Goal: Transaction & Acquisition: Purchase product/service

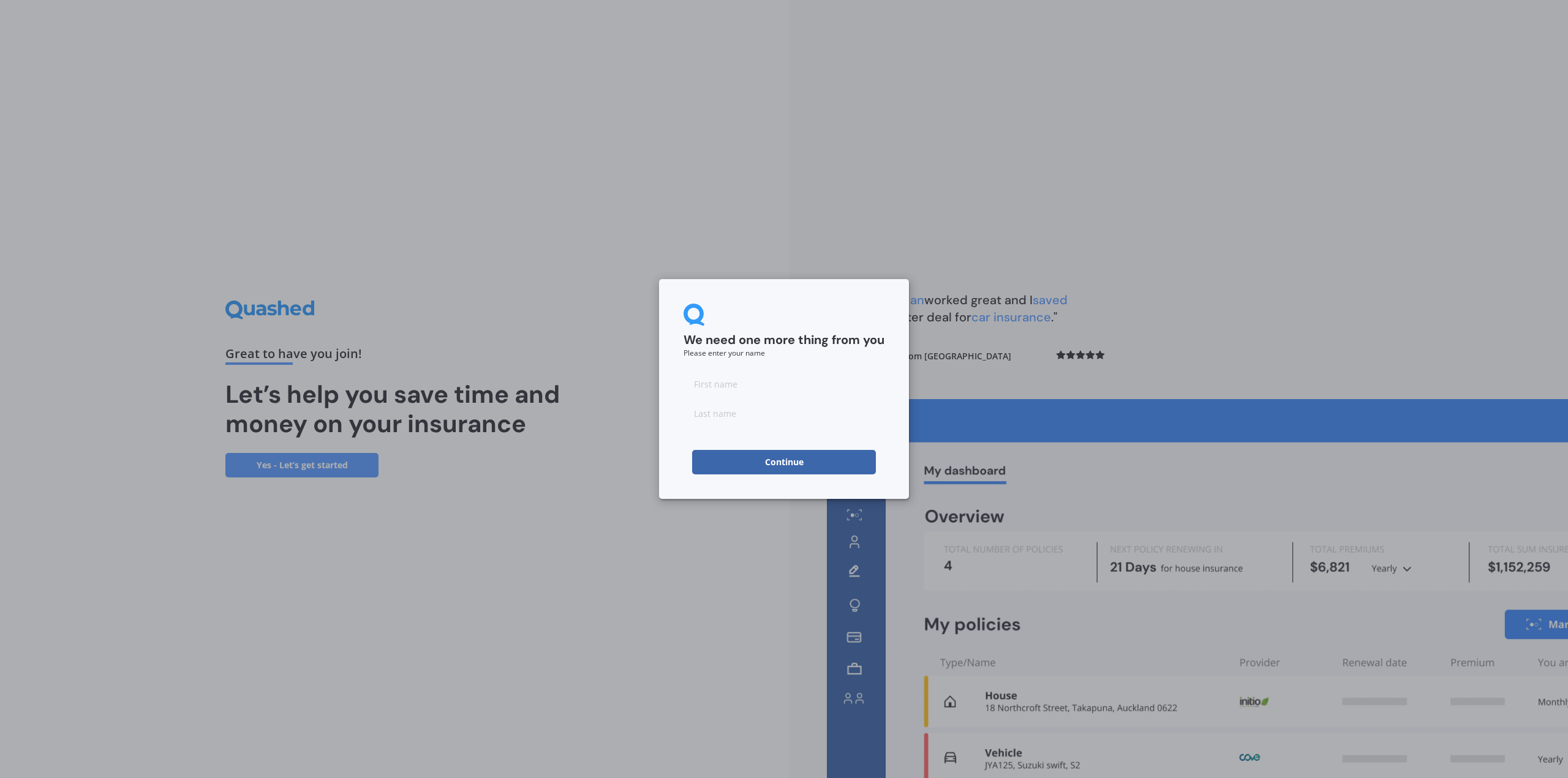
click at [702, 396] on input at bounding box center [784, 384] width 201 height 24
type input "[PERSON_NAME]"
click at [716, 416] on input at bounding box center [784, 413] width 201 height 24
type input "Vrey"
click at [683, 484] on div "We need one more thing from you Please enter your name [PERSON_NAME] Continue" at bounding box center [784, 389] width 250 height 220
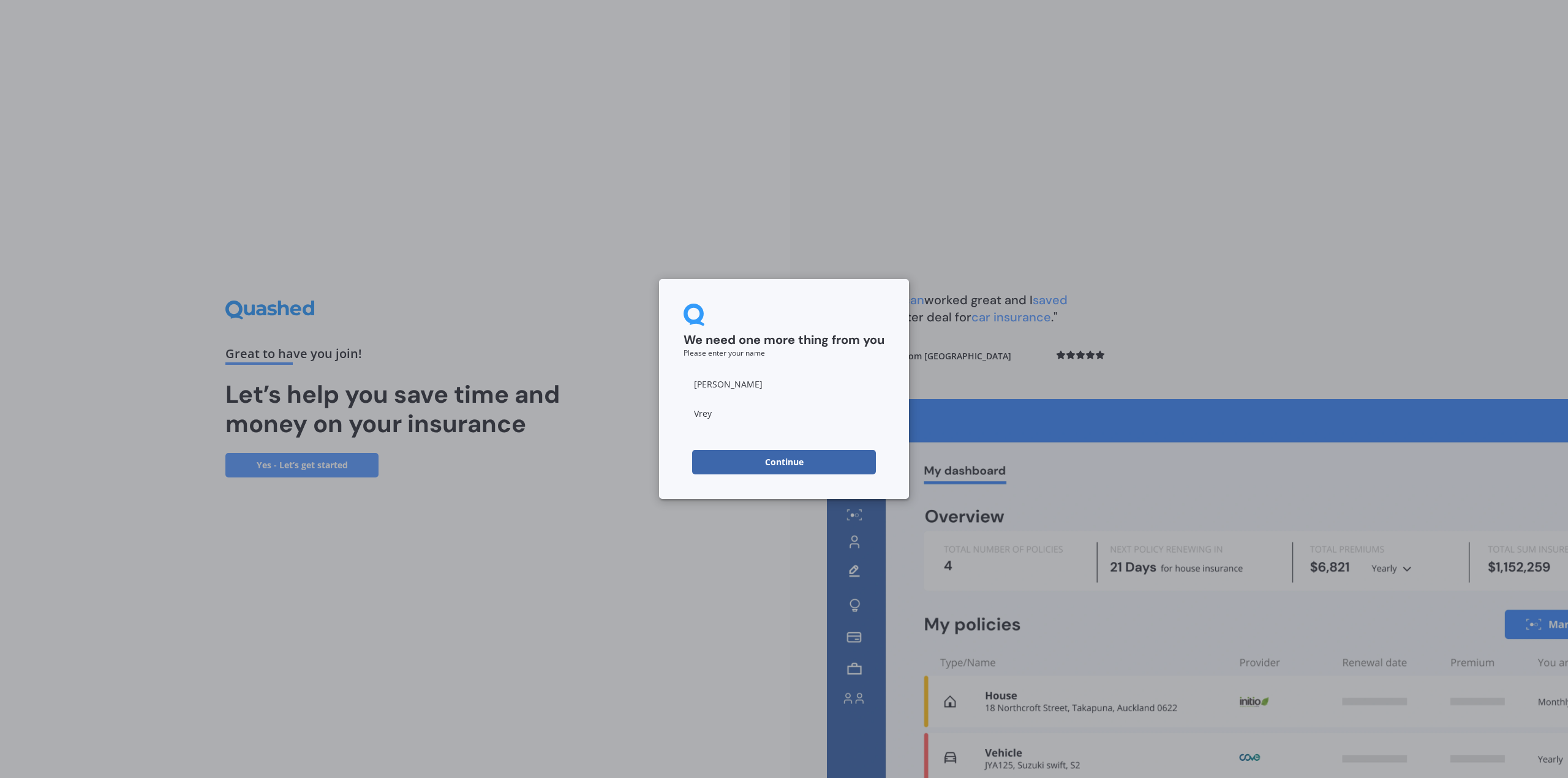
click at [783, 463] on button "Continue" at bounding box center [784, 462] width 184 height 24
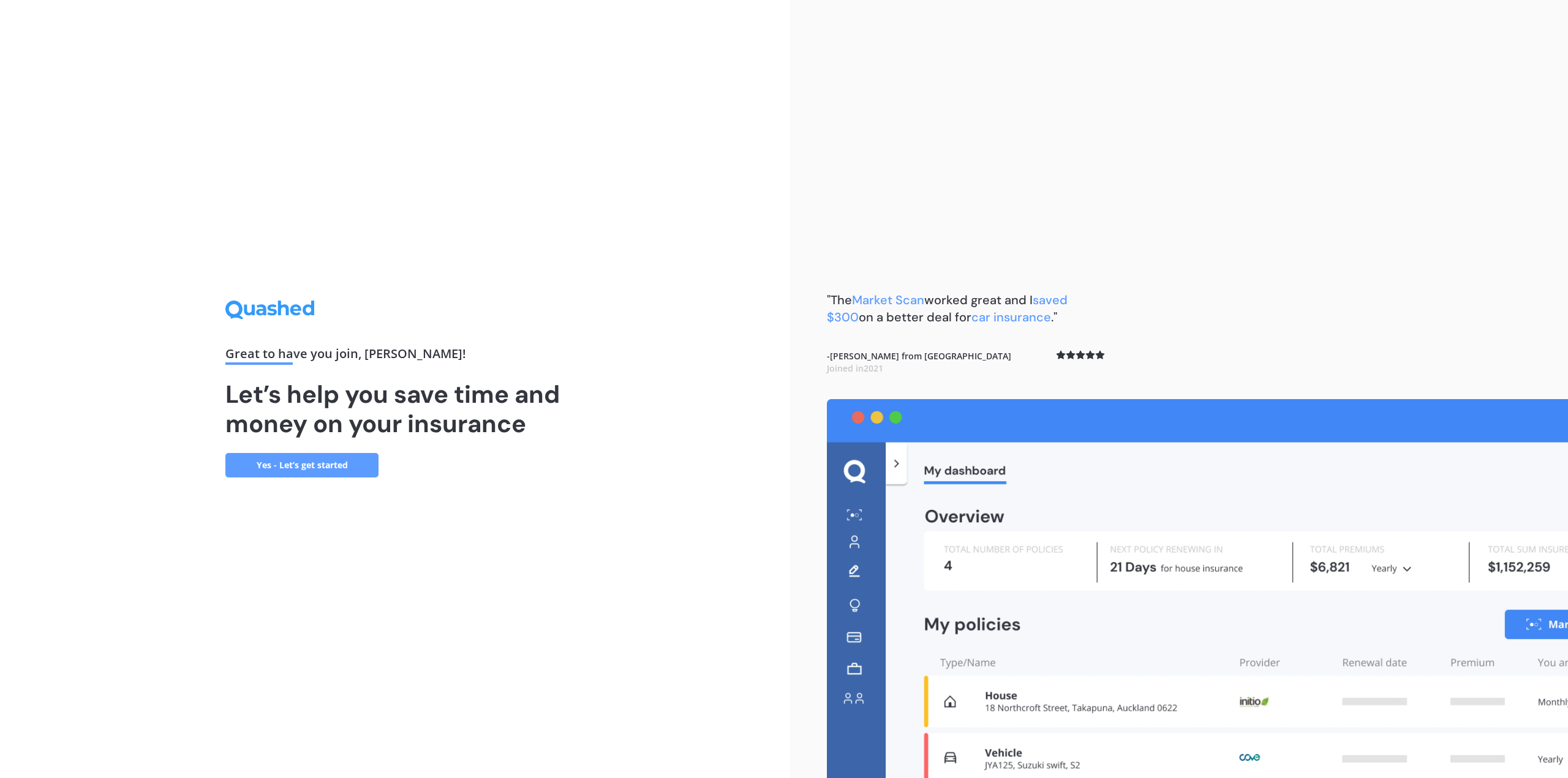
click at [304, 469] on link "Yes - Let’s get started" at bounding box center [302, 466] width 153 height 24
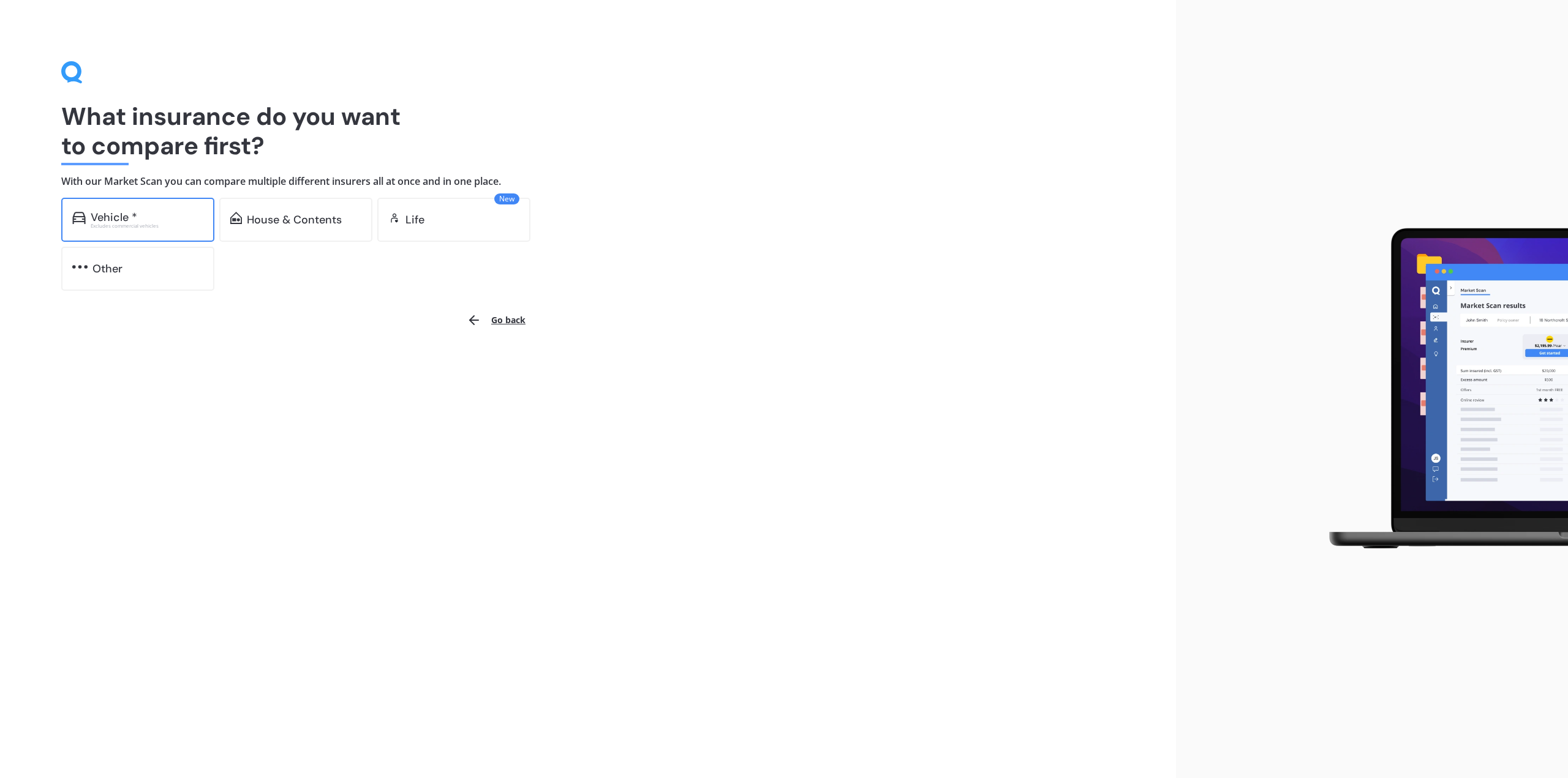
click at [129, 221] on div "Vehicle *" at bounding box center [114, 217] width 46 height 12
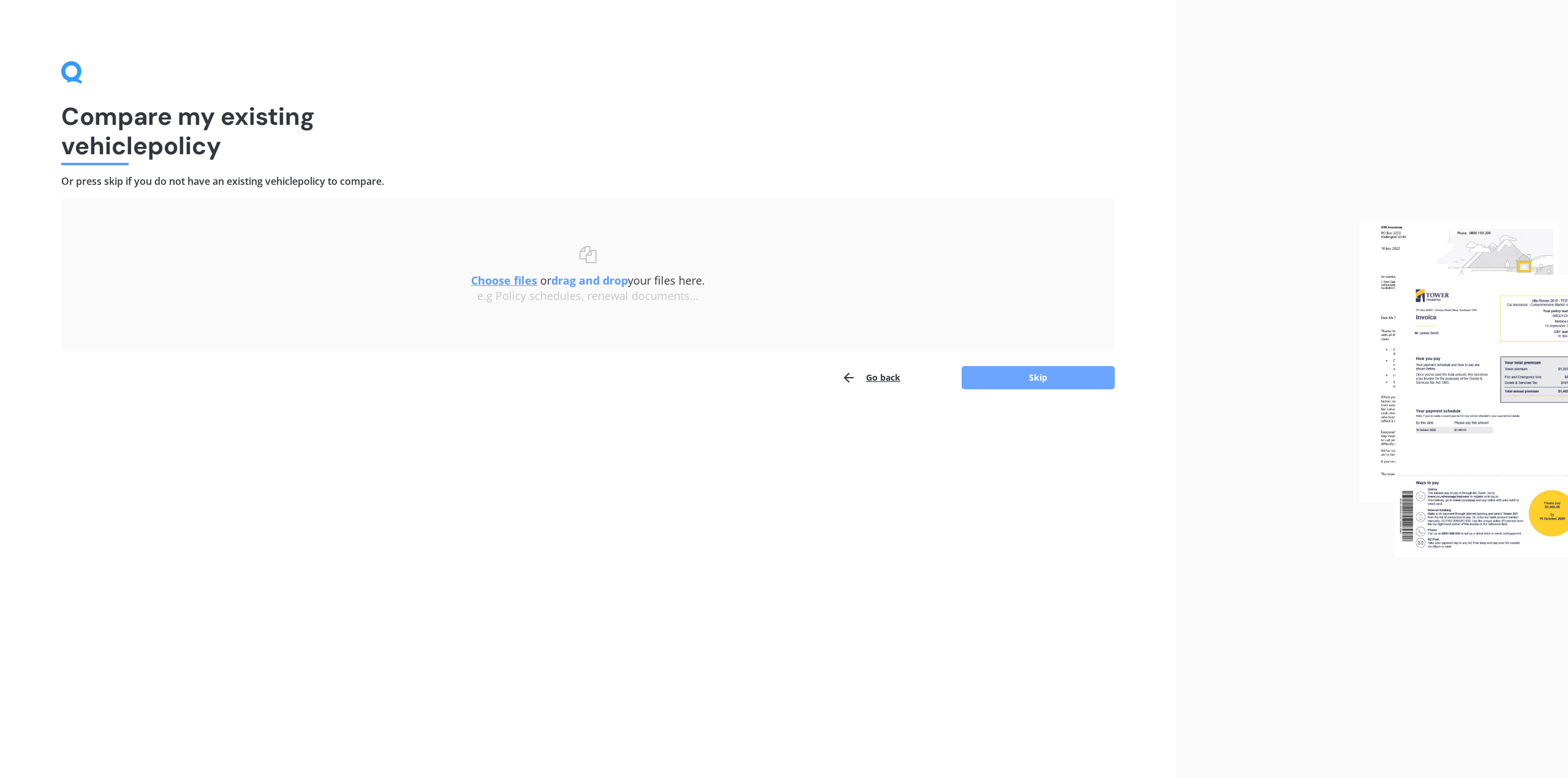
click at [1044, 383] on button "Skip" at bounding box center [1038, 377] width 153 height 23
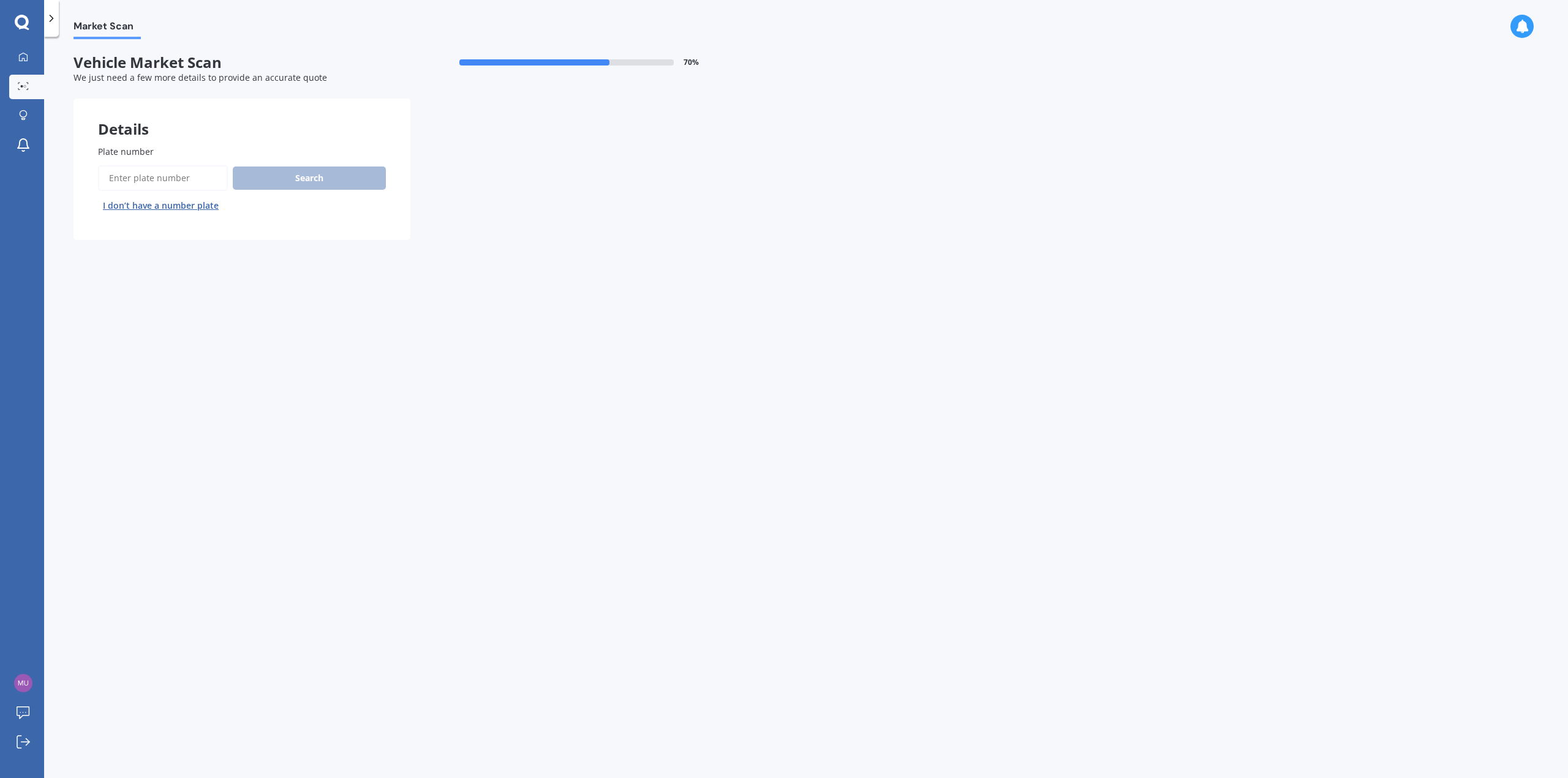
click at [129, 176] on input "Plate number" at bounding box center [163, 178] width 130 height 26
type input "klp171"
click at [320, 176] on button "Search" at bounding box center [309, 178] width 153 height 23
select select "MAZDA"
select select "ATENZA"
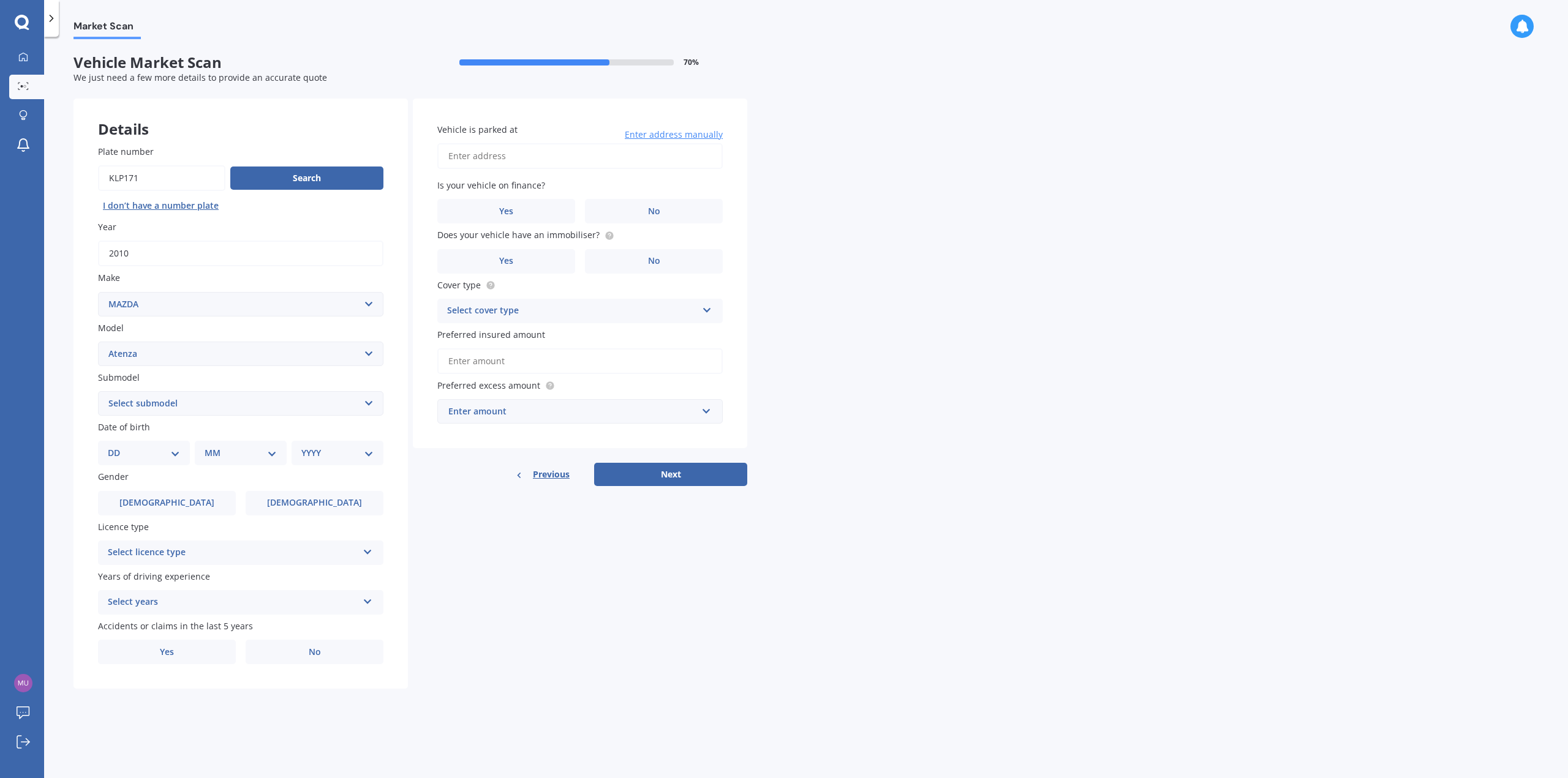
click at [450, 158] on input "Vehicle is parked at" at bounding box center [580, 156] width 286 height 26
type input "2"
click at [648, 134] on span "Enter address manually" at bounding box center [673, 134] width 98 height 12
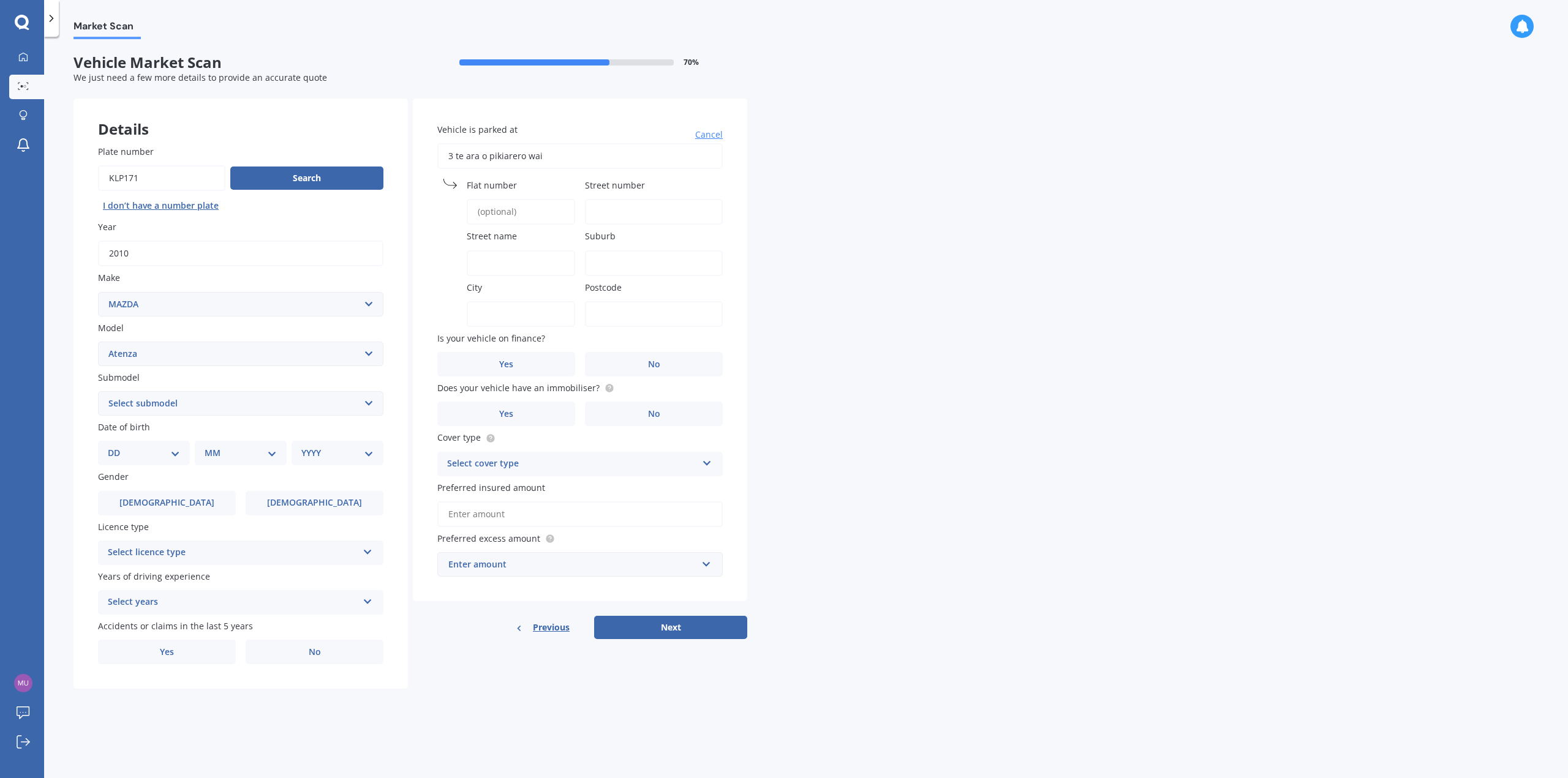
click at [592, 161] on input "3 te ara o pikiarero wai" at bounding box center [580, 156] width 286 height 26
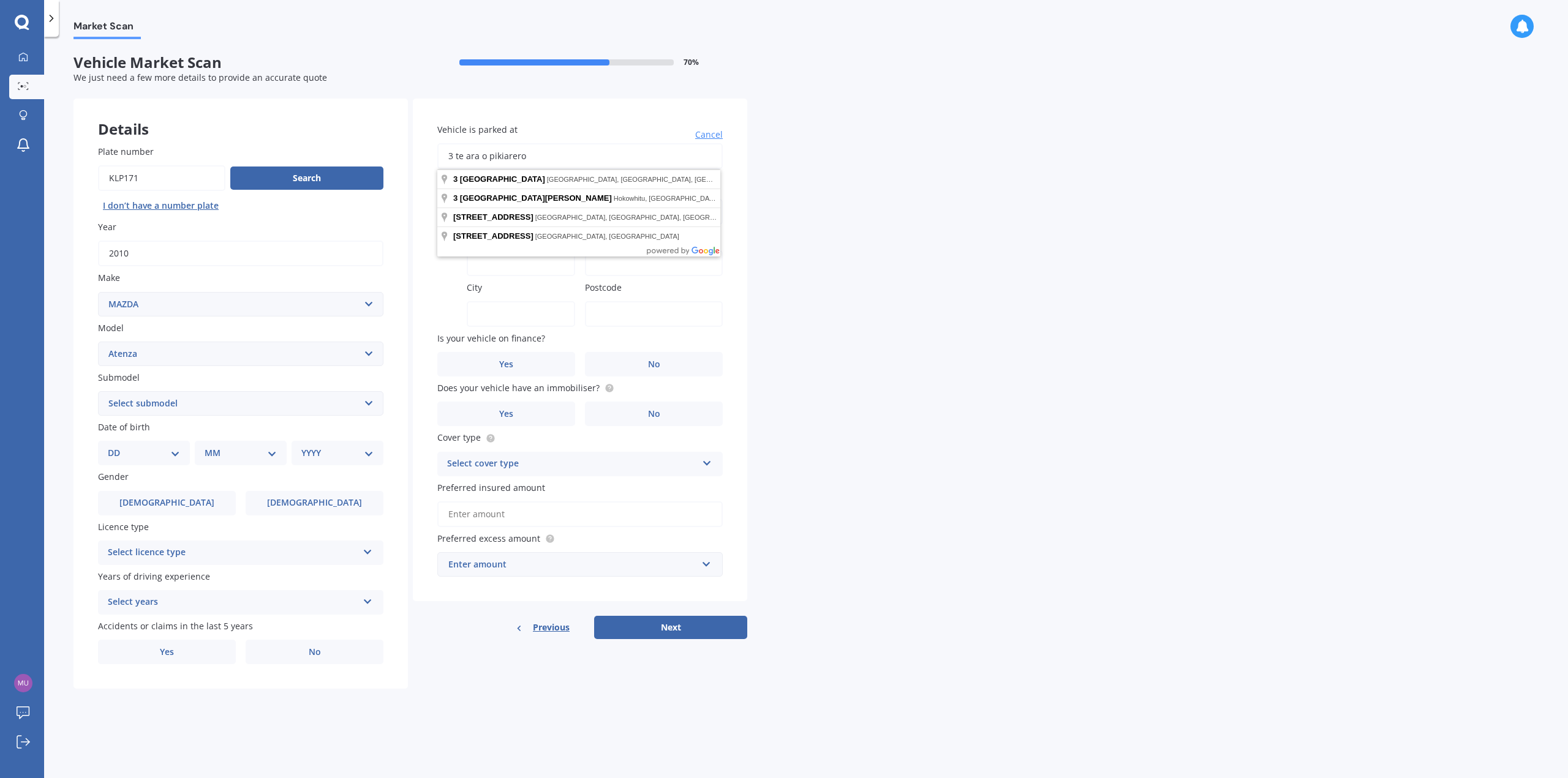
type input "3 te ara o pikiarero"
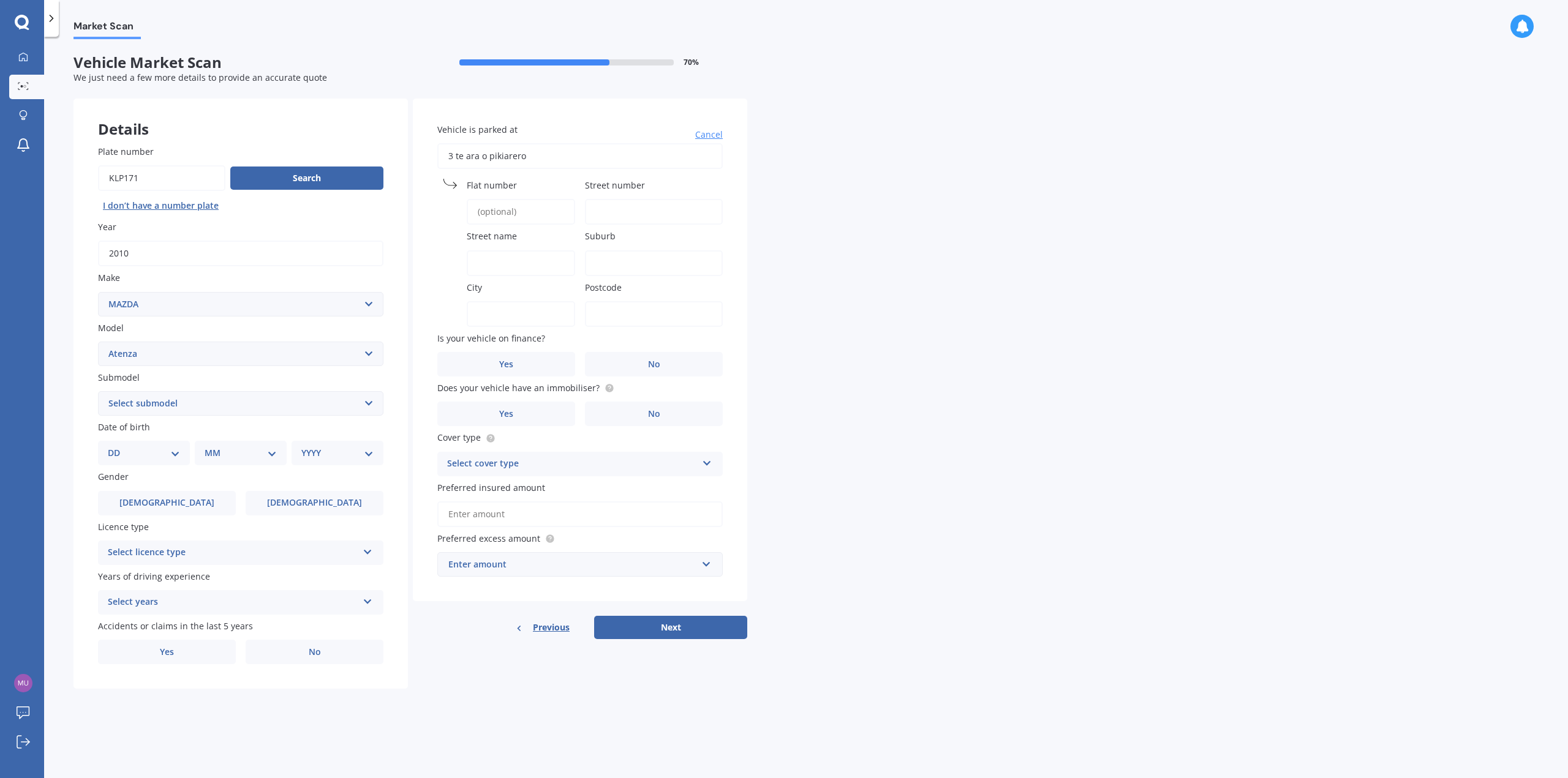
click at [763, 200] on div "Market Scan Vehicle Market Scan 70 % We just need a few more details to provide…" at bounding box center [806, 410] width 1524 height 741
click at [507, 203] on input "Flat number" at bounding box center [521, 212] width 109 height 26
click at [568, 210] on input "Flat number" at bounding box center [521, 212] width 109 height 26
click at [599, 213] on input "Street number" at bounding box center [653, 212] width 138 height 26
type input "3"
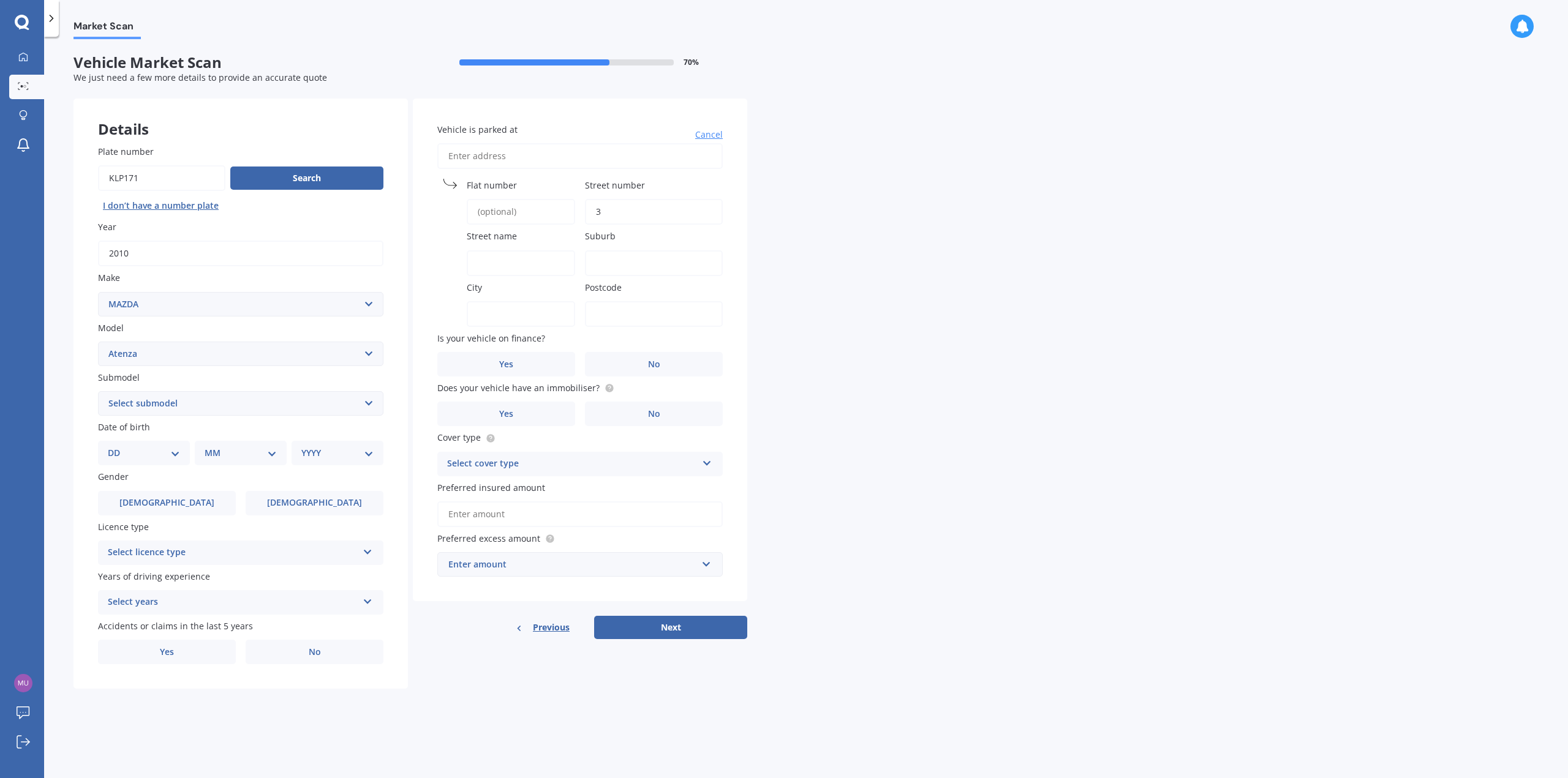
click at [488, 258] on input "Street name" at bounding box center [521, 263] width 109 height 26
type input "Te ara o Pikiarero"
click at [641, 278] on div "Vehicle is parked at [GEOGRAPHIC_DATA] number 3 Street name Te ara o [GEOGRAPHI…" at bounding box center [580, 350] width 334 height 503
click at [629, 265] on input "Suburb" at bounding box center [653, 263] width 138 height 26
type input "wainuiomata"
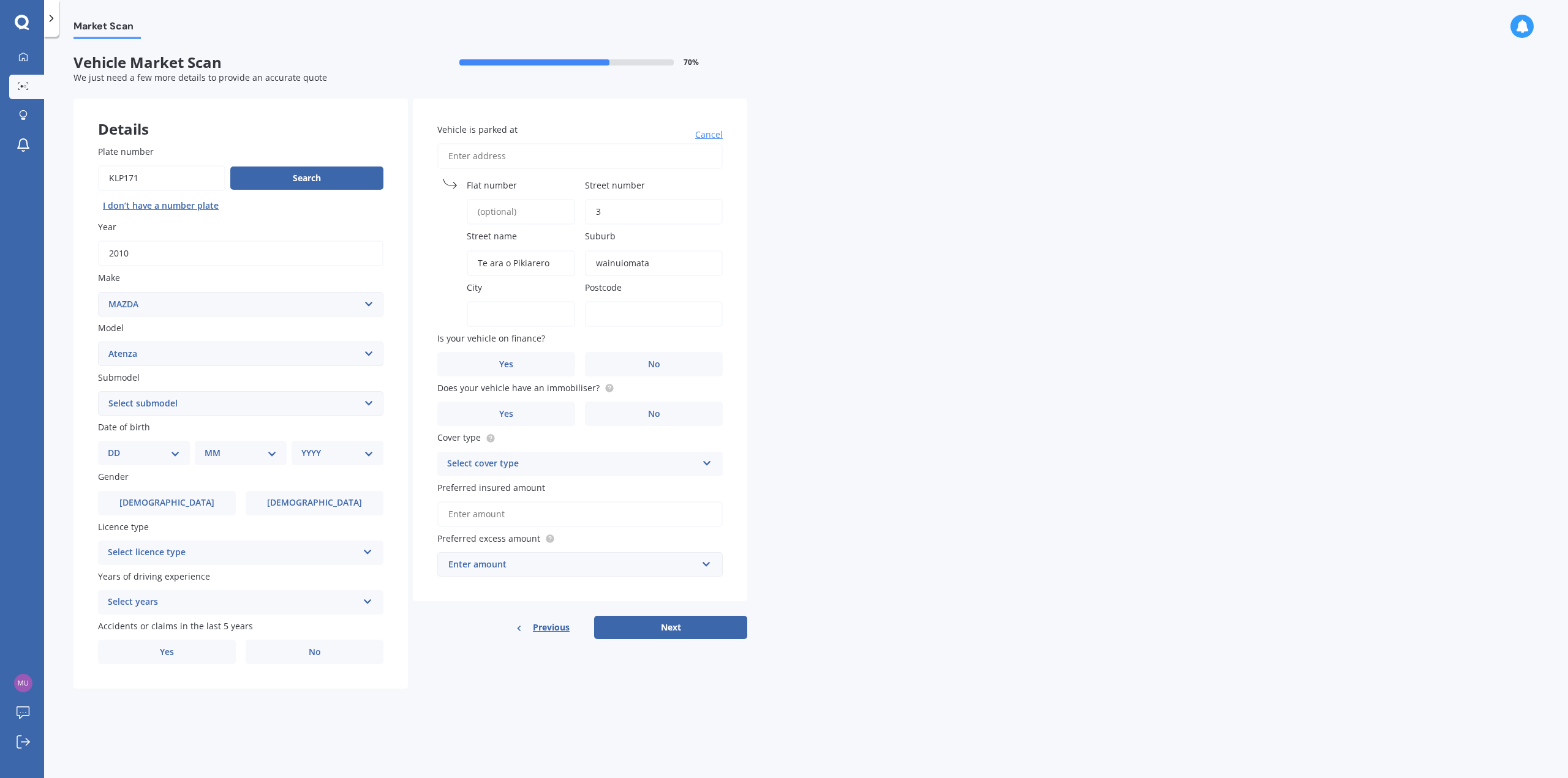
click at [507, 309] on input "City" at bounding box center [521, 314] width 109 height 26
type input "lower hutt"
click at [617, 300] on div "Postcode" at bounding box center [653, 303] width 138 height 46
click at [617, 327] on input "Postcode" at bounding box center [653, 314] width 138 height 26
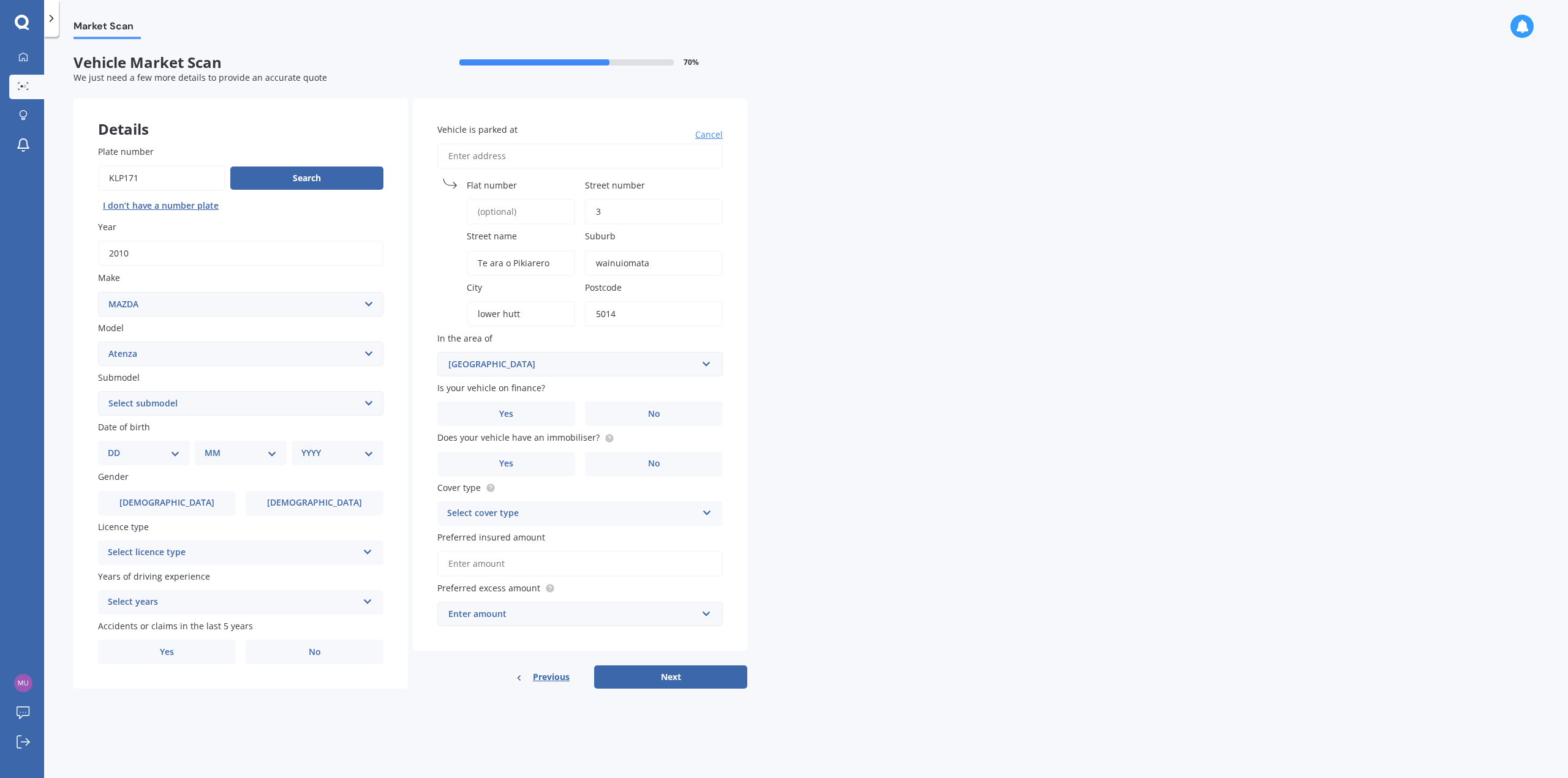
type input "5014"
click at [868, 429] on div "Market Scan Vehicle Market Scan 70 % We just need a few more details to provide…" at bounding box center [806, 410] width 1524 height 741
click at [653, 421] on label "No" at bounding box center [653, 414] width 138 height 24
click at [0, 0] on input "No" at bounding box center [0, 0] width 0 height 0
click at [563, 471] on label "Yes" at bounding box center [506, 464] width 138 height 24
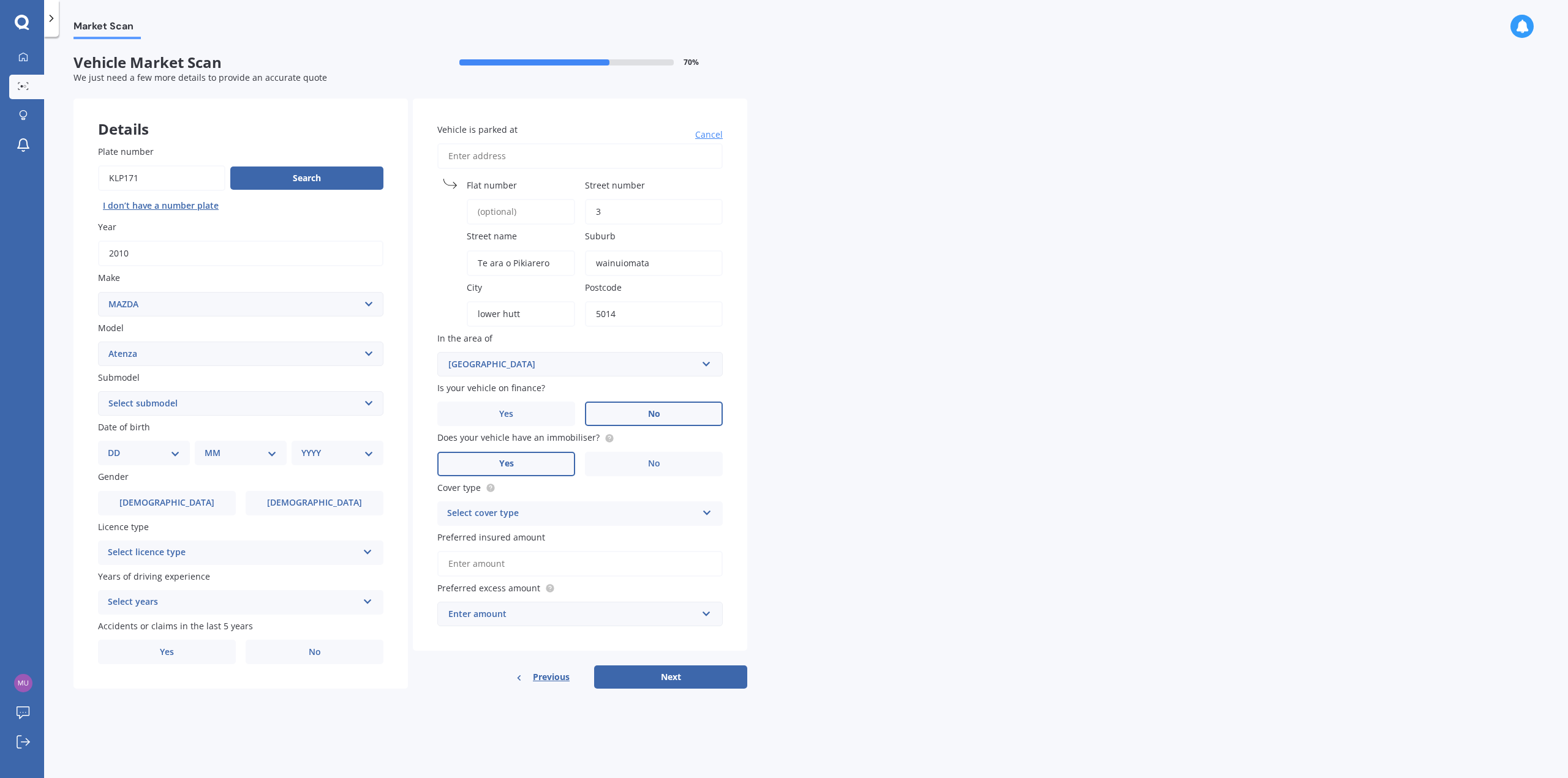
click at [0, 0] on input "Yes" at bounding box center [0, 0] width 0 height 0
click at [652, 516] on div "Select cover type" at bounding box center [572, 514] width 250 height 15
click at [524, 539] on div "Comprehensive" at bounding box center [580, 538] width 284 height 22
click at [518, 570] on input "Preferred insured amount" at bounding box center [580, 564] width 286 height 26
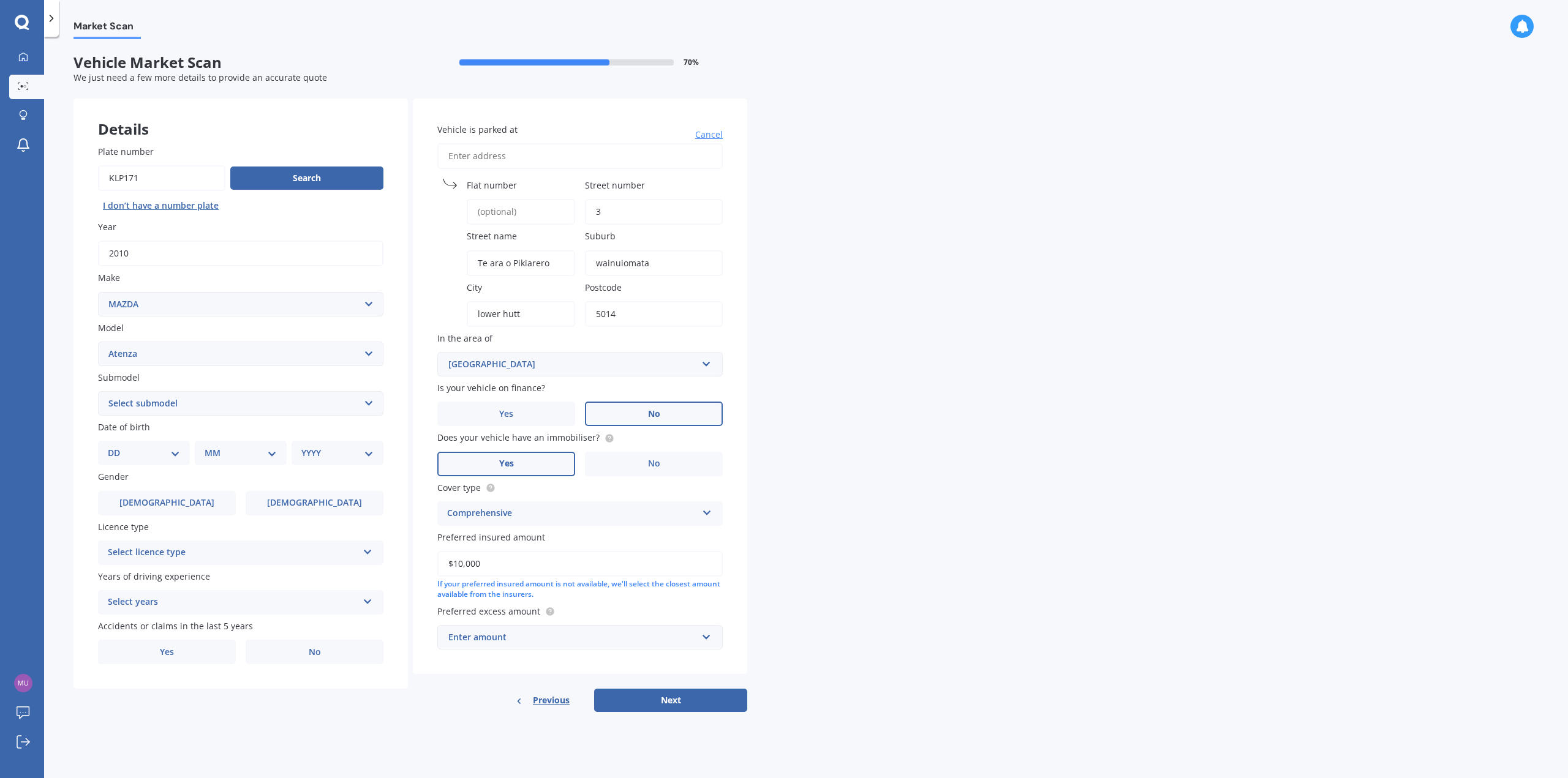
type input "$10,000"
click at [779, 572] on div "Market Scan Vehicle Market Scan 70 % We just need a few more details to provide…" at bounding box center [806, 410] width 1524 height 741
click at [556, 635] on div "Enter amount" at bounding box center [572, 637] width 249 height 14
click at [496, 498] on div "$400" at bounding box center [580, 501] width 284 height 23
click at [482, 667] on div "Vehicle is parked at [GEOGRAPHIC_DATA] number 3 Street name Te ara o [GEOGRAPHI…" at bounding box center [580, 386] width 334 height 575
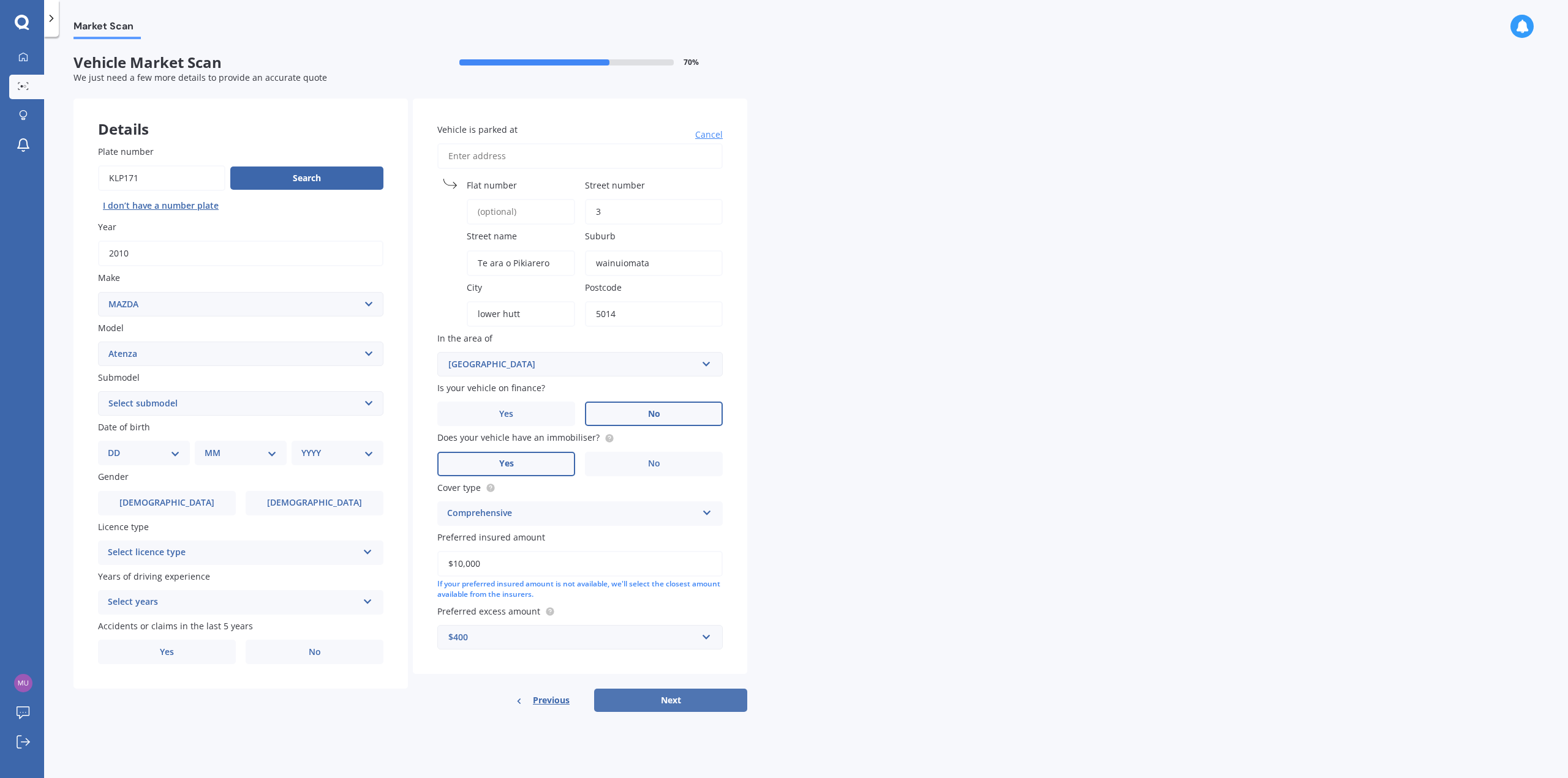
click at [648, 698] on button "Next" at bounding box center [671, 700] width 153 height 23
click at [158, 408] on select "Select submodel (All other) Diesel Diesel Turbo Hatchback Sedan Turbo Wagon" at bounding box center [241, 404] width 286 height 24
select select "WAGON"
click at [98, 392] on select "Select submodel (All other) Diesel Diesel Turbo Hatchback Sedan Turbo Wagon" at bounding box center [241, 404] width 286 height 24
click at [152, 453] on select "DD 01 02 03 04 05 06 07 08 09 10 11 12 13 14 15 16 17 18 19 20 21 22 23 24 25 2…" at bounding box center [151, 453] width 68 height 14
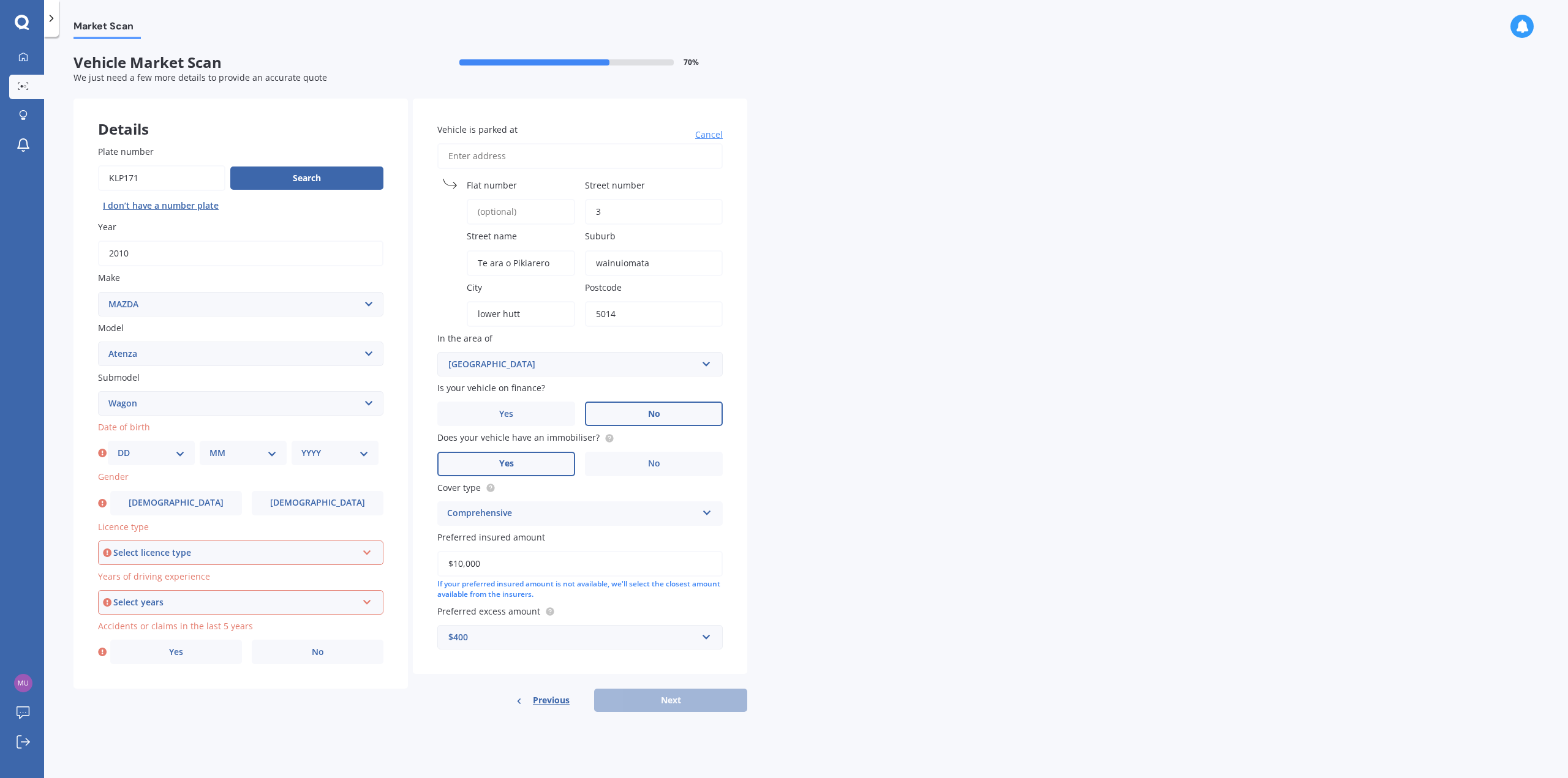
select select "22"
click at [118, 446] on select "DD 01 02 03 04 05 06 07 08 09 10 11 12 13 14 15 16 17 18 19 20 21 22 23 24 25 2…" at bounding box center [151, 453] width 68 height 14
click at [244, 451] on select "MM 01 02 03 04 05 06 07 08 09 10 11 12" at bounding box center [243, 453] width 68 height 14
select select "02"
click at [210, 446] on select "MM 01 02 03 04 05 06 07 08 09 10 11 12" at bounding box center [243, 453] width 68 height 14
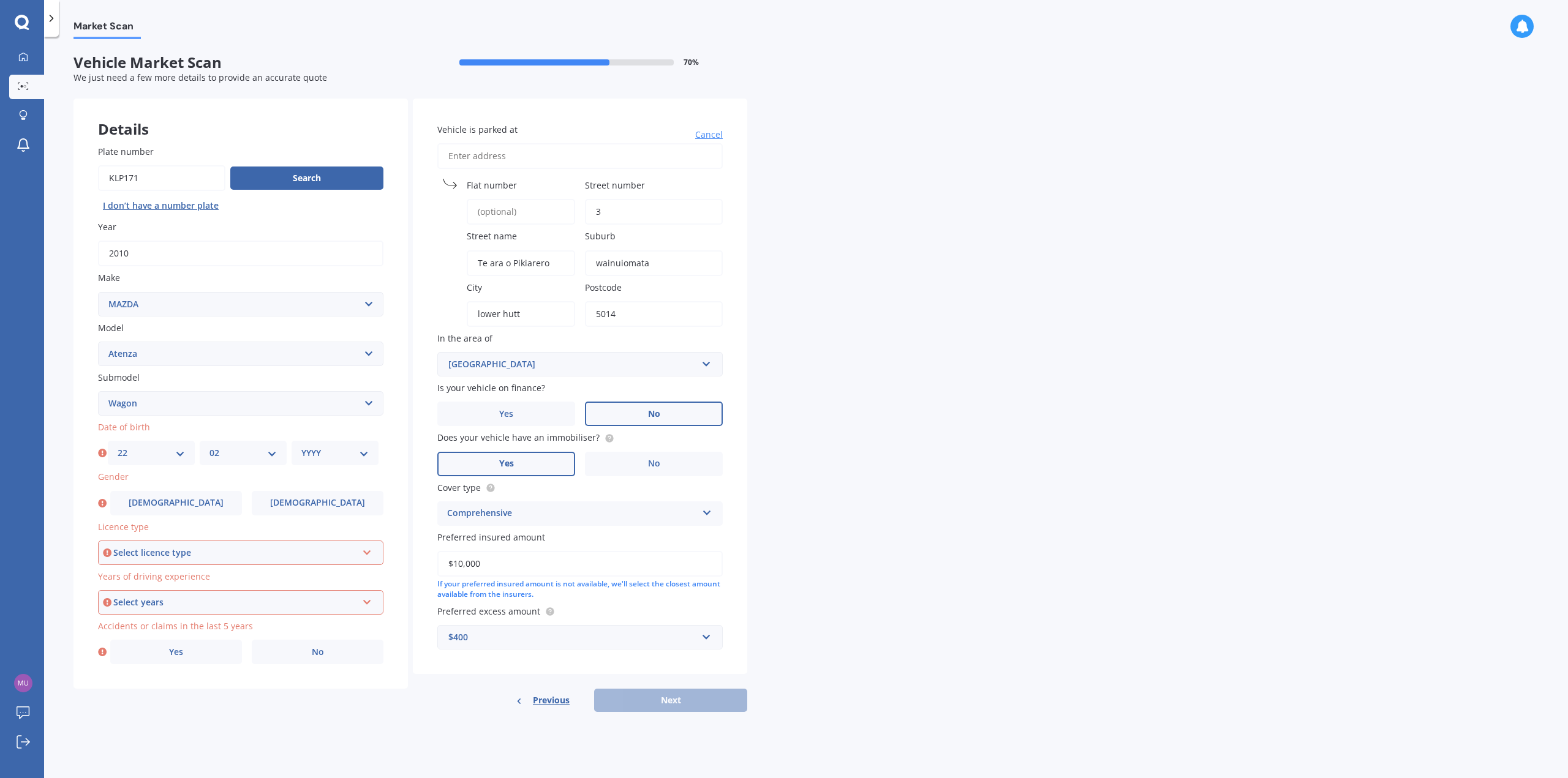
click at [348, 458] on select "YYYY 2025 2024 2023 2022 2021 2020 2019 2018 2017 2016 2015 2014 2013 2012 2011…" at bounding box center [335, 453] width 68 height 14
select select "1988"
click at [302, 446] on select "YYYY 2025 2024 2023 2022 2021 2020 2019 2018 2017 2016 2015 2014 2013 2012 2011…" at bounding box center [335, 453] width 68 height 14
click at [307, 493] on label "[DEMOGRAPHIC_DATA]" at bounding box center [317, 503] width 132 height 24
click at [0, 0] on input "[DEMOGRAPHIC_DATA]" at bounding box center [0, 0] width 0 height 0
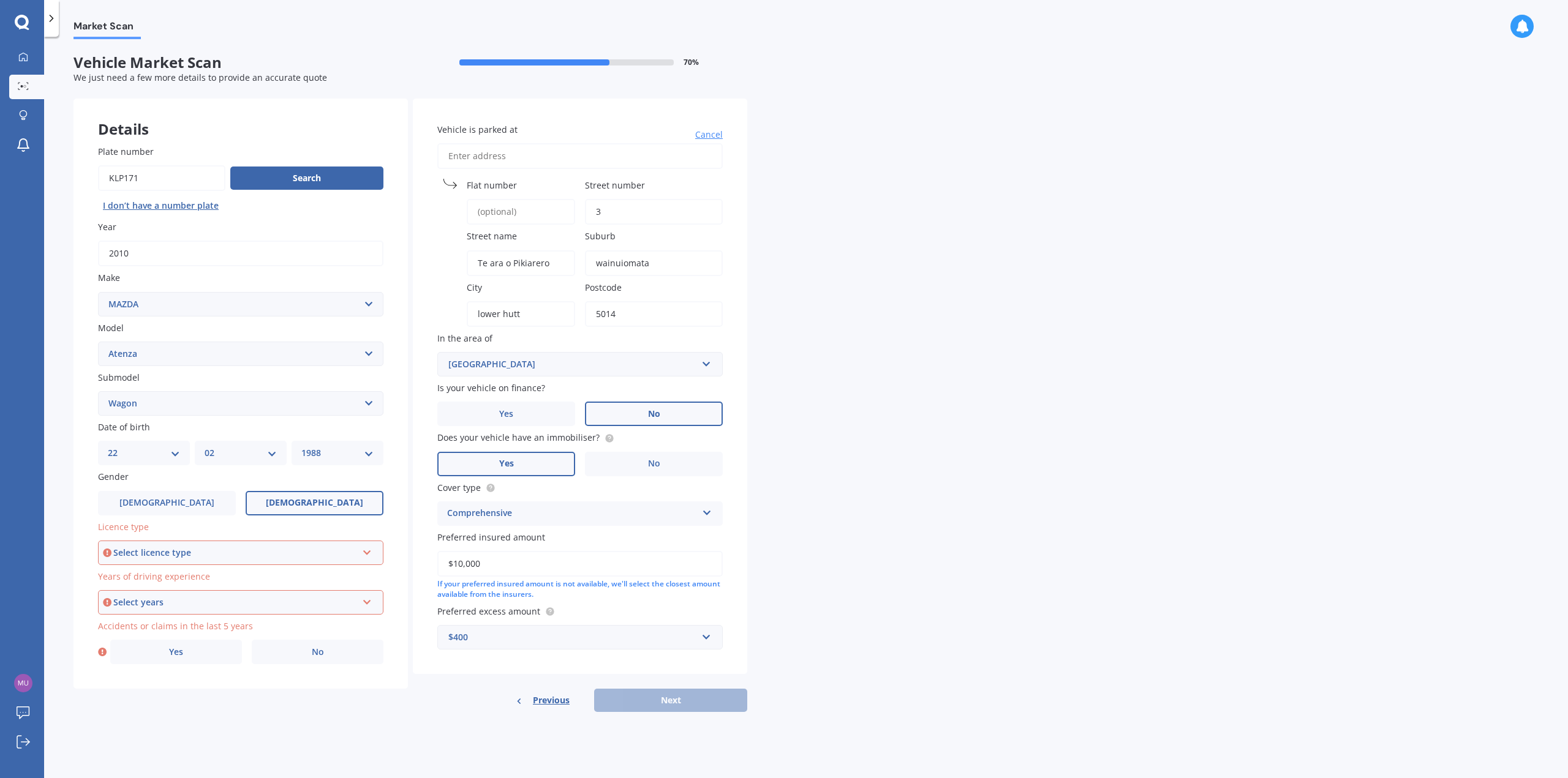
click at [212, 550] on div "Select licence type" at bounding box center [235, 552] width 244 height 14
click at [176, 579] on div "NZ Full" at bounding box center [241, 576] width 283 height 22
click at [184, 600] on div "Select years" at bounding box center [235, 602] width 244 height 14
click at [183, 626] on div "5 or more years" at bounding box center [241, 626] width 283 height 22
click at [315, 654] on span "No" at bounding box center [318, 653] width 12 height 10
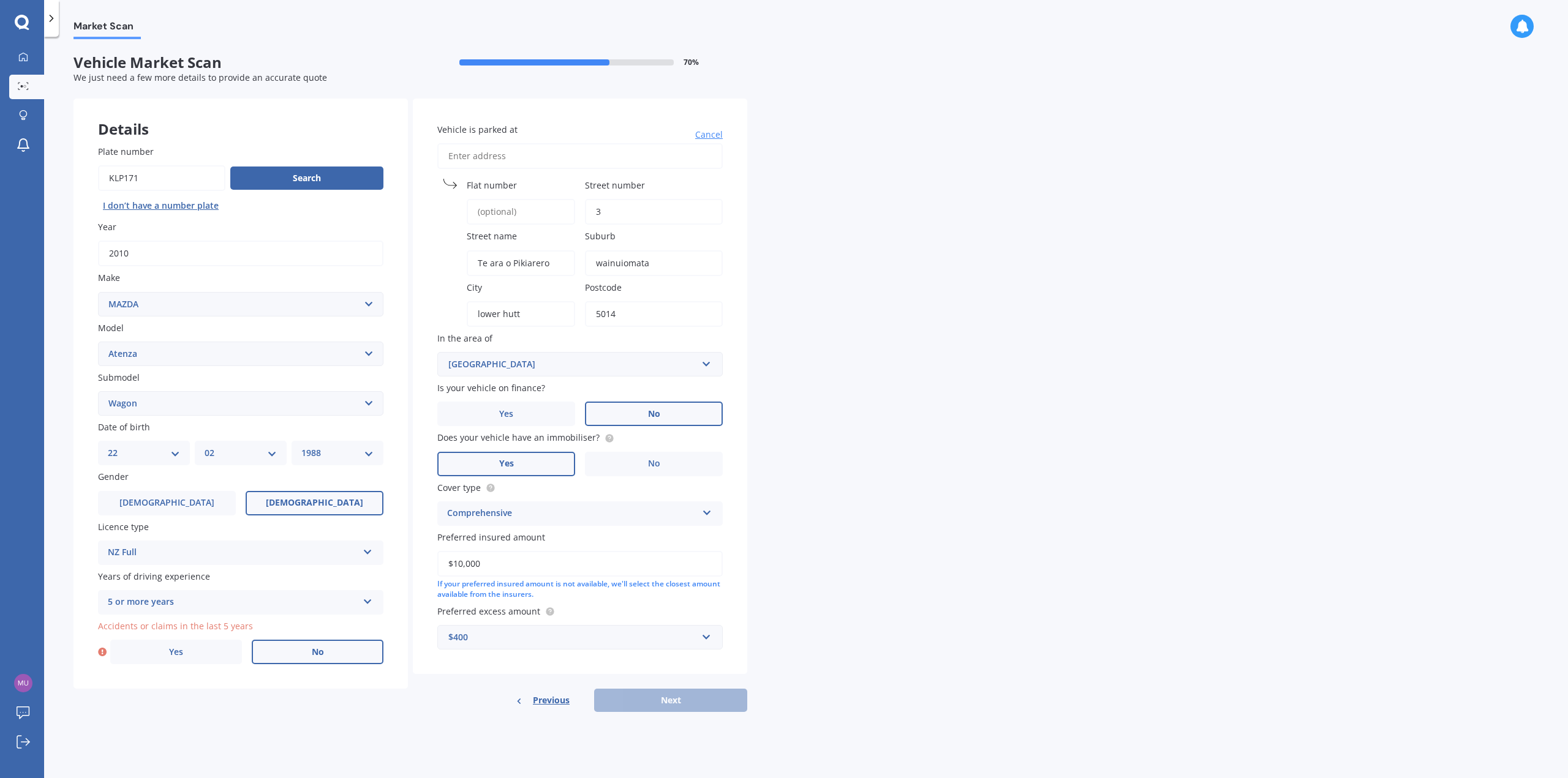
click at [0, 0] on input "No" at bounding box center [0, 0] width 0 height 0
click at [695, 703] on button "Next" at bounding box center [671, 700] width 153 height 23
select select "22"
select select "02"
select select "1988"
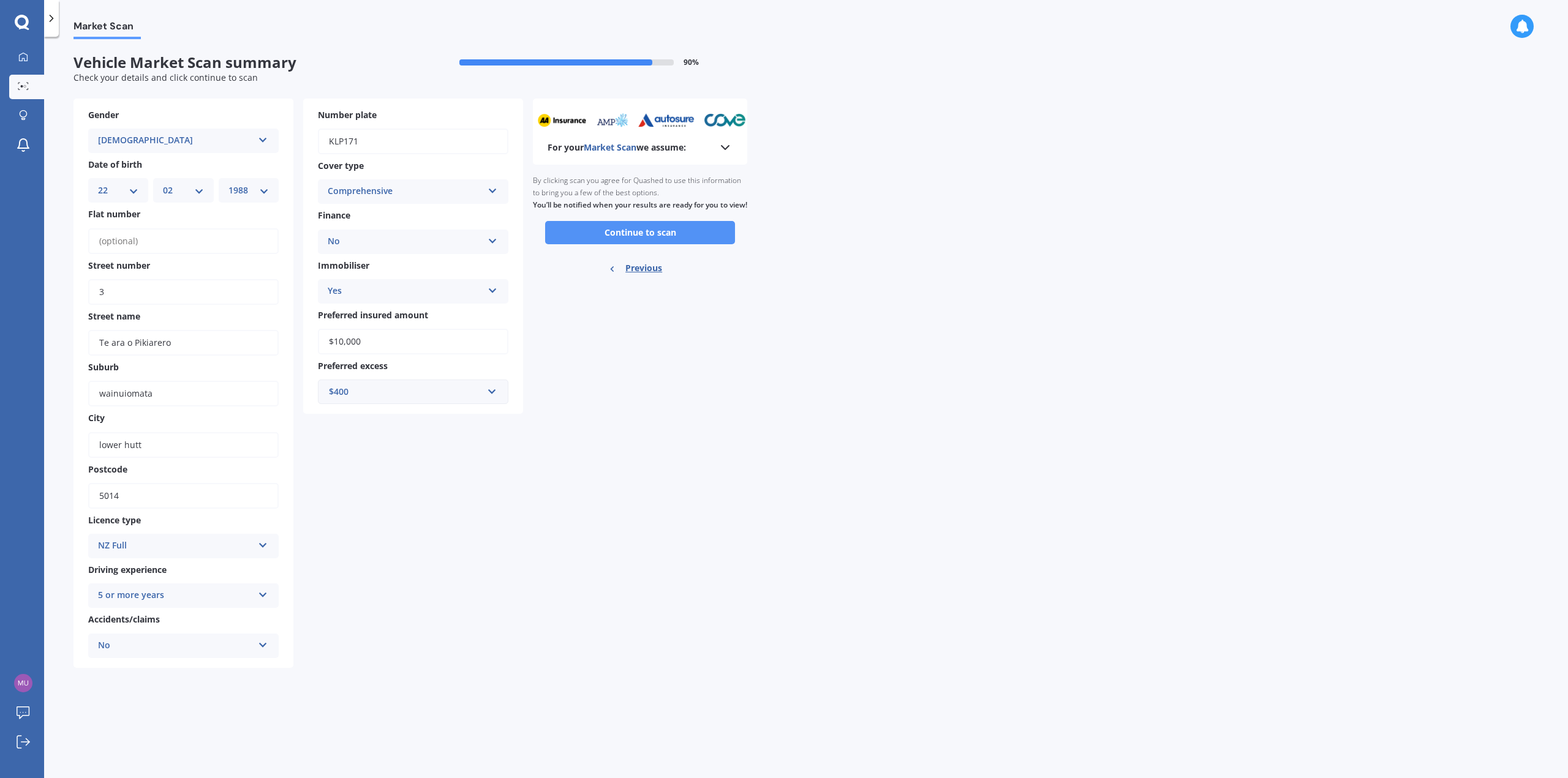
click at [653, 244] on button "Continue to scan" at bounding box center [640, 233] width 190 height 23
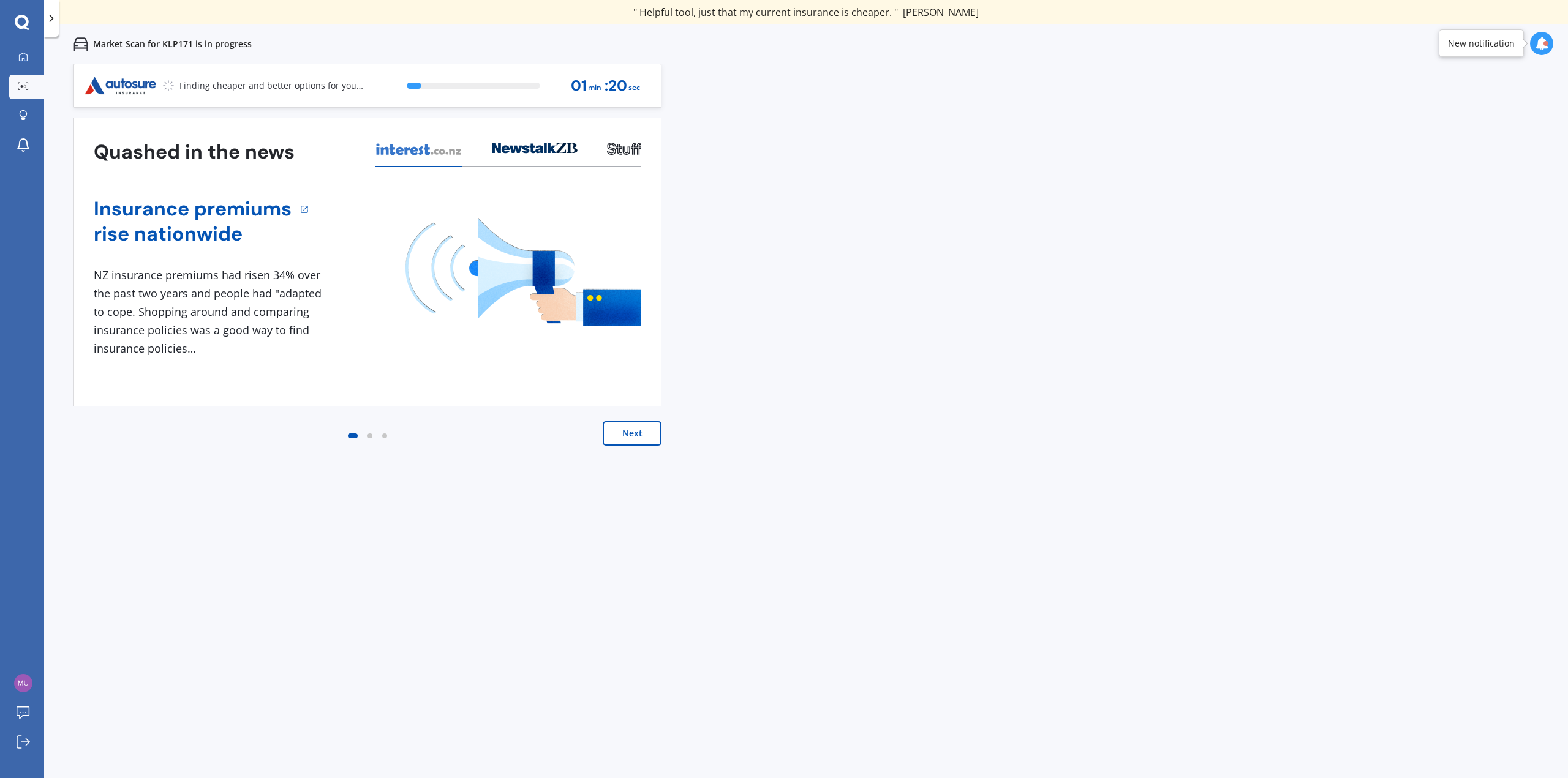
click at [635, 422] on button "Next" at bounding box center [632, 433] width 59 height 24
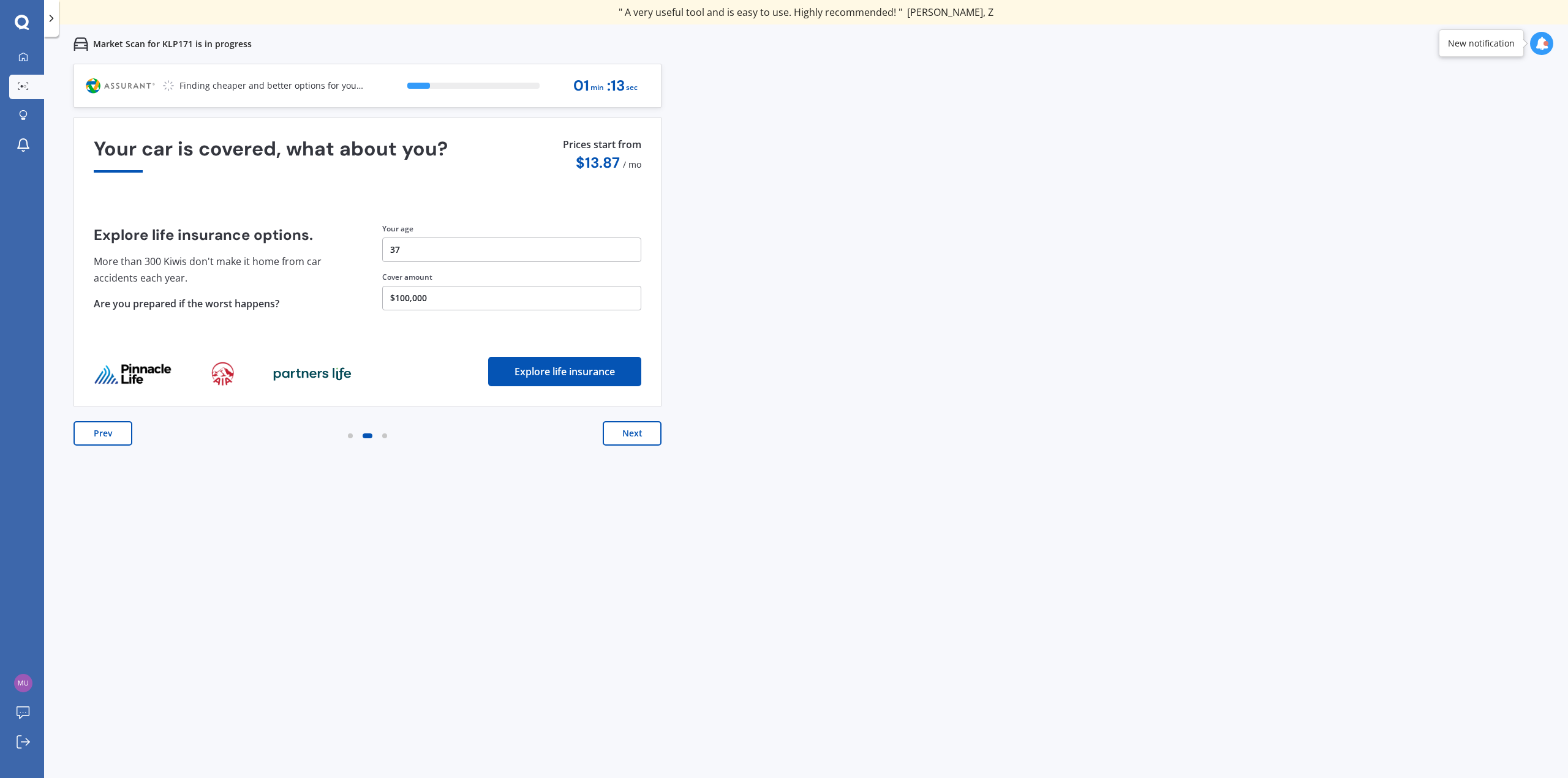
click at [636, 440] on button "Next" at bounding box center [632, 433] width 59 height 24
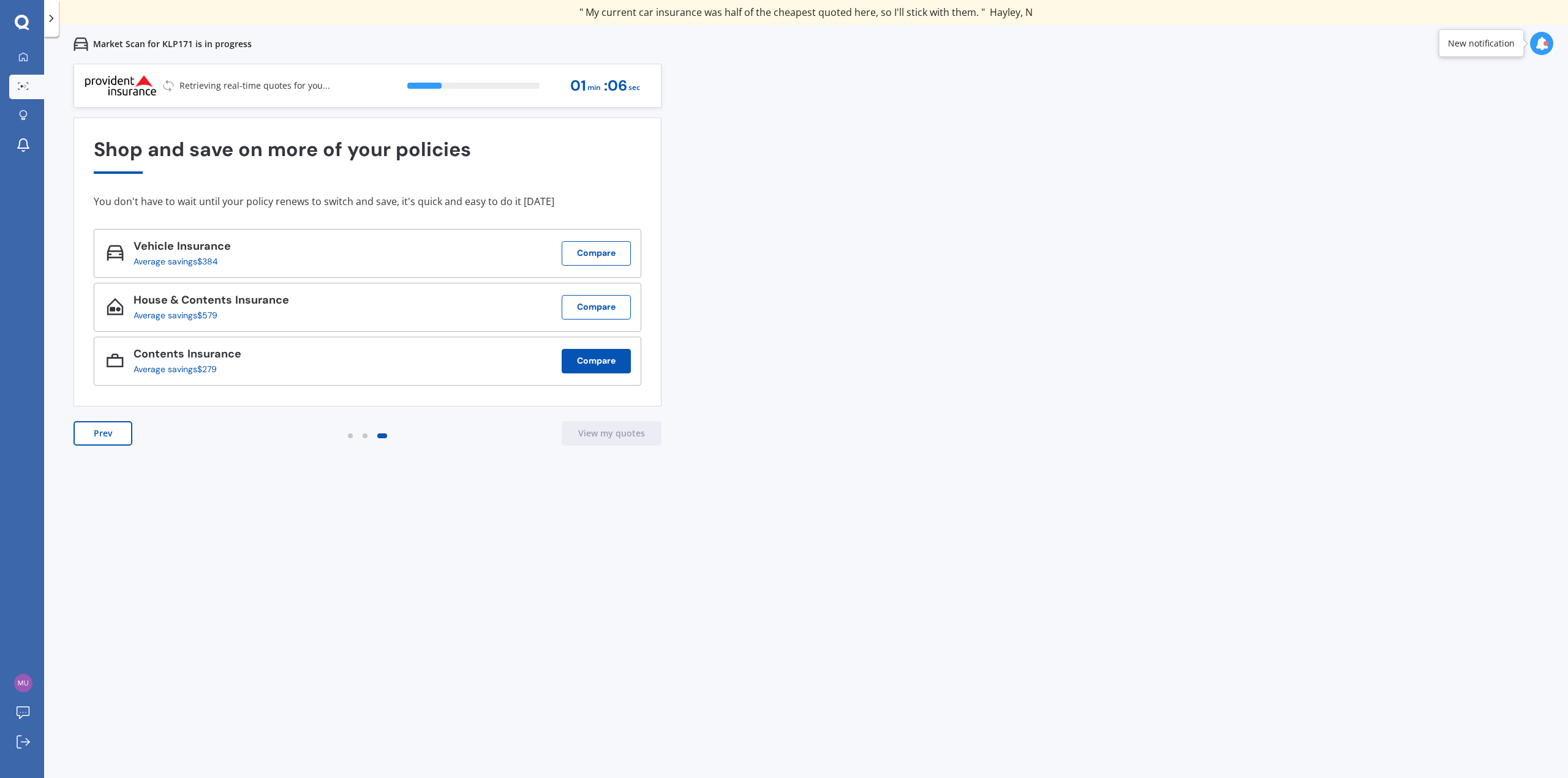
click at [623, 361] on button "Compare" at bounding box center [596, 361] width 69 height 24
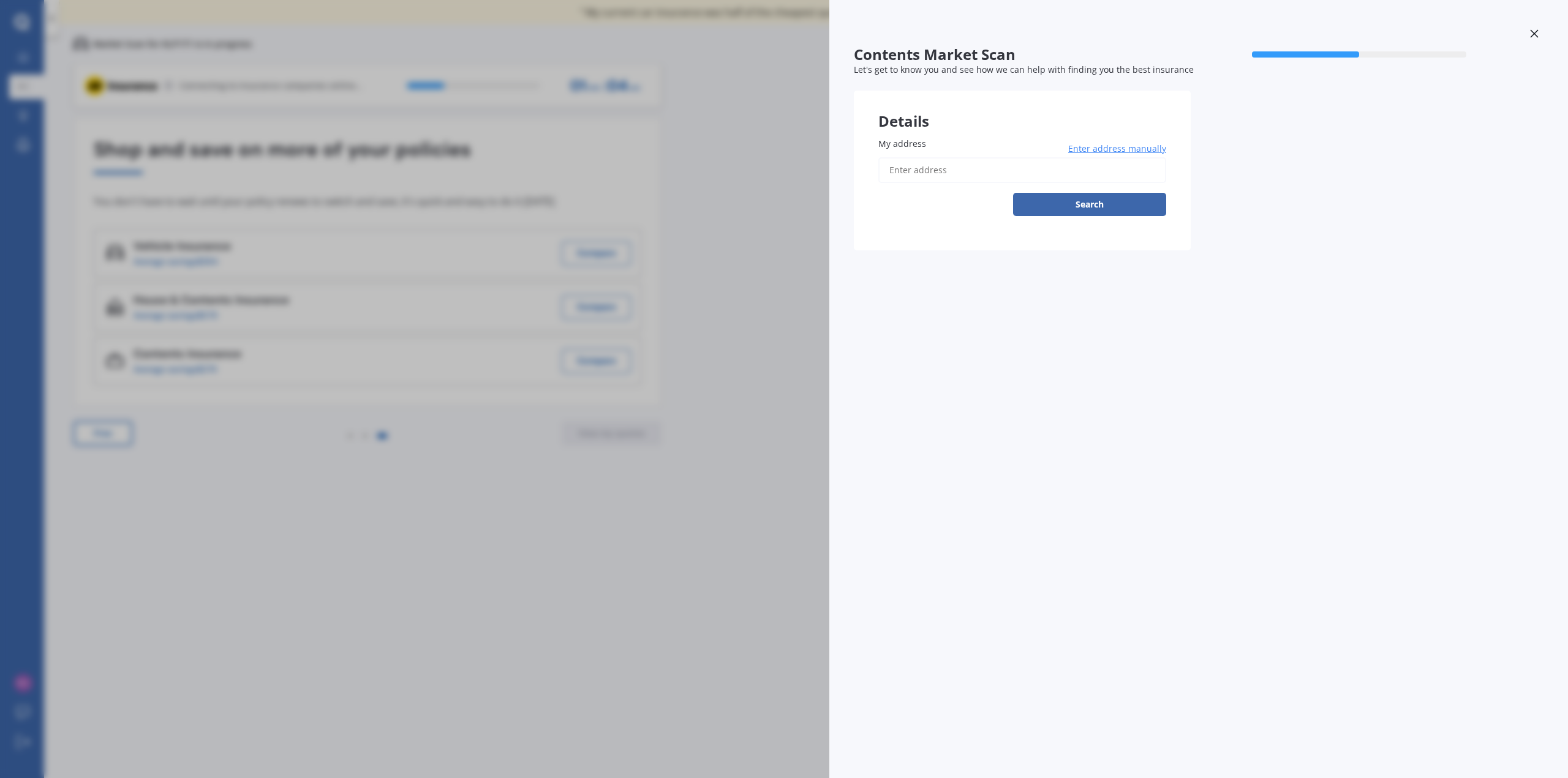
click at [936, 180] on input "My address" at bounding box center [1023, 170] width 288 height 26
type input "2"
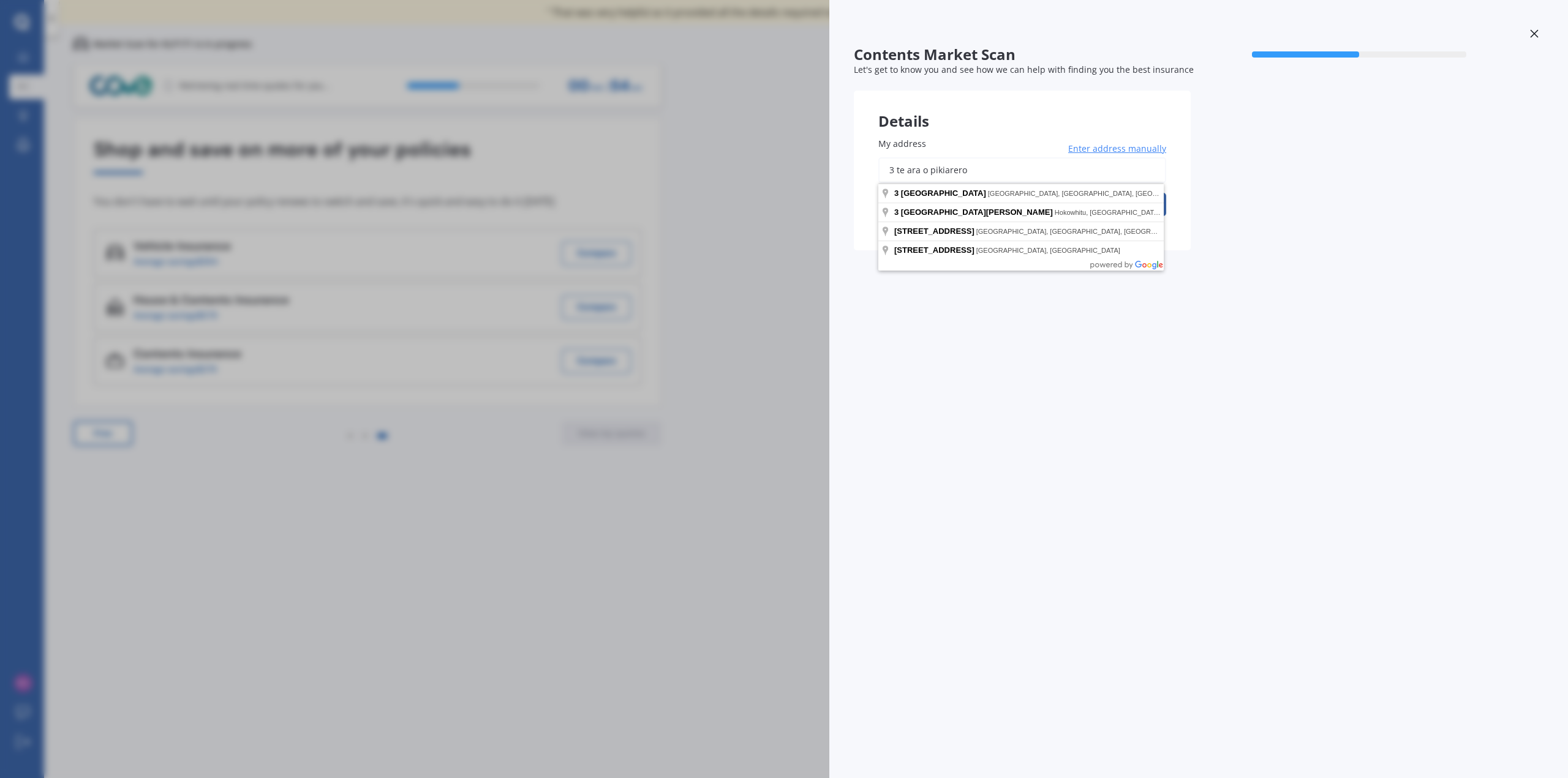
type input "3 te ara o pikiarero"
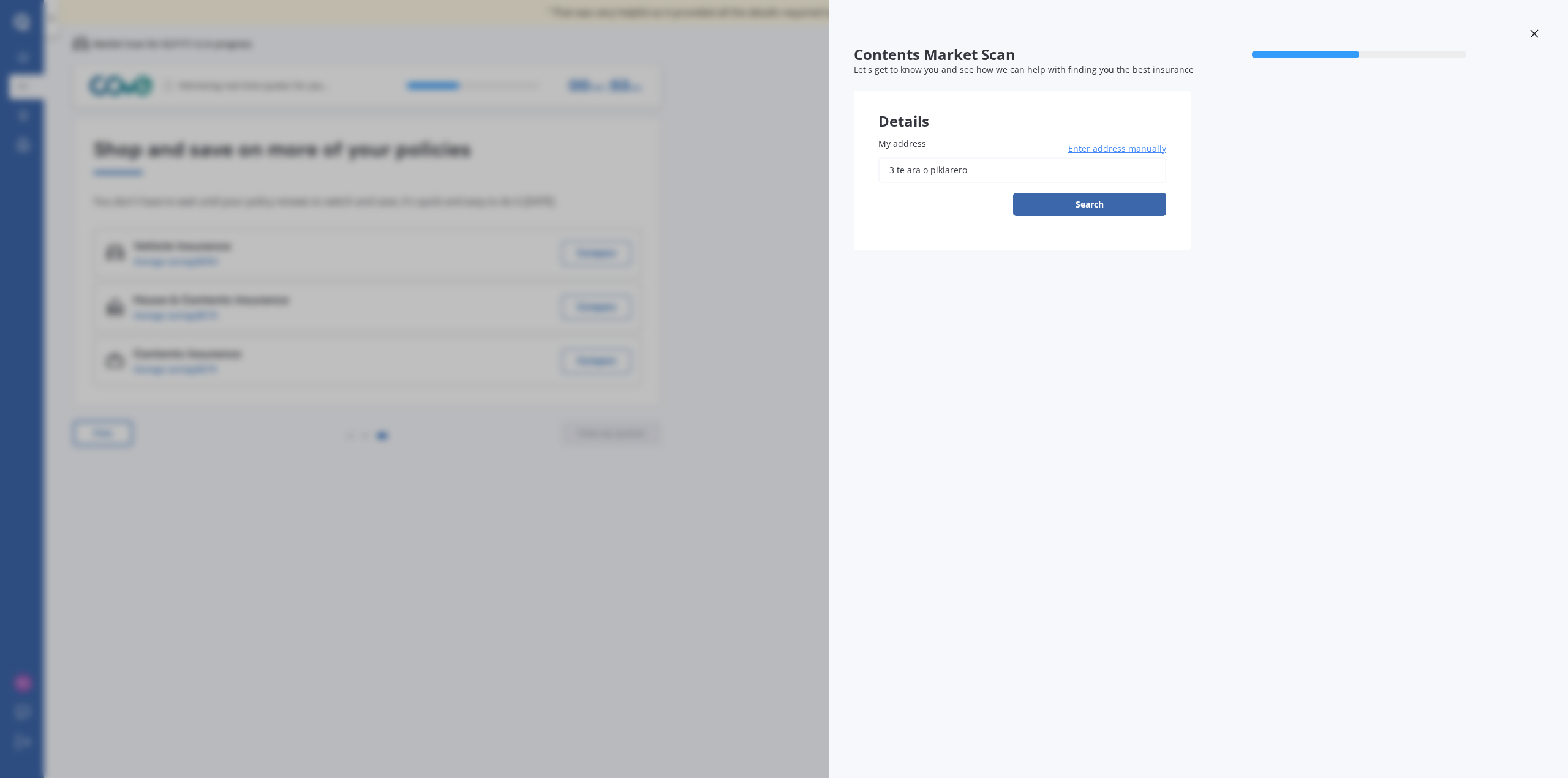
click at [1146, 148] on span "Enter address manually" at bounding box center [1117, 149] width 98 height 12
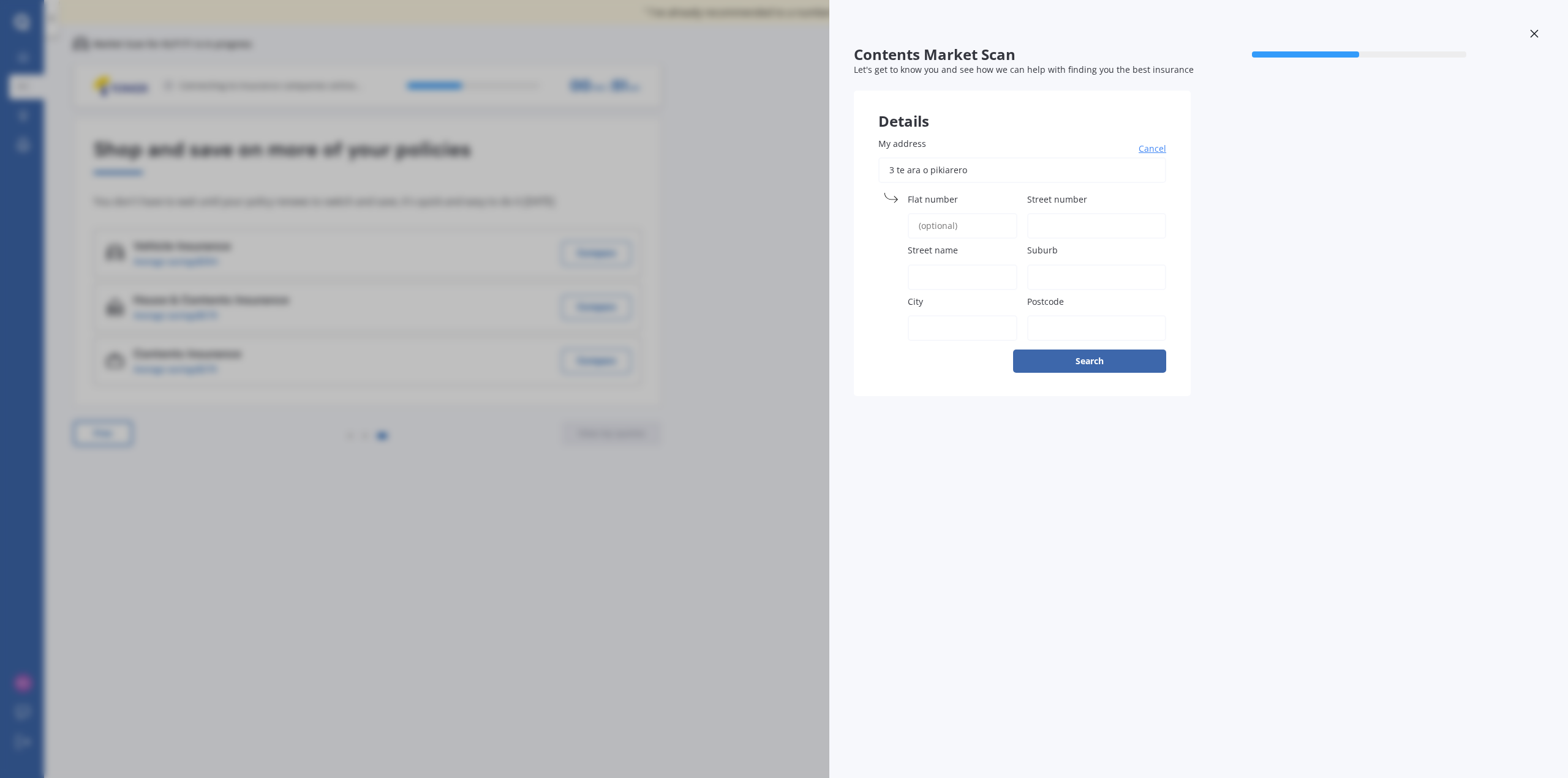
click at [1053, 222] on input "Street number" at bounding box center [1097, 226] width 139 height 26
type input "3"
click at [949, 276] on input "Street name" at bounding box center [962, 277] width 109 height 26
type input "Te ara o Pikiarero"
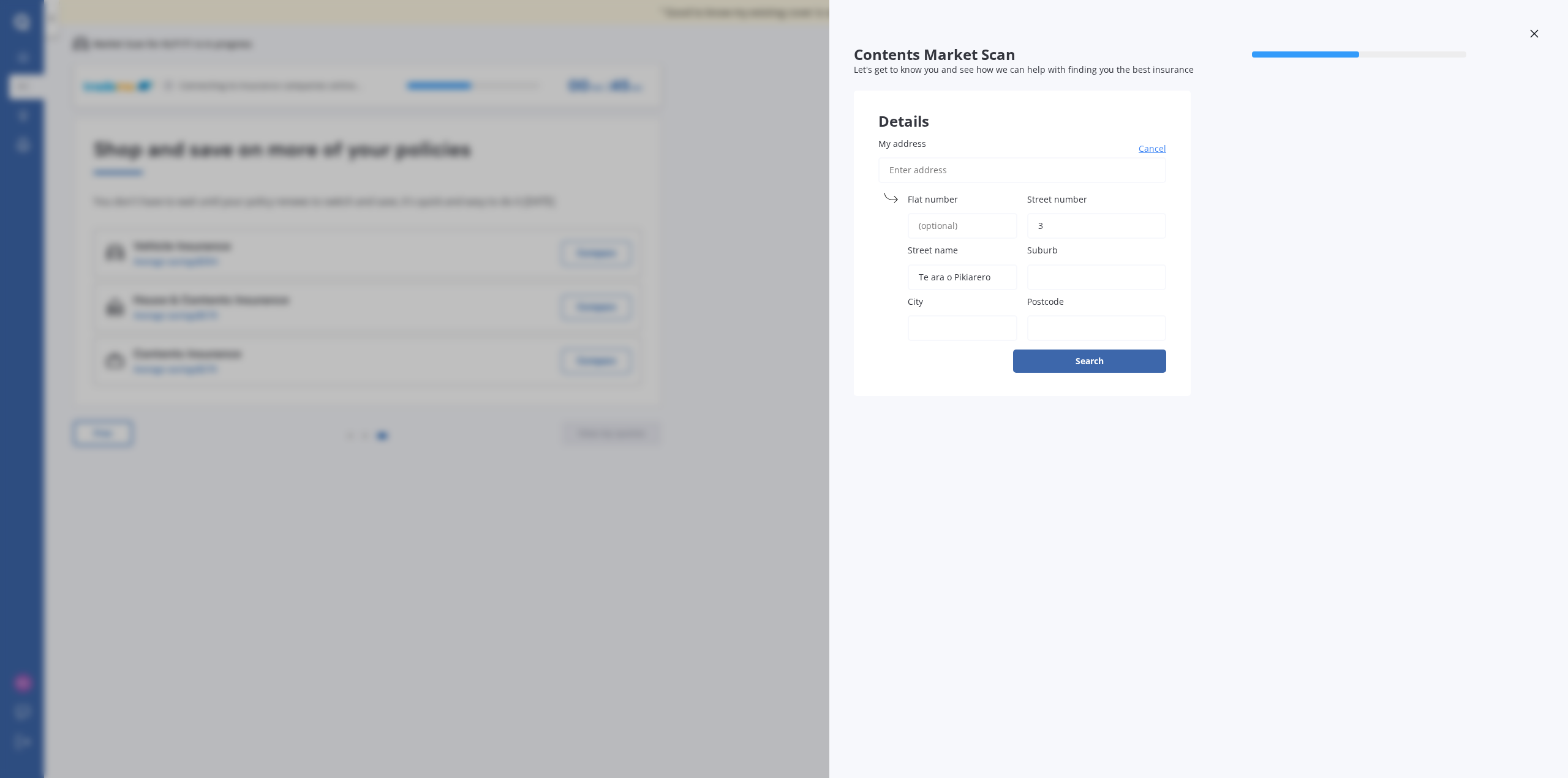
click at [1088, 275] on input "Suburb" at bounding box center [1097, 277] width 139 height 26
type input "wainuiomata"
click at [990, 325] on input "City" at bounding box center [962, 328] width 109 height 26
type input "lower hutt"
click at [1052, 324] on input "Postcode" at bounding box center [1097, 328] width 139 height 26
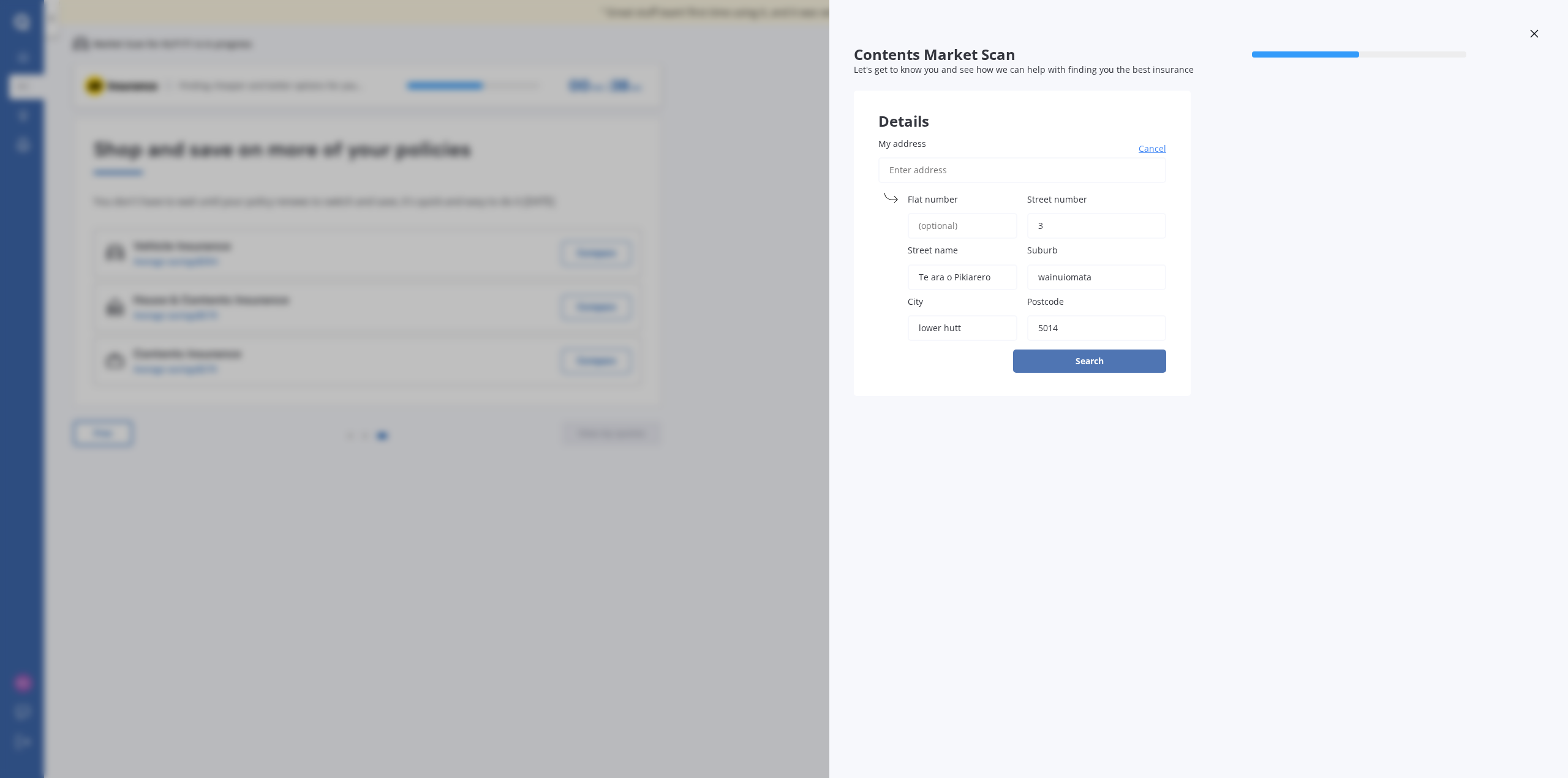
type input "5014"
click at [1097, 353] on button "Search" at bounding box center [1089, 361] width 153 height 23
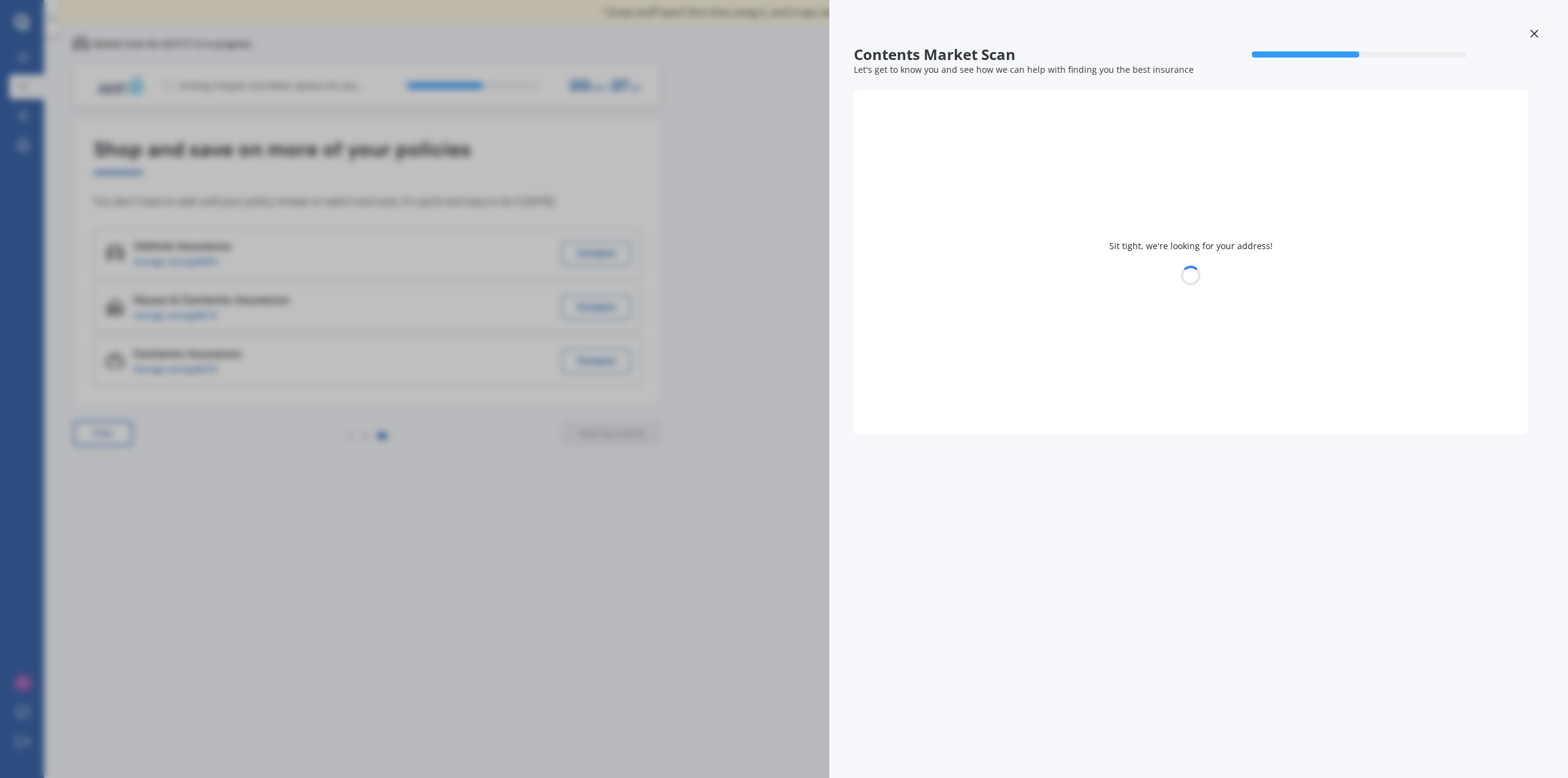
select select "22"
select select "02"
select select "1988"
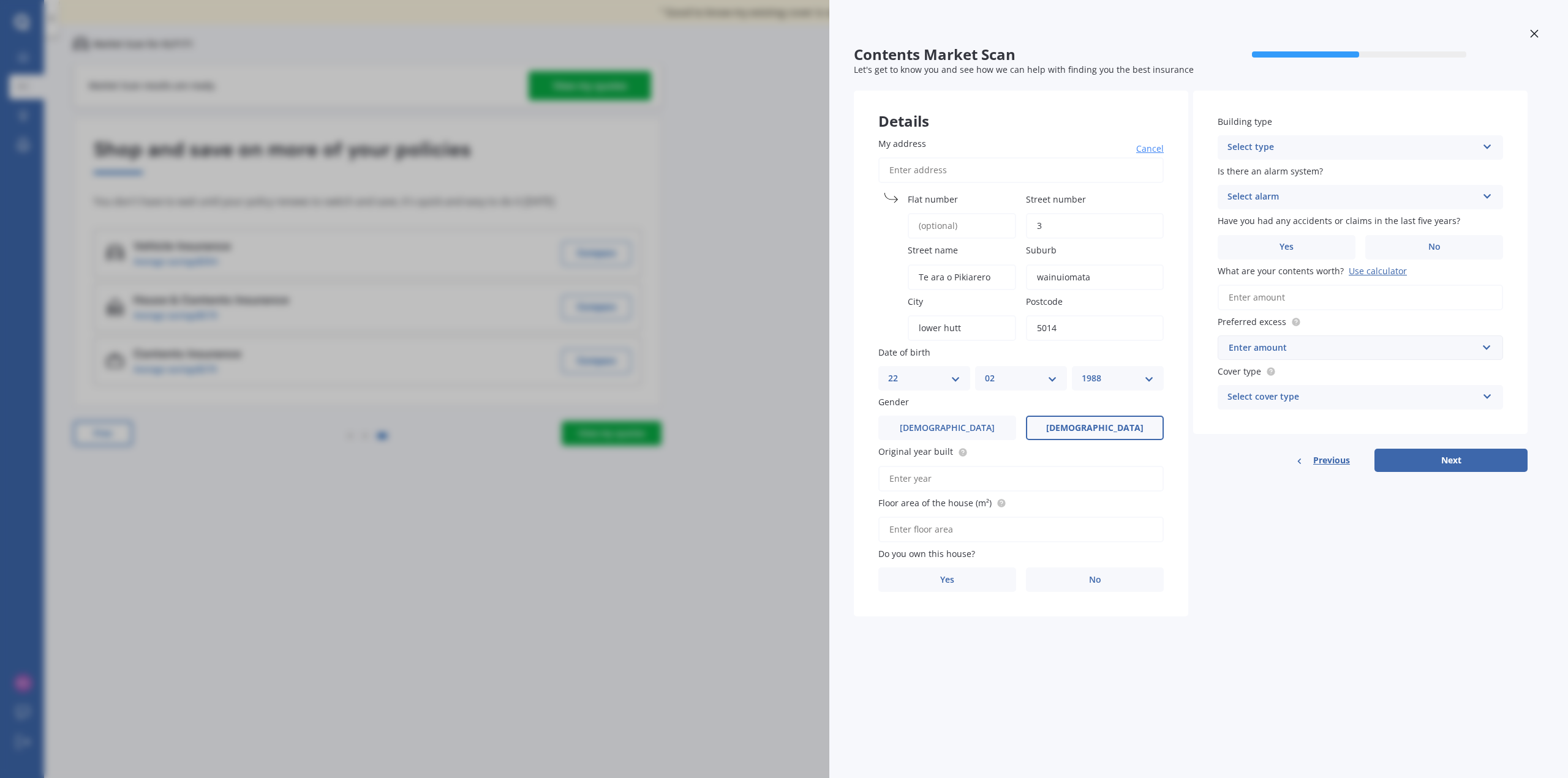
click at [957, 480] on input "Original year built" at bounding box center [1021, 479] width 286 height 26
type input "2025"
click at [954, 533] on input "Floor area of the house (m²)" at bounding box center [1021, 530] width 286 height 26
type input "93"
click at [963, 586] on label "Yes" at bounding box center [947, 580] width 138 height 24
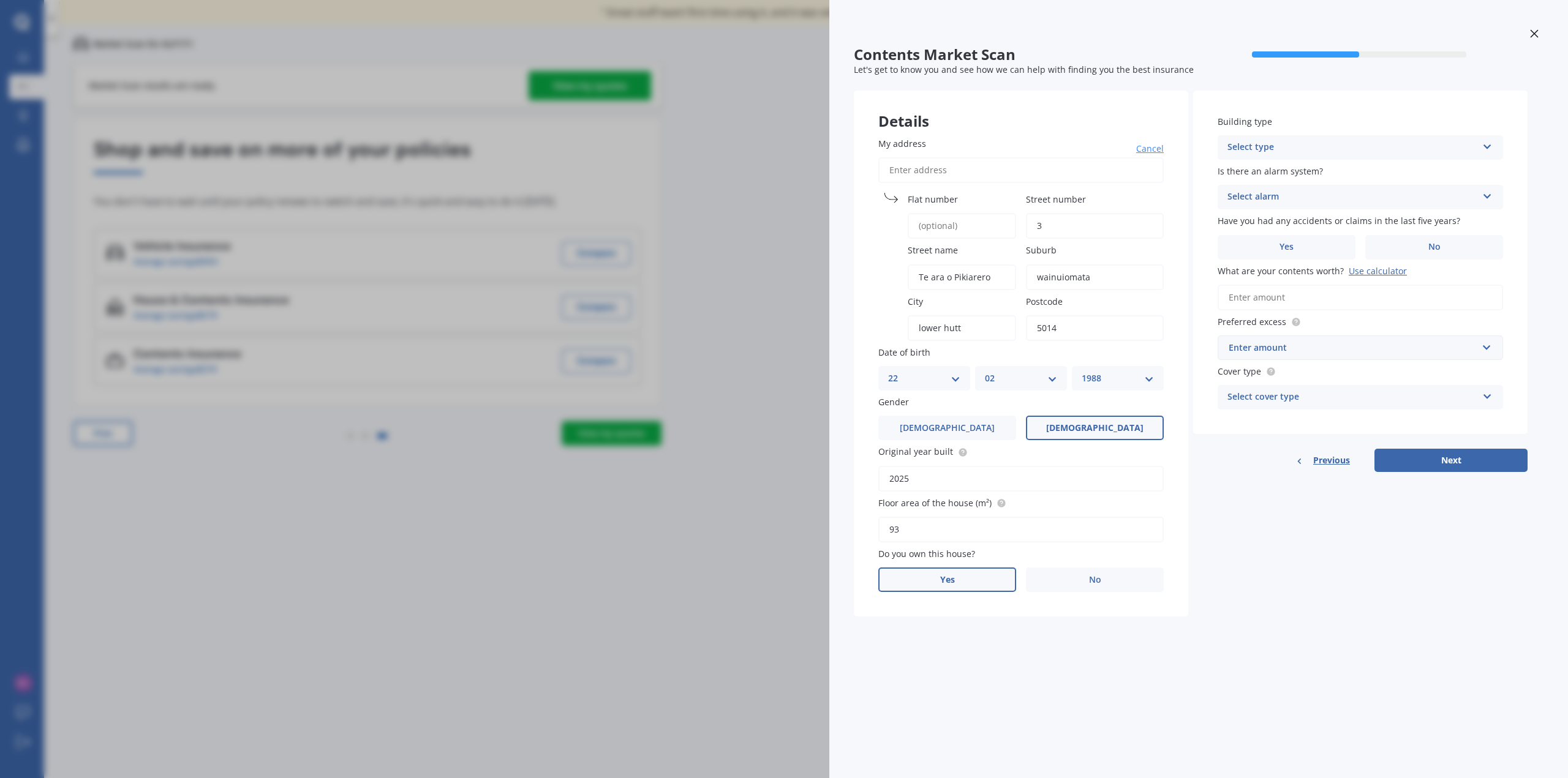
click at [0, 0] on input "Yes" at bounding box center [0, 0] width 0 height 0
click at [929, 624] on div "Select occupant" at bounding box center [1013, 629] width 250 height 15
click at [939, 652] on div "Owner" at bounding box center [1021, 653] width 284 height 22
click at [944, 683] on div "Select type" at bounding box center [1013, 680] width 250 height 15
click at [952, 704] on div "Permanent" at bounding box center [1021, 703] width 284 height 22
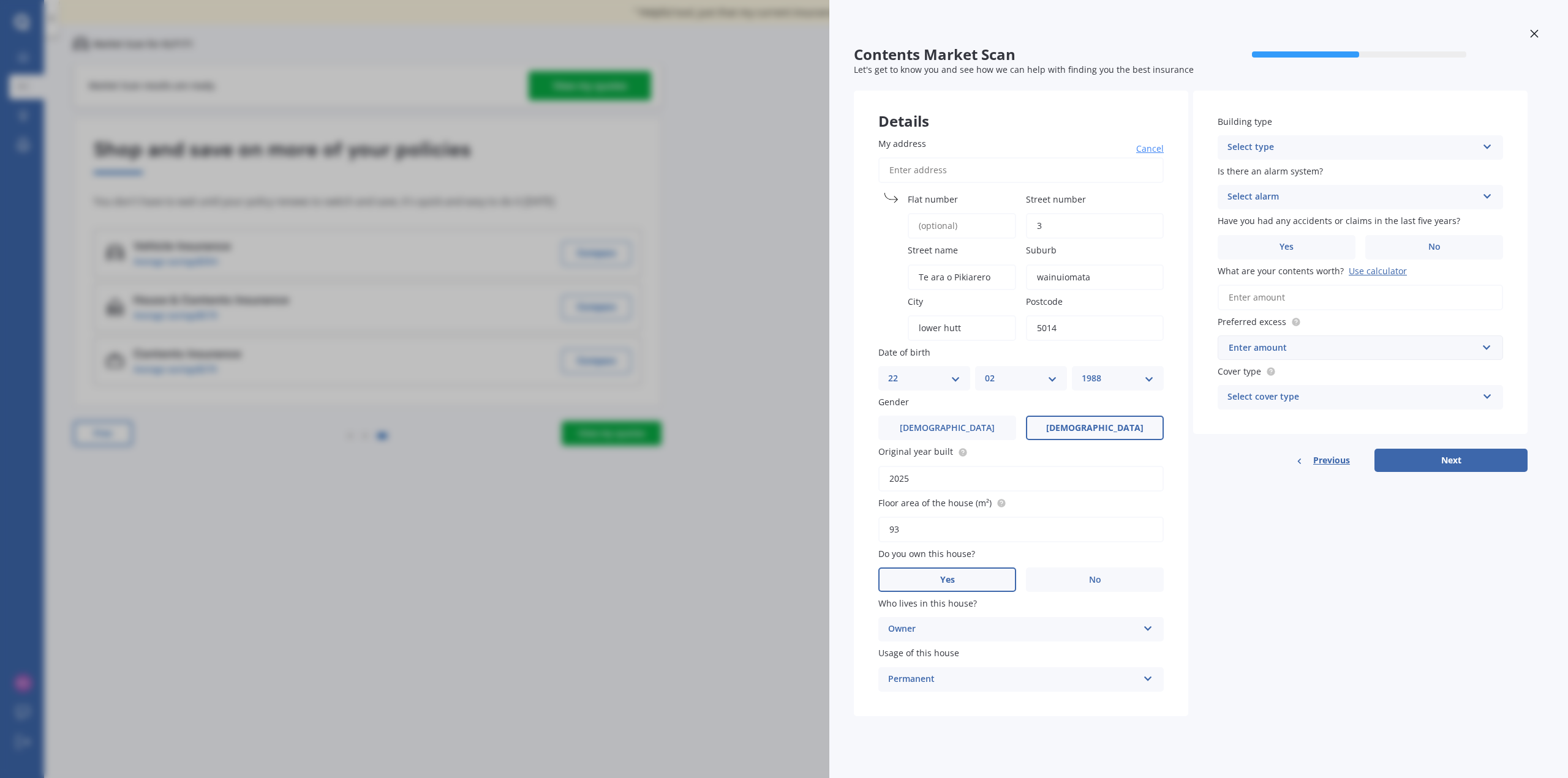
click at [1279, 148] on div "Select type" at bounding box center [1352, 147] width 250 height 15
click at [1278, 213] on span "Multi-unit (in a block of 7-10)" at bounding box center [1288, 215] width 122 height 12
click at [1278, 199] on div "Select alarm" at bounding box center [1352, 197] width 250 height 15
click at [1281, 246] on span "Yes, not monitored" at bounding box center [1268, 243] width 81 height 12
click at [1434, 254] on label "No" at bounding box center [1434, 248] width 138 height 24
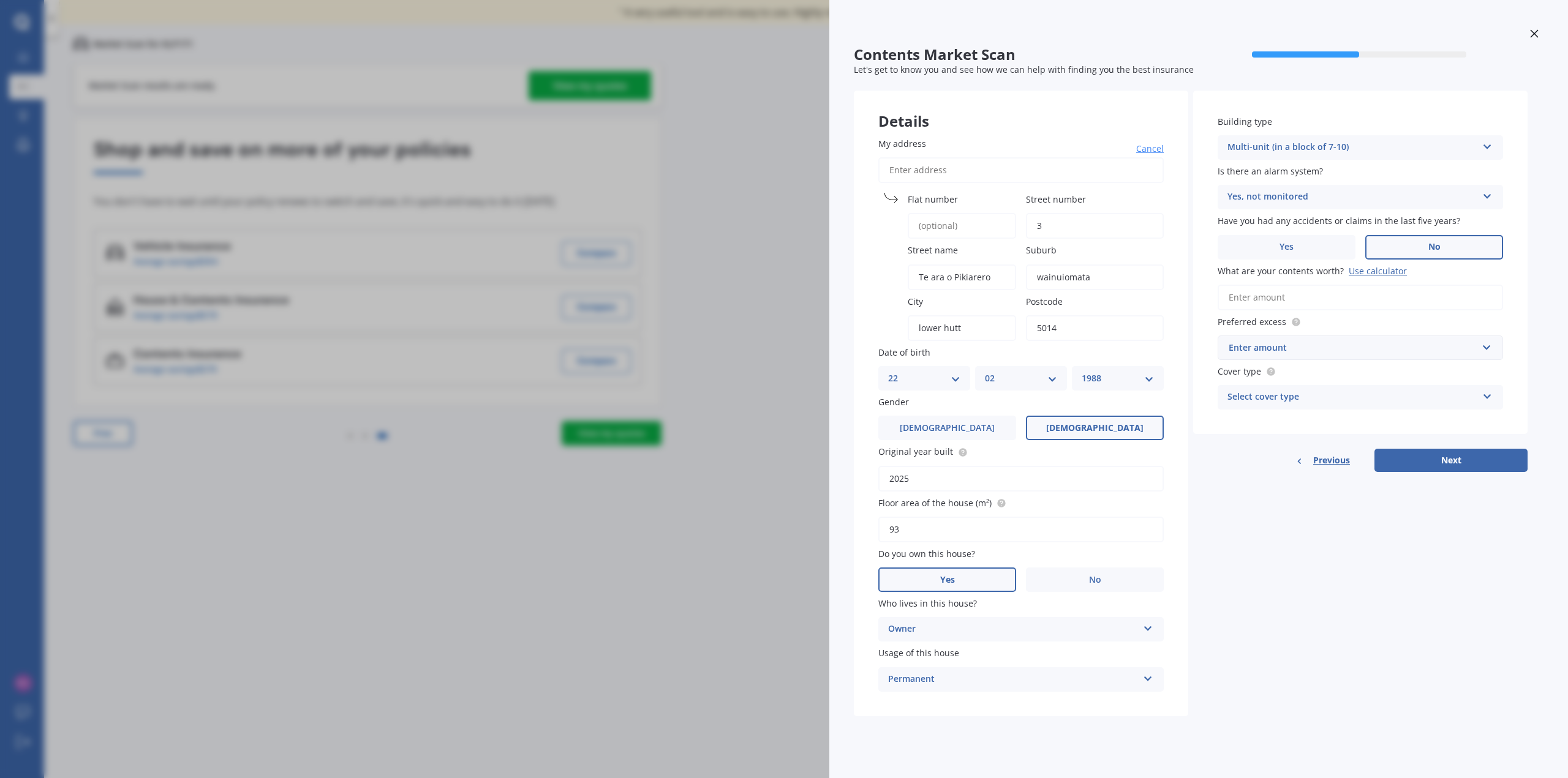
click at [0, 0] on input "No" at bounding box center [0, 0] width 0 height 0
click at [1342, 298] on input "What are your contents worth? Use calculator" at bounding box center [1360, 298] width 286 height 26
click at [1350, 269] on div "Use calculator" at bounding box center [1378, 271] width 58 height 12
click at [1350, 285] on input "What are your contents worth? Use calculator" at bounding box center [1360, 298] width 286 height 26
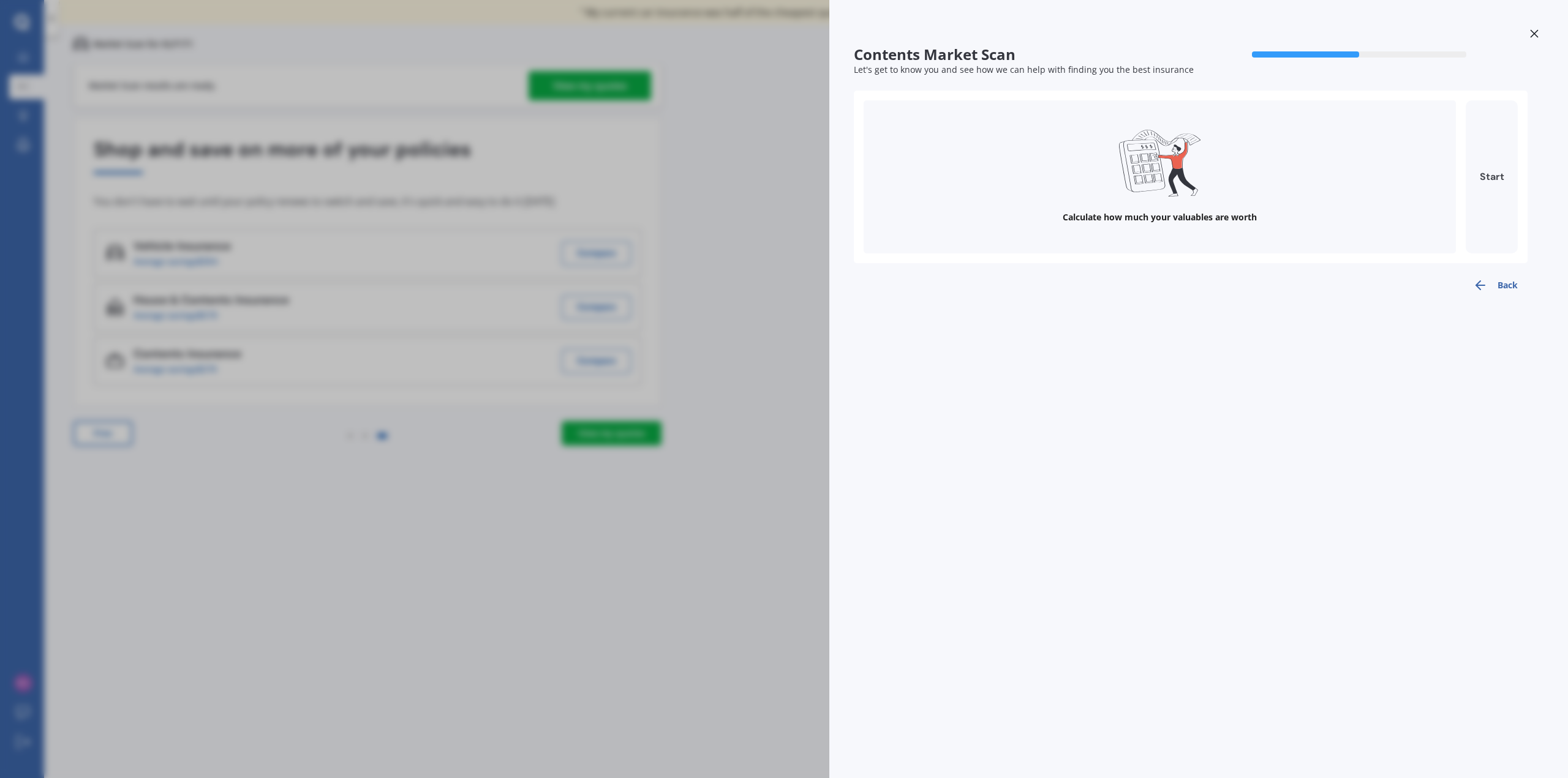
click at [1496, 186] on button "Start" at bounding box center [1491, 177] width 52 height 153
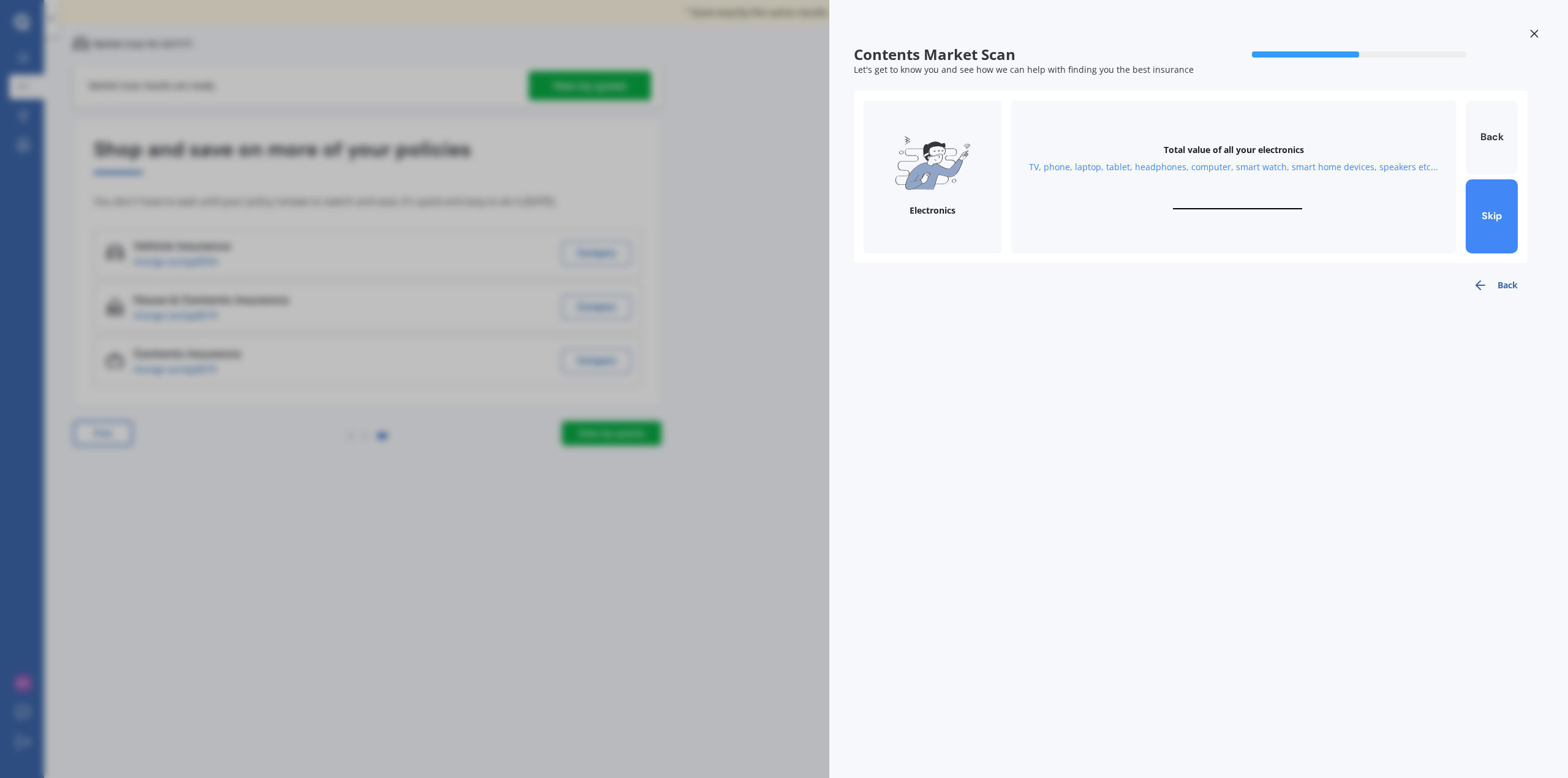
click at [1263, 140] on div "Total value of all your electronics TV, phone, laptop, tablet, headphones, comp…" at bounding box center [1233, 177] width 444 height 153
click at [947, 207] on div "Electronics" at bounding box center [932, 210] width 46 height 12
click at [1228, 215] on div "Total value of all your electronics TV, phone, laptop, tablet, headphones, comp…" at bounding box center [1233, 177] width 444 height 153
click at [1219, 191] on div "Total value of all your electronics TV, phone, laptop, tablet, headphones, comp…" at bounding box center [1233, 177] width 444 height 153
click at [1220, 197] on div "Total value of all your electronics TV, phone, laptop, tablet, headphones, comp…" at bounding box center [1233, 177] width 444 height 153
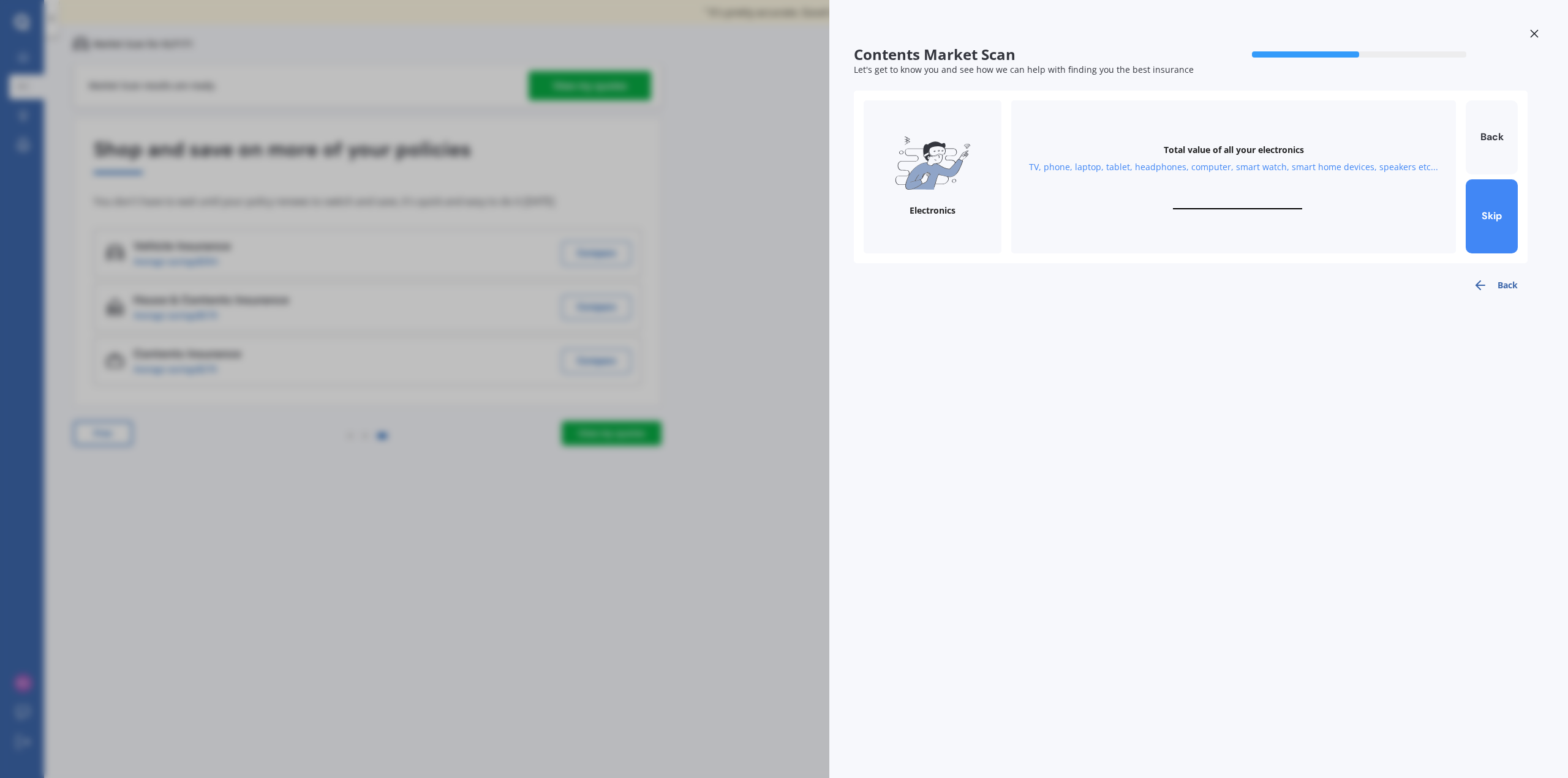
click at [1205, 206] on input "text" at bounding box center [1237, 204] width 129 height 12
type input "$20,000"
click at [1493, 219] on button "Next" at bounding box center [1491, 216] width 52 height 74
click at [1218, 199] on input "text" at bounding box center [1237, 204] width 129 height 12
type input "$10,000"
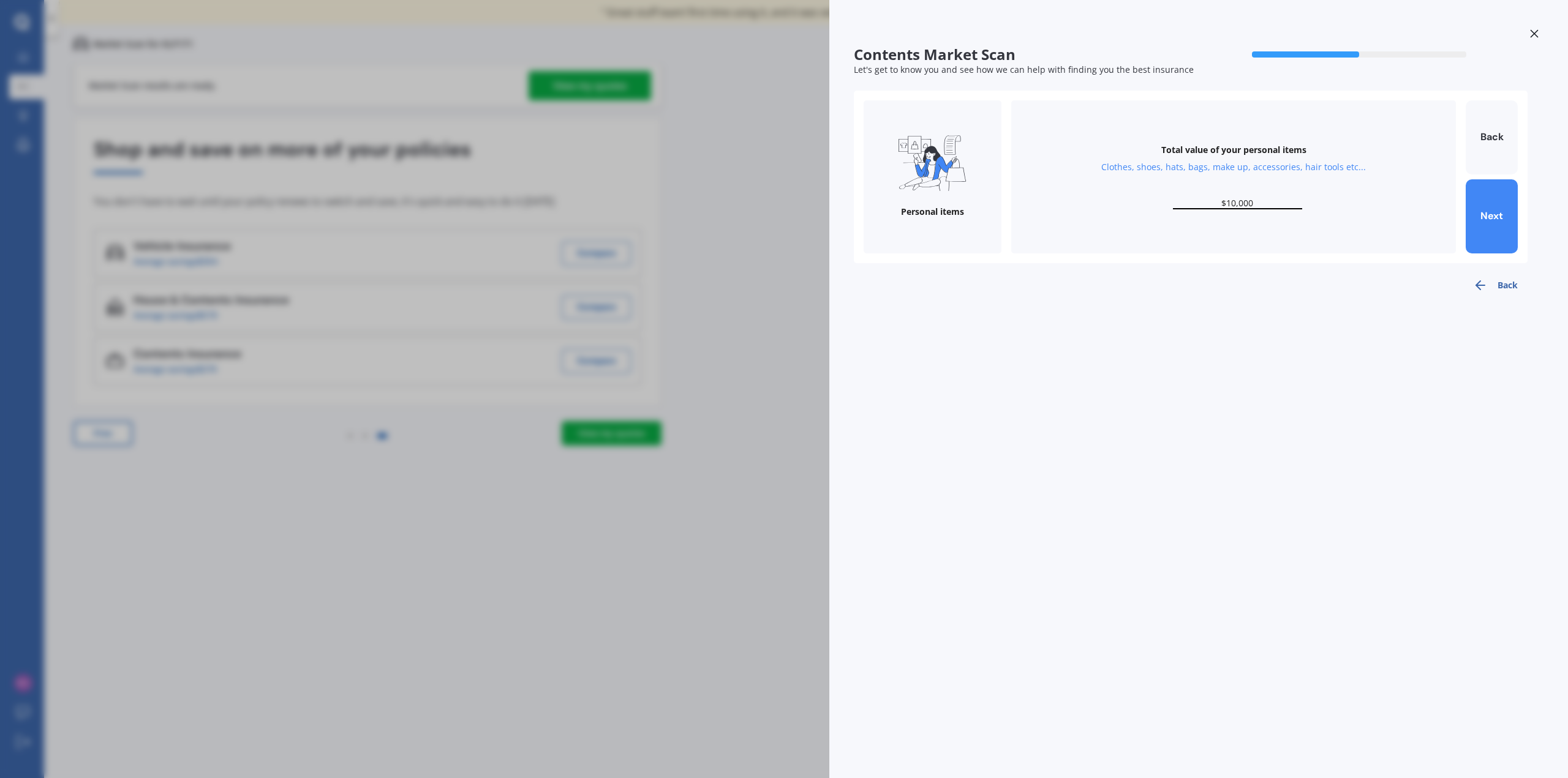
click at [1524, 226] on div "Personal items Total value of your personal items Clothes, shoes, hats, bags, m…" at bounding box center [1191, 177] width 674 height 173
click at [1504, 226] on button "Next" at bounding box center [1491, 216] width 52 height 74
click at [1219, 202] on input "text" at bounding box center [1237, 204] width 129 height 12
type input "$1,000"
click at [1491, 219] on button "Next" at bounding box center [1491, 216] width 52 height 74
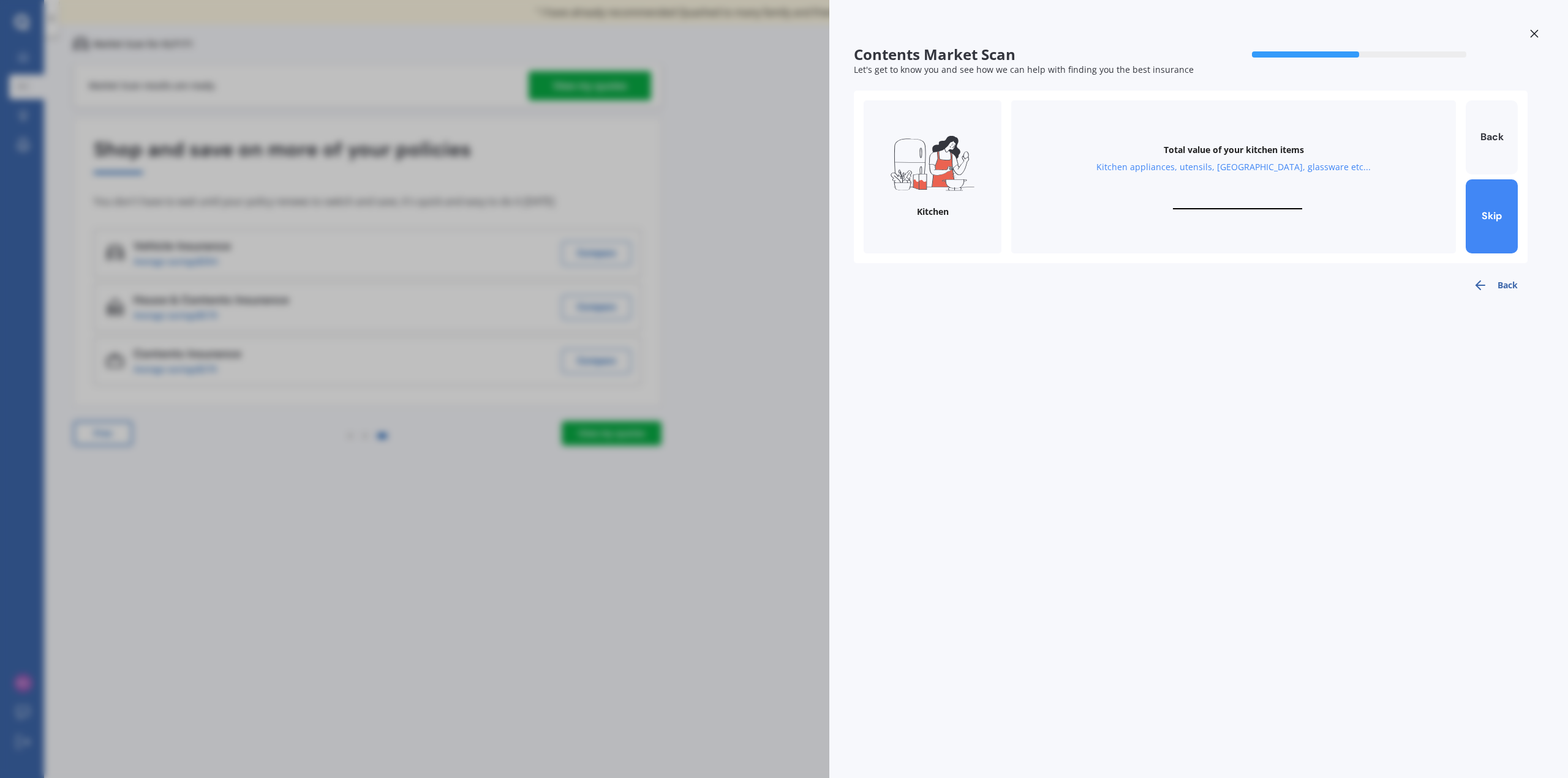
click at [1214, 199] on input "text" at bounding box center [1237, 204] width 129 height 12
type input "$5,000"
click at [1508, 235] on button "Next" at bounding box center [1491, 216] width 52 height 74
click at [1224, 210] on input "text" at bounding box center [1237, 204] width 129 height 12
click at [1222, 204] on input "text" at bounding box center [1237, 204] width 129 height 12
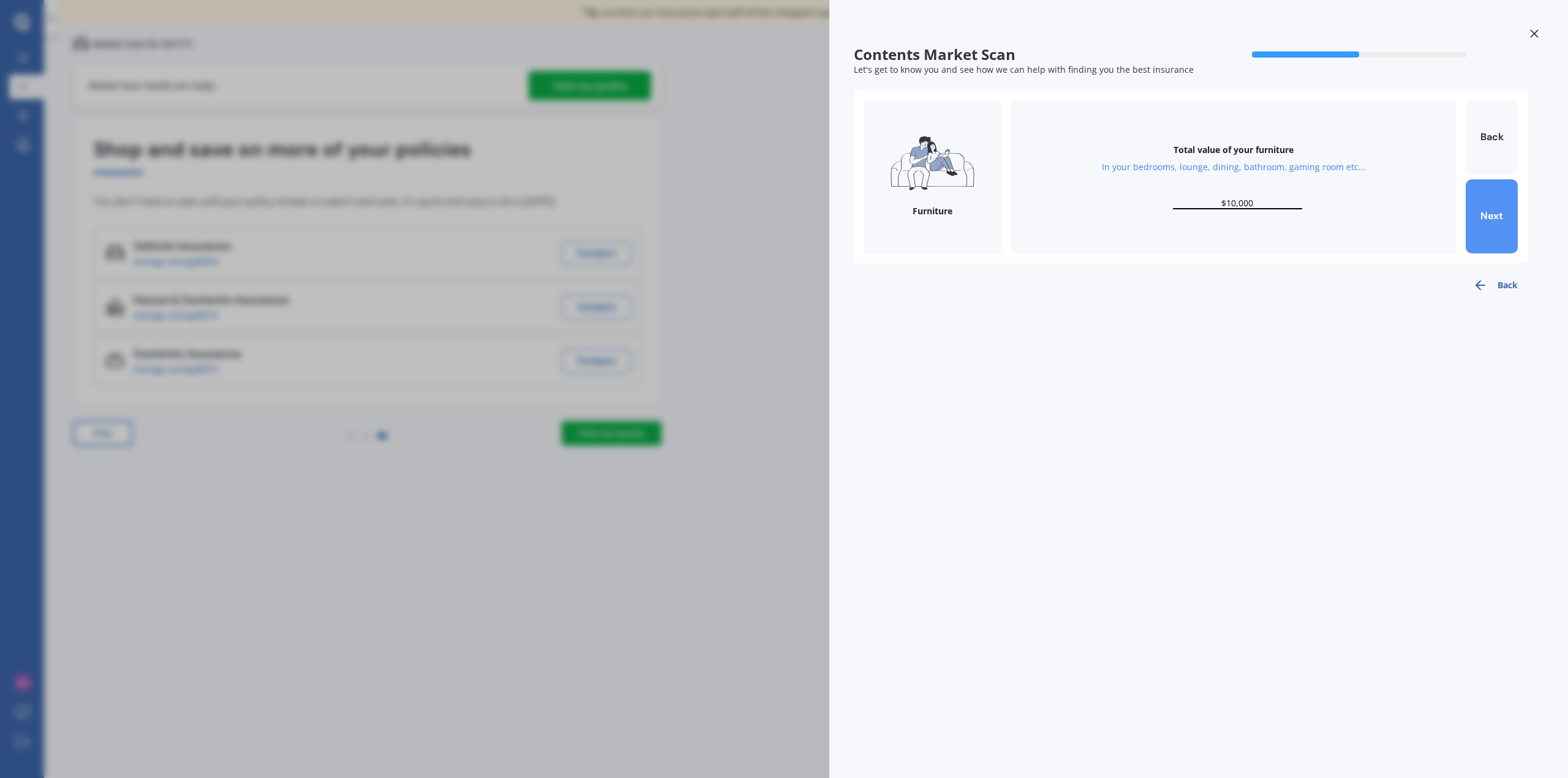
type input "$10,000"
click at [1475, 226] on button "Next" at bounding box center [1491, 216] width 52 height 74
click at [1230, 199] on input "text" at bounding box center [1237, 204] width 129 height 12
type input "$10,000"
click at [1488, 210] on button "Next" at bounding box center [1491, 216] width 52 height 74
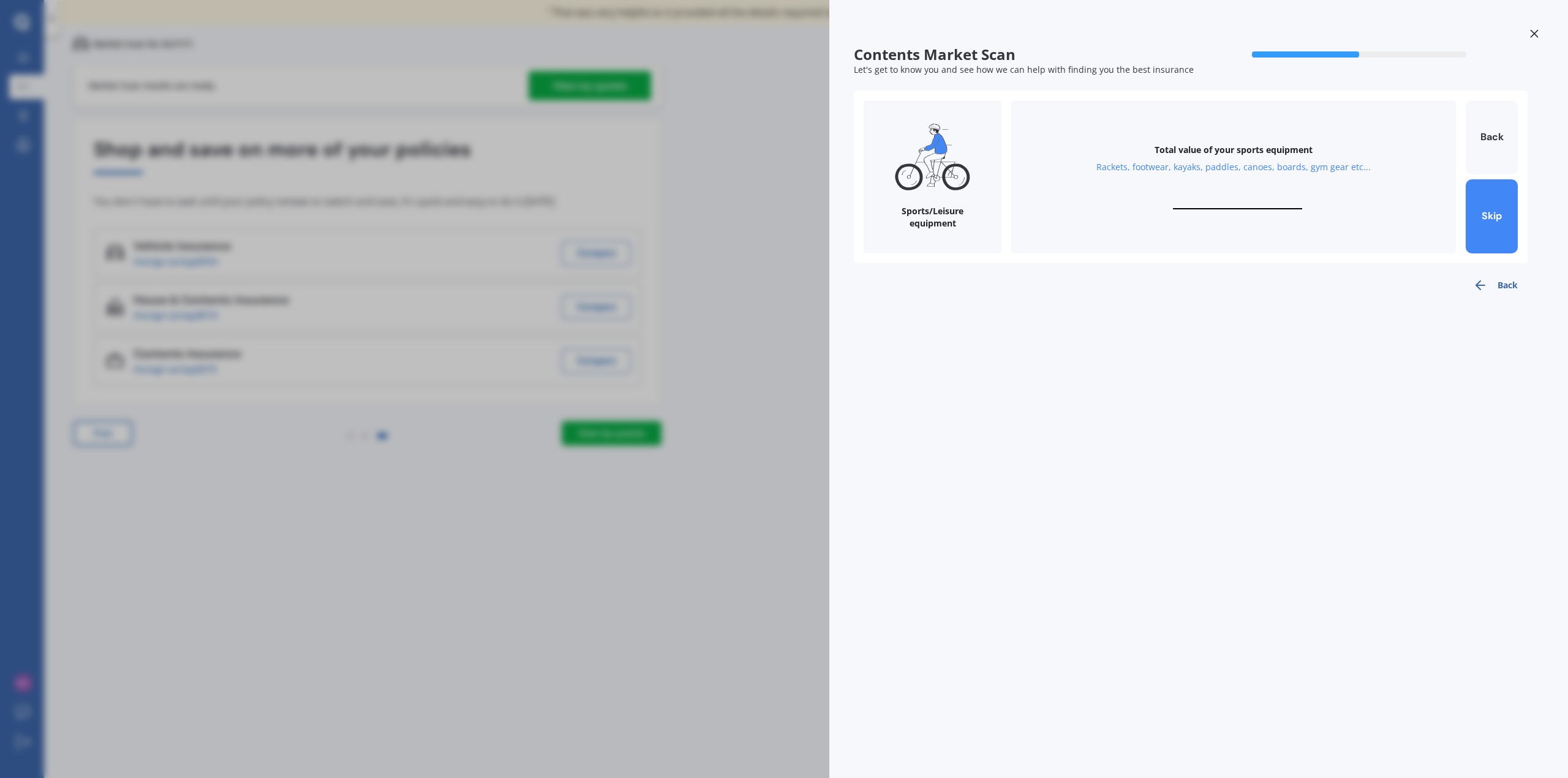
click at [1217, 201] on input "text" at bounding box center [1237, 204] width 129 height 12
type input "$1,000"
click at [1503, 237] on button "Next" at bounding box center [1491, 216] width 52 height 74
click at [1252, 199] on input "text" at bounding box center [1237, 204] width 129 height 12
click at [1505, 221] on button "Skip" at bounding box center [1491, 216] width 52 height 74
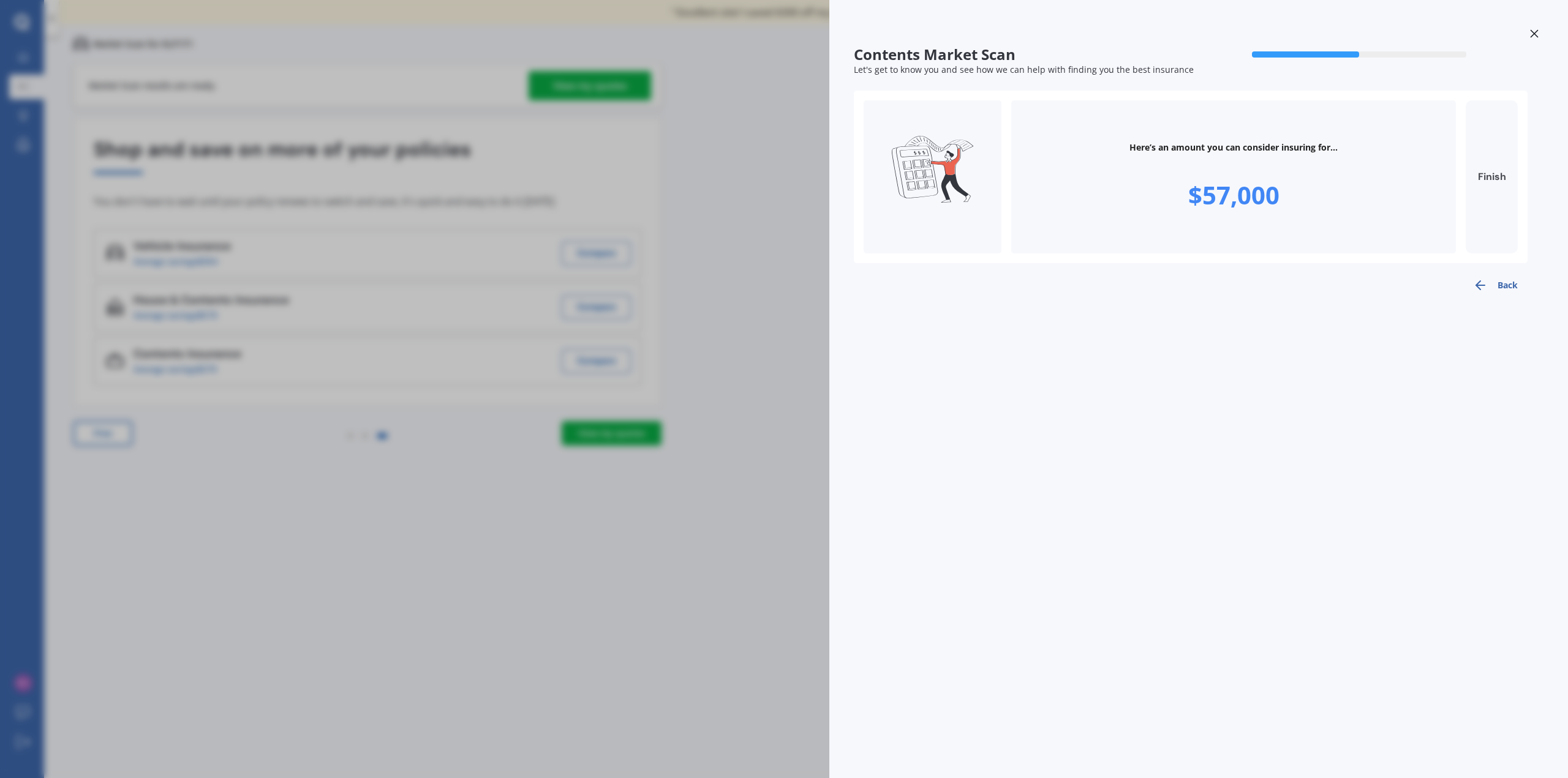
click at [1493, 190] on button "Finish" at bounding box center [1491, 177] width 52 height 153
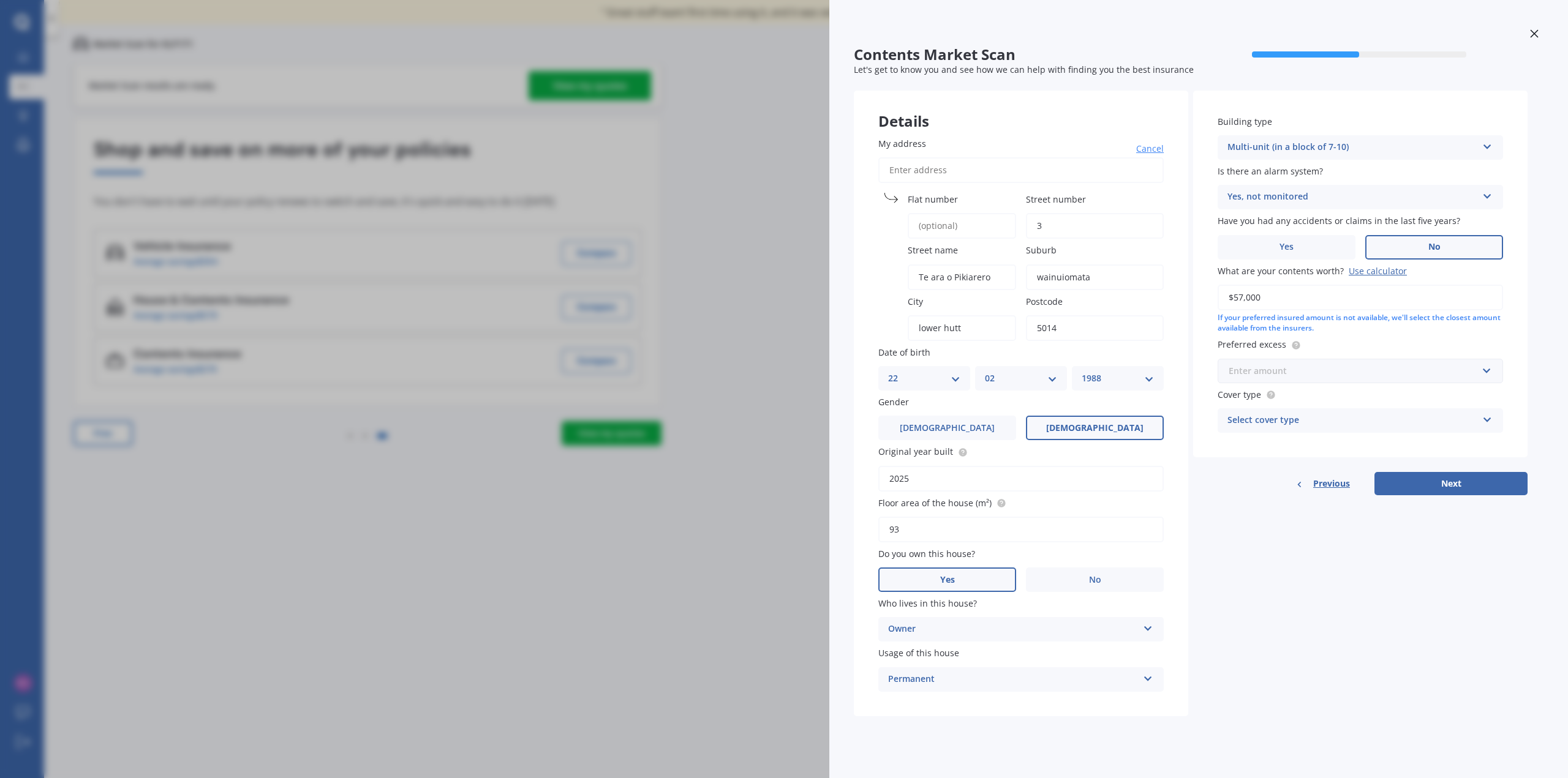
click at [1327, 379] on input "text" at bounding box center [1356, 371] width 275 height 23
click at [1269, 370] on input "text" at bounding box center [1356, 371] width 275 height 23
click at [1282, 299] on input "$57,000" at bounding box center [1360, 298] width 286 height 26
drag, startPoint x: 1318, startPoint y: 299, endPoint x: 1199, endPoint y: 294, distance: 119.1
click at [1199, 294] on div "Building type Multi-unit (in a block of 7-10) Freestanding Multi-unit (in a blo…" at bounding box center [1360, 280] width 334 height 380
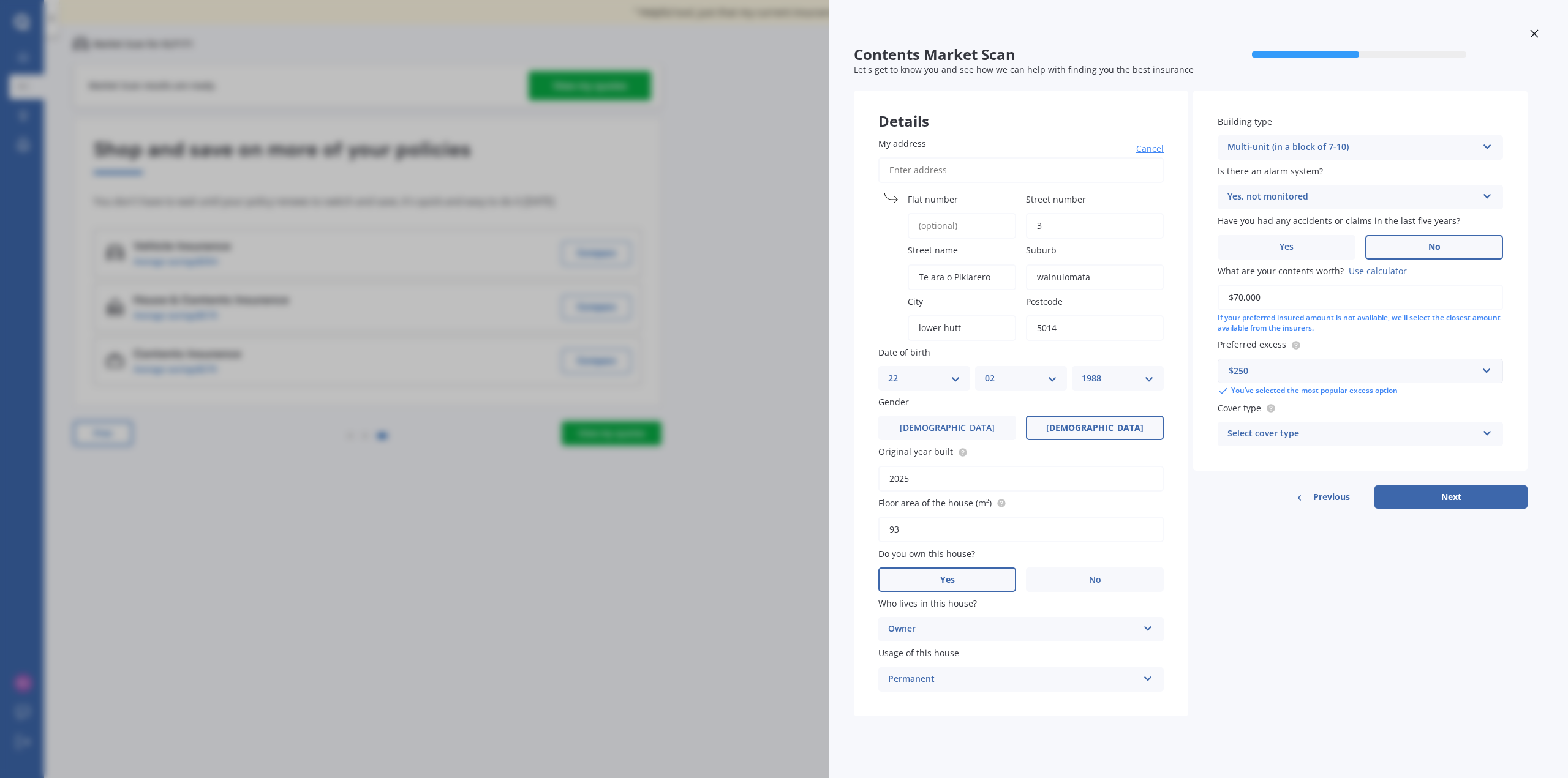
type input "$70,000"
click at [1340, 376] on div "$250" at bounding box center [1353, 371] width 249 height 14
click at [1268, 395] on div "$250" at bounding box center [1360, 394] width 284 height 23
click at [1340, 370] on div "$250" at bounding box center [1353, 371] width 249 height 14
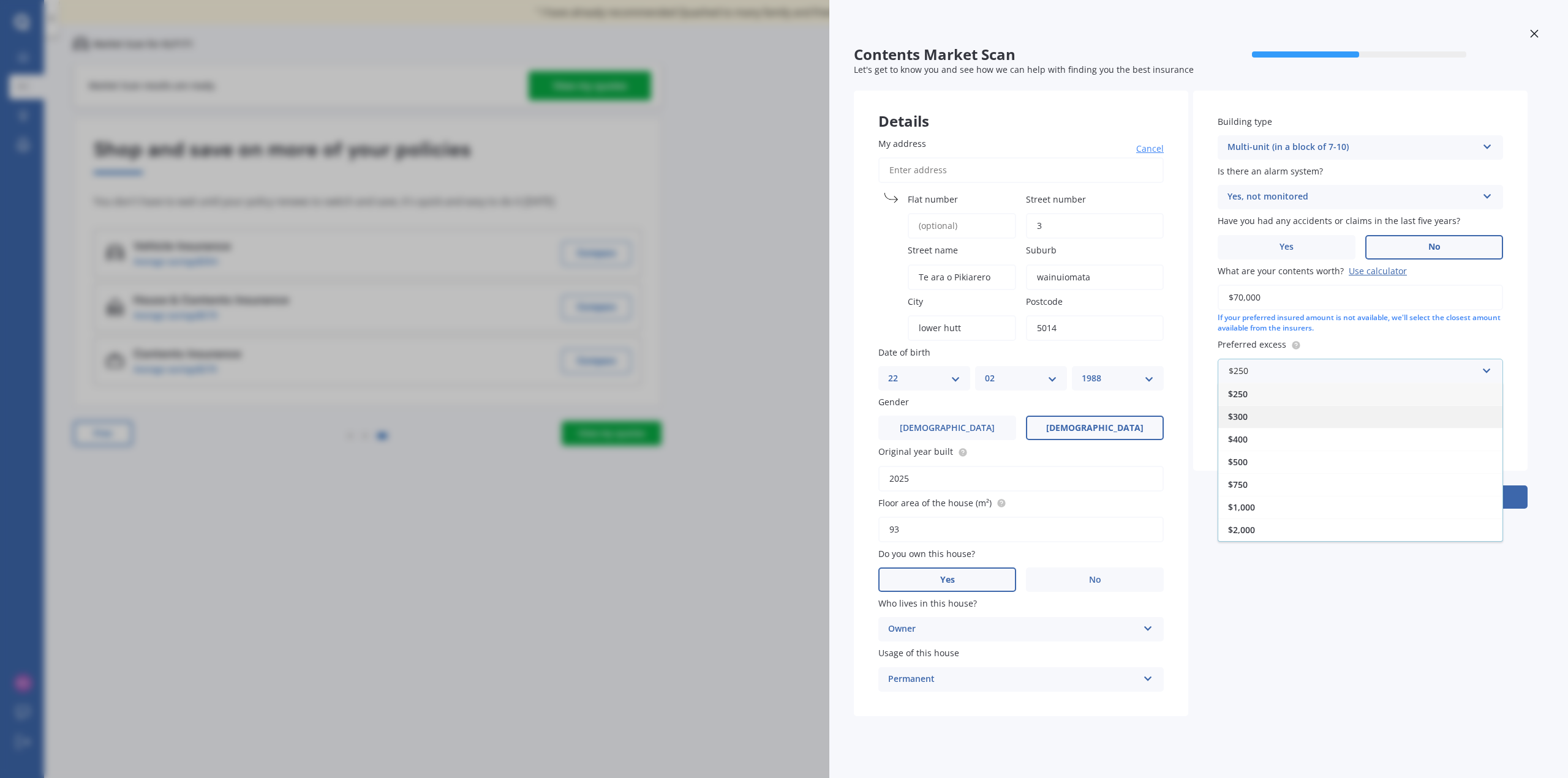
click at [1259, 412] on div "$300" at bounding box center [1360, 416] width 284 height 23
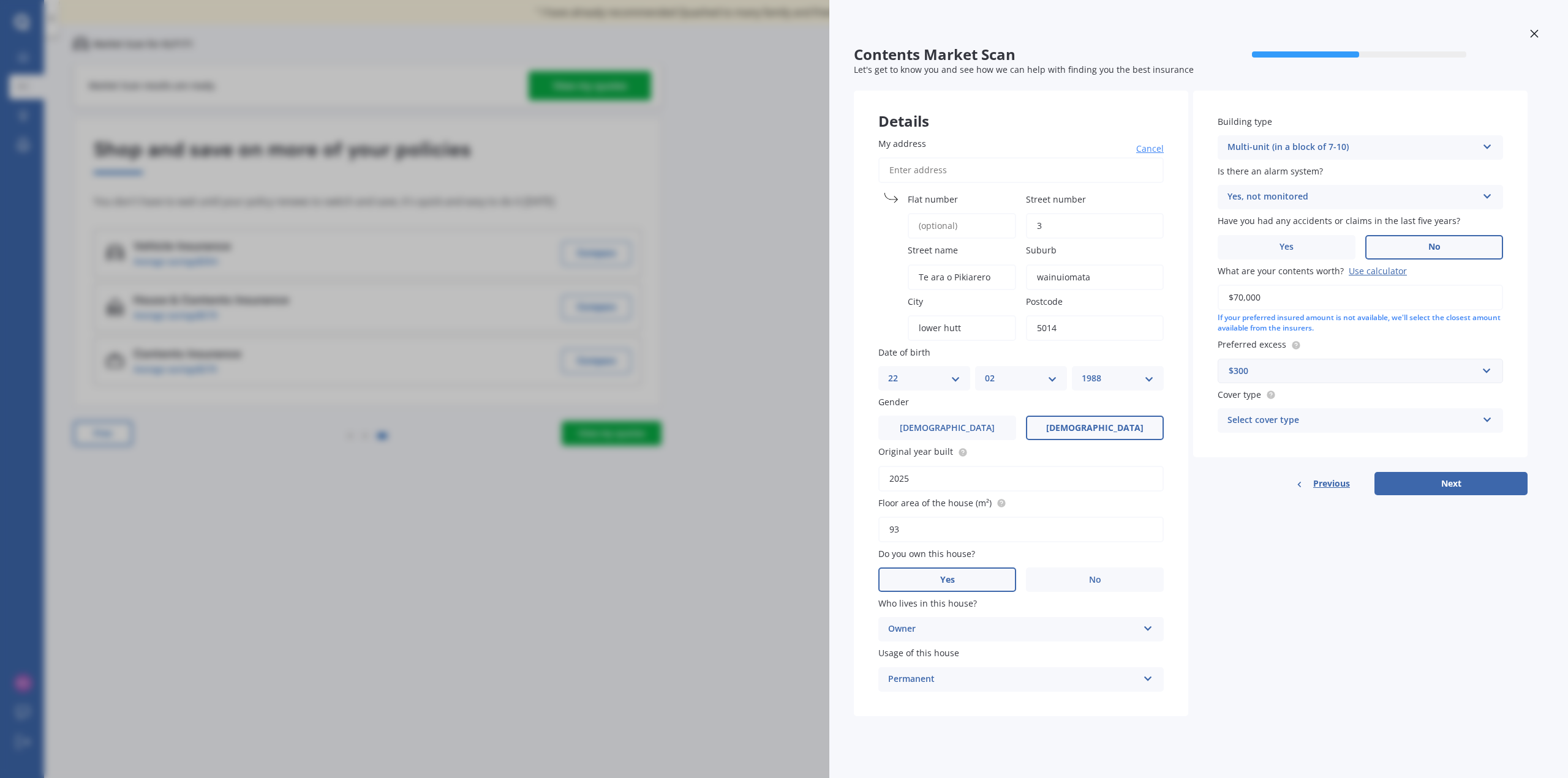
click at [1291, 422] on div "Select cover type" at bounding box center [1352, 421] width 250 height 15
click at [1280, 443] on div "High" at bounding box center [1360, 444] width 284 height 22
click at [1460, 491] on button "Next" at bounding box center [1451, 484] width 153 height 23
select select "22"
select select "02"
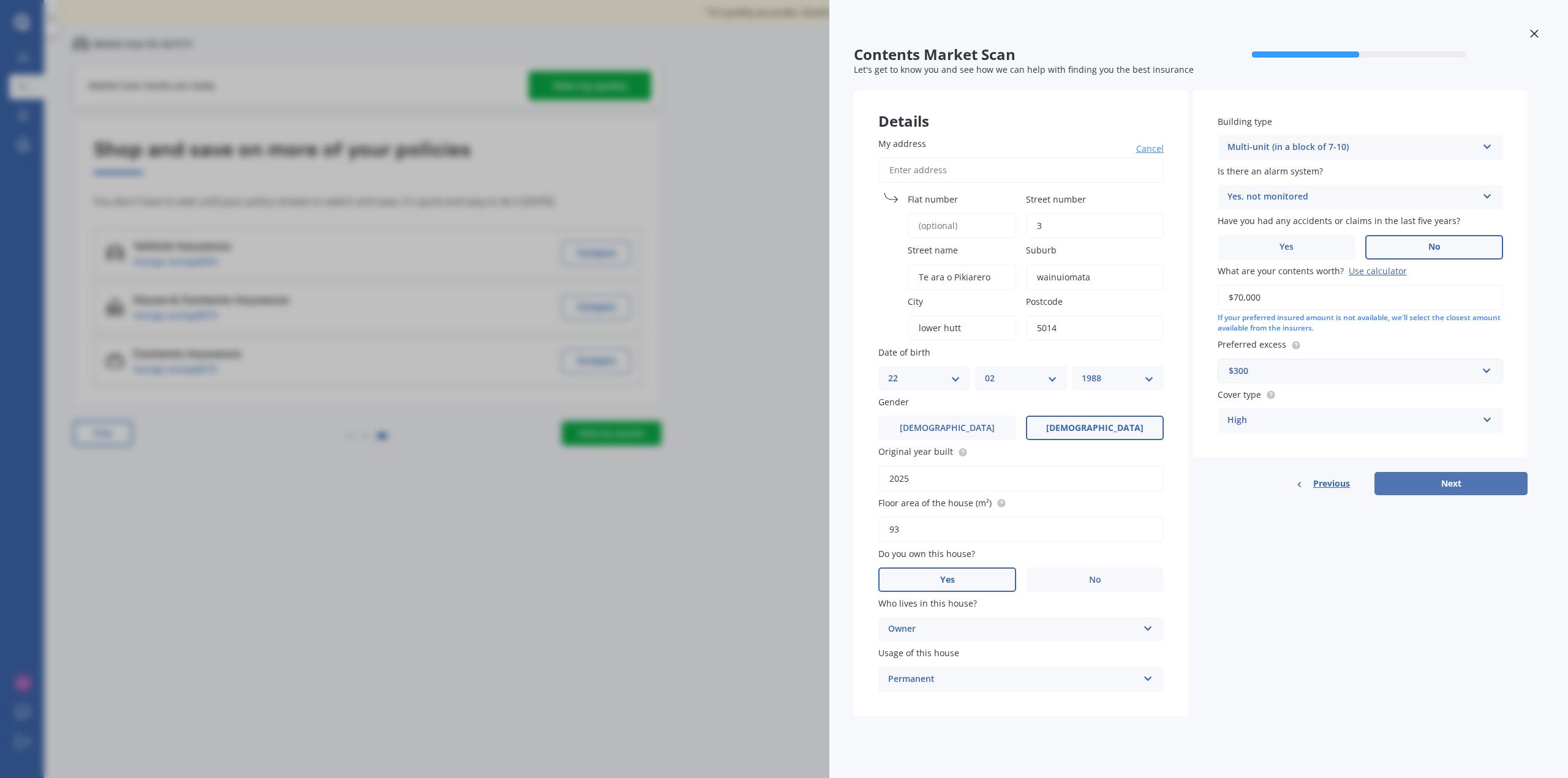
select select "1988"
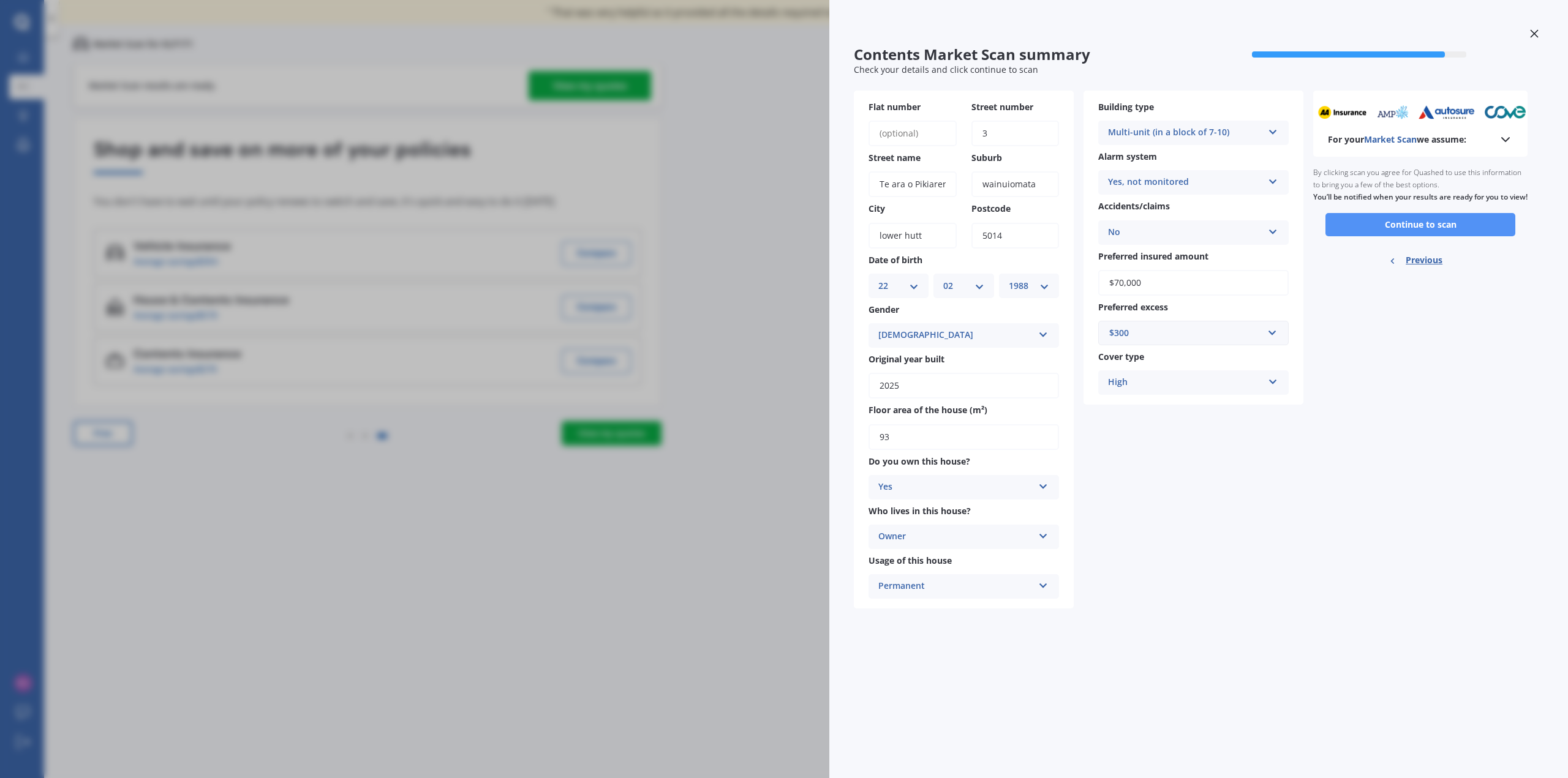
click at [1452, 237] on button "Continue to scan" at bounding box center [1420, 224] width 190 height 23
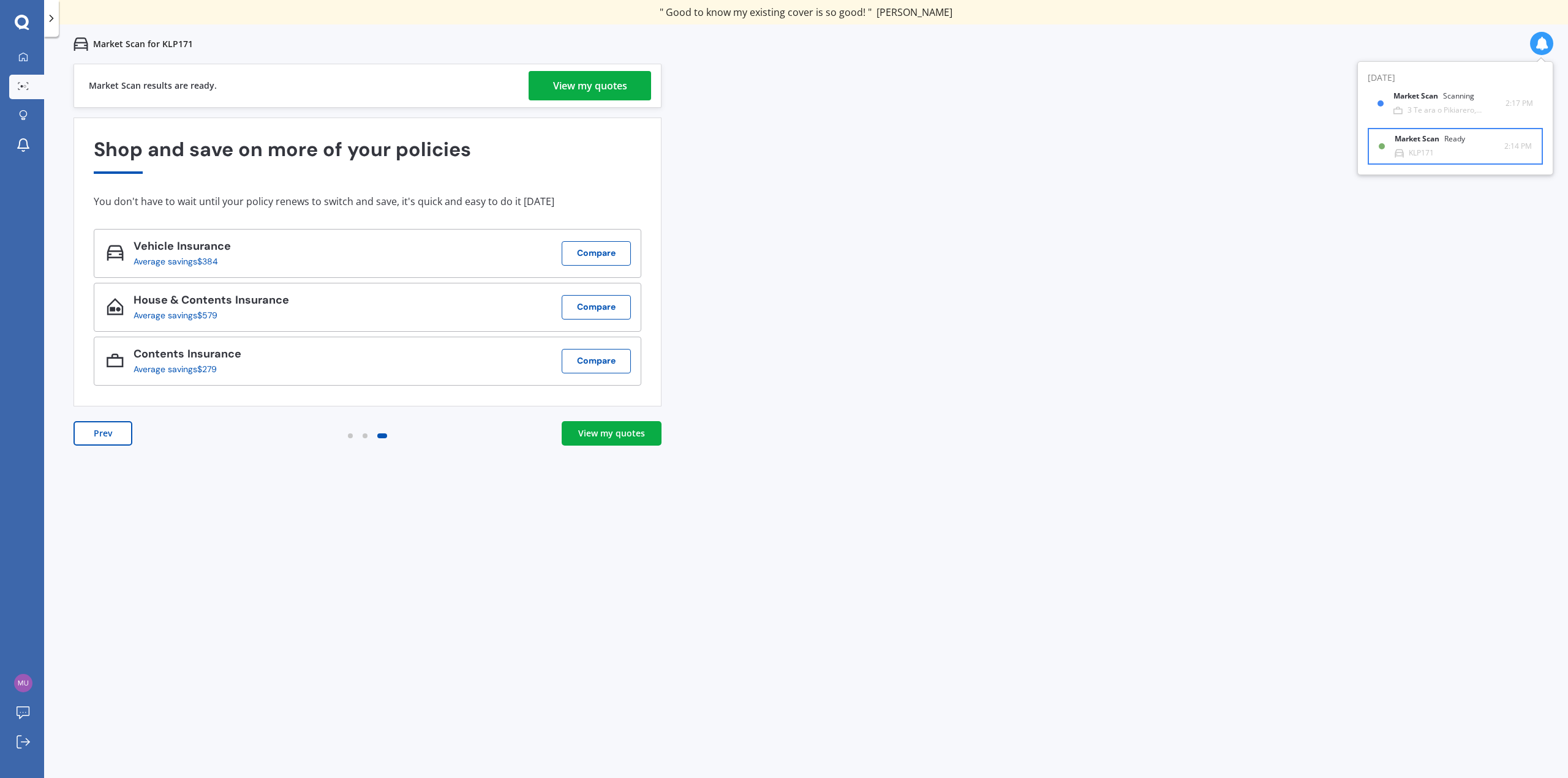
click at [1457, 150] on div "Market Scan Ready KLP171" at bounding box center [1449, 146] width 109 height 23
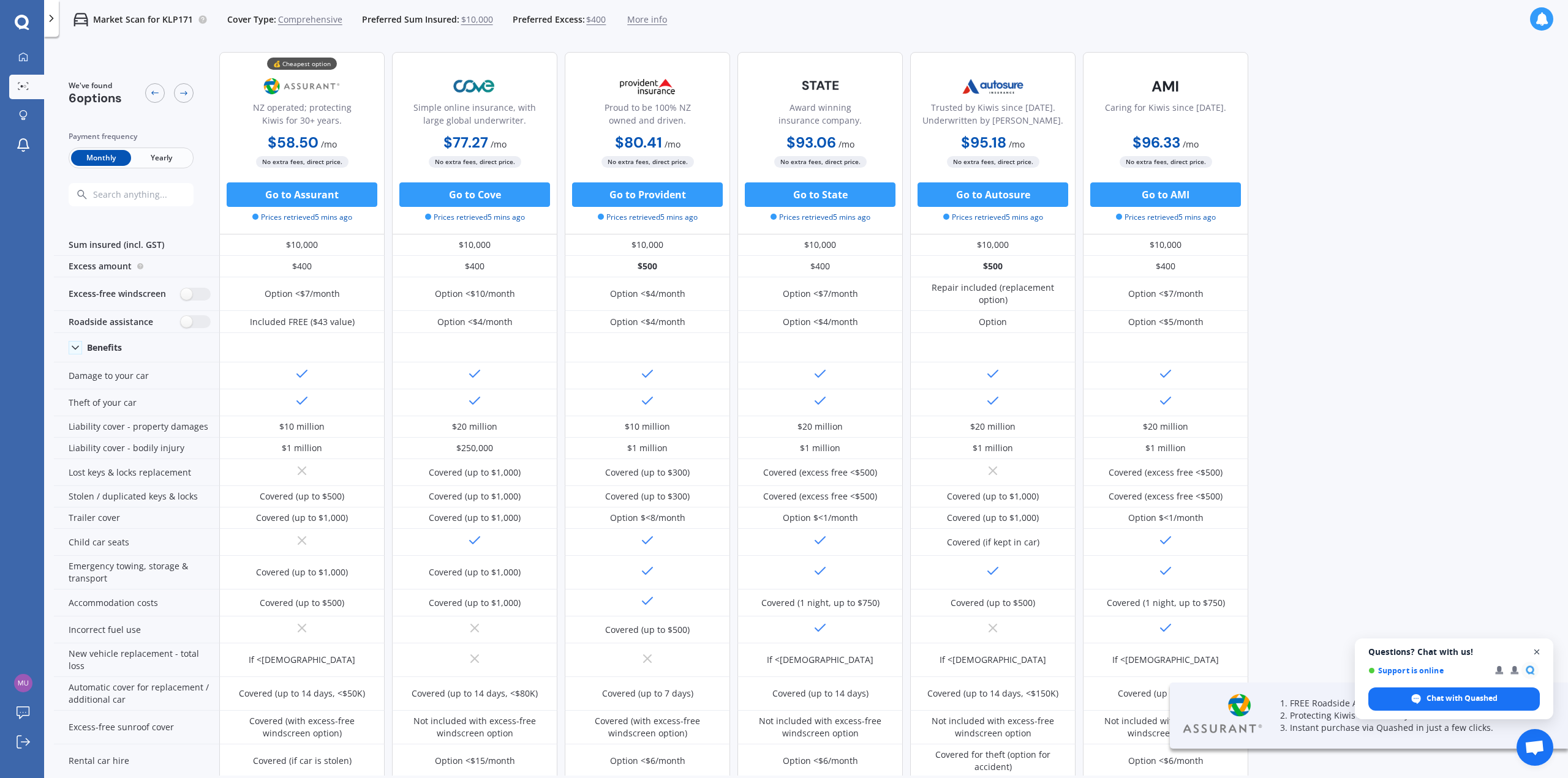
click at [1535, 651] on span "Close chat" at bounding box center [1537, 653] width 15 height 15
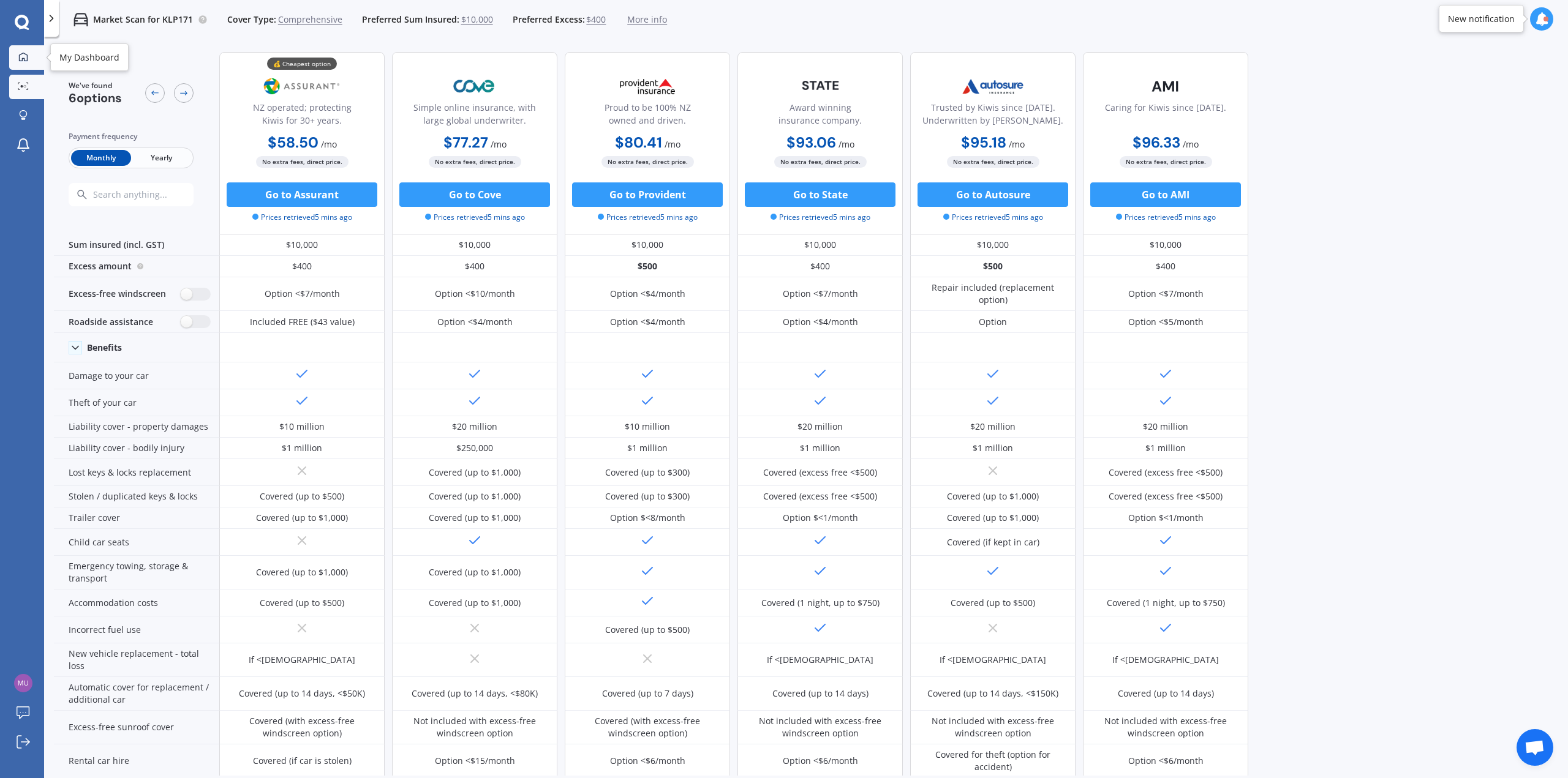
click at [19, 59] on icon at bounding box center [23, 56] width 8 height 8
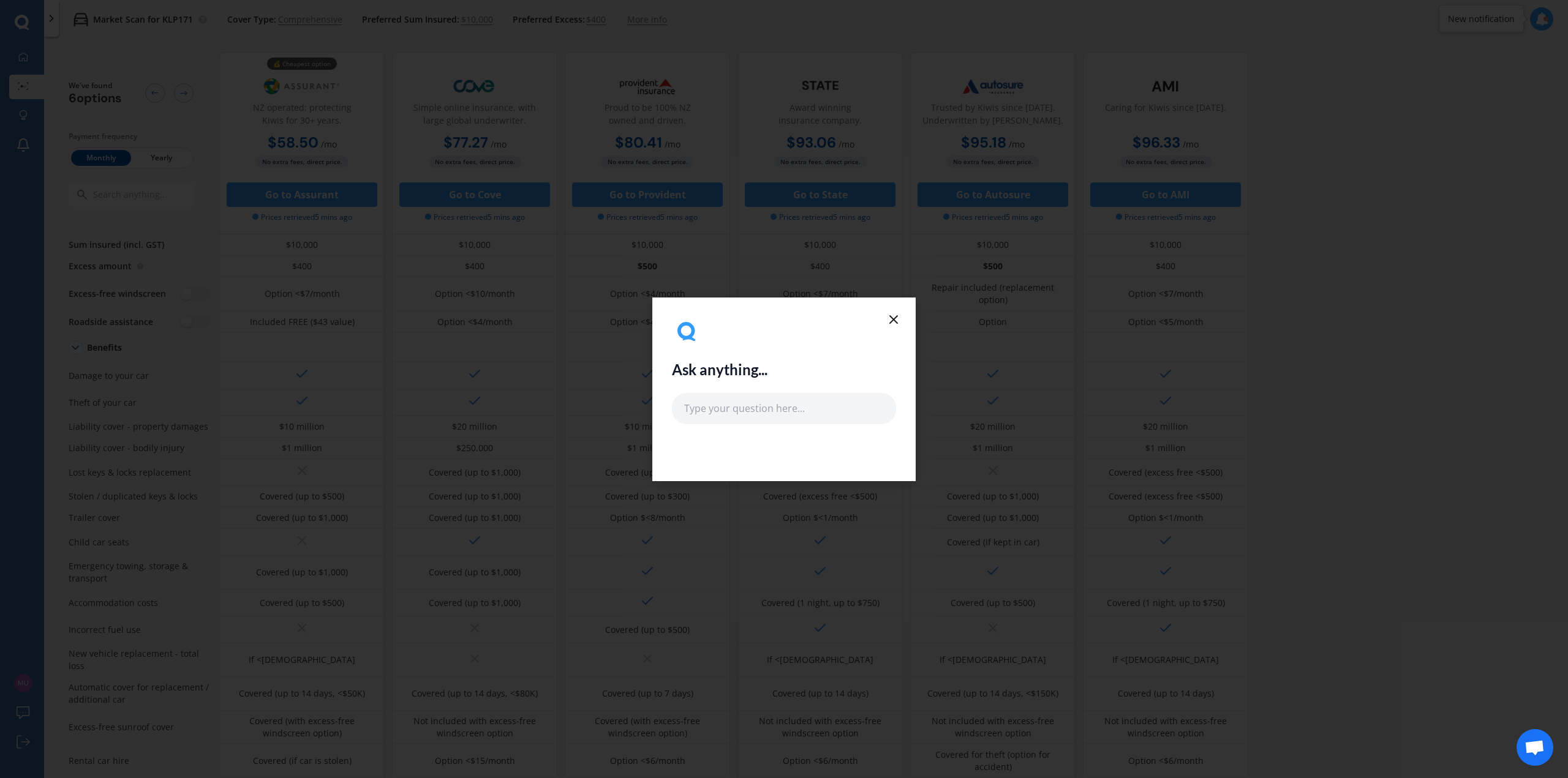
click at [900, 323] on icon at bounding box center [893, 320] width 15 height 15
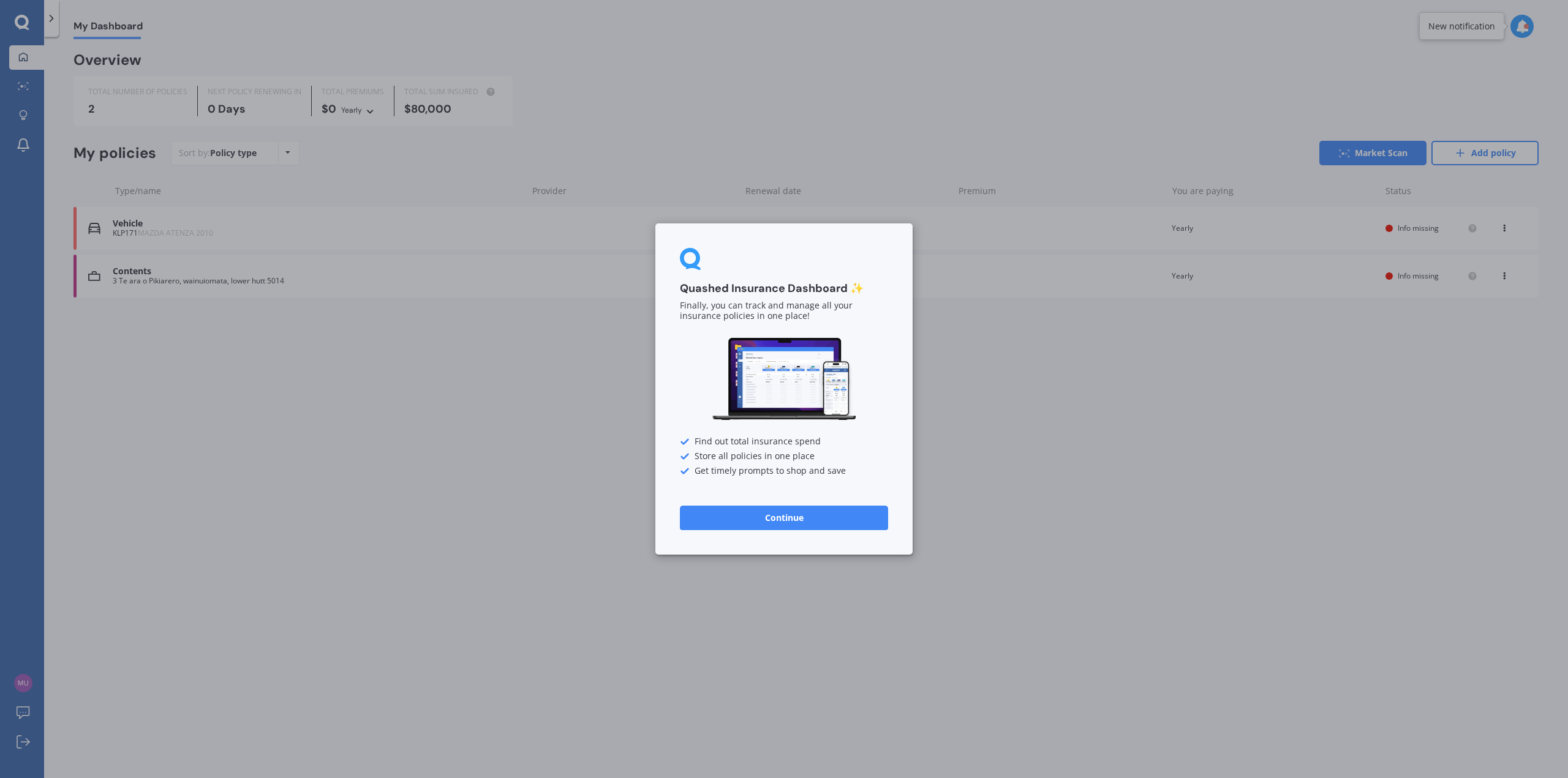
click at [864, 518] on button "Continue" at bounding box center [784, 518] width 208 height 24
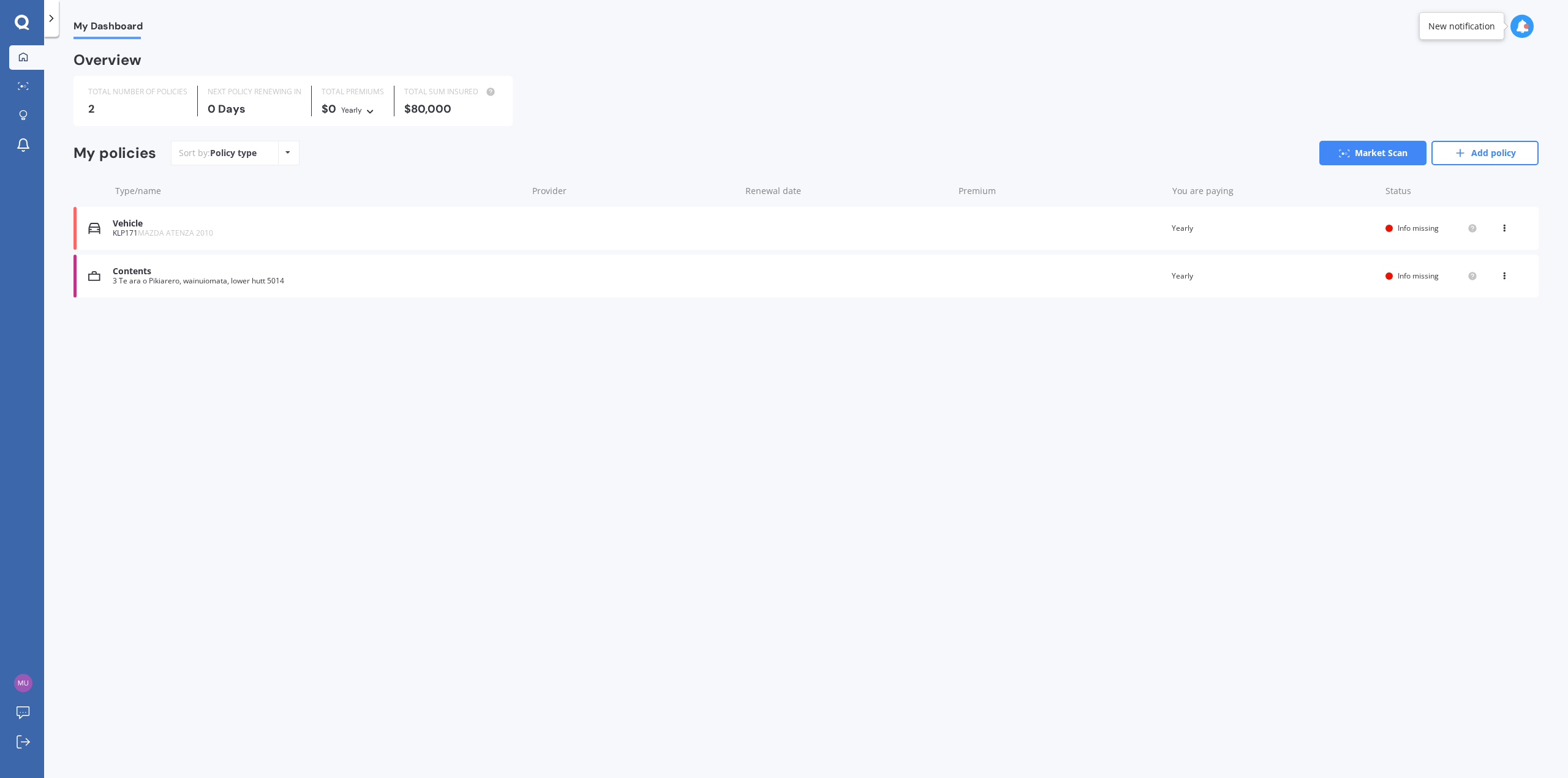
click at [163, 275] on div "Contents" at bounding box center [316, 271] width 408 height 10
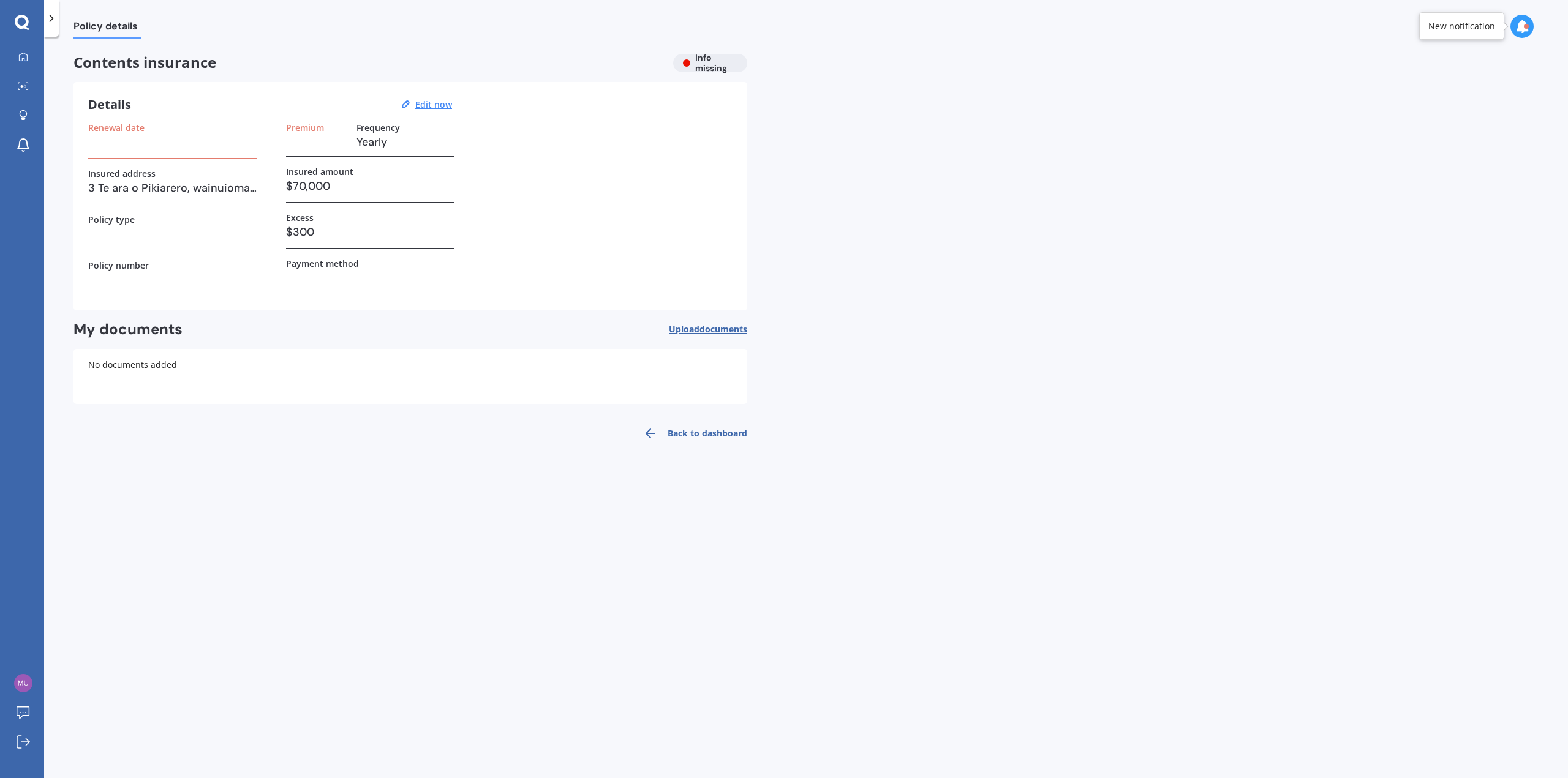
click at [114, 149] on h3 at bounding box center [172, 142] width 169 height 19
click at [24, 86] on circle at bounding box center [25, 86] width 3 height 3
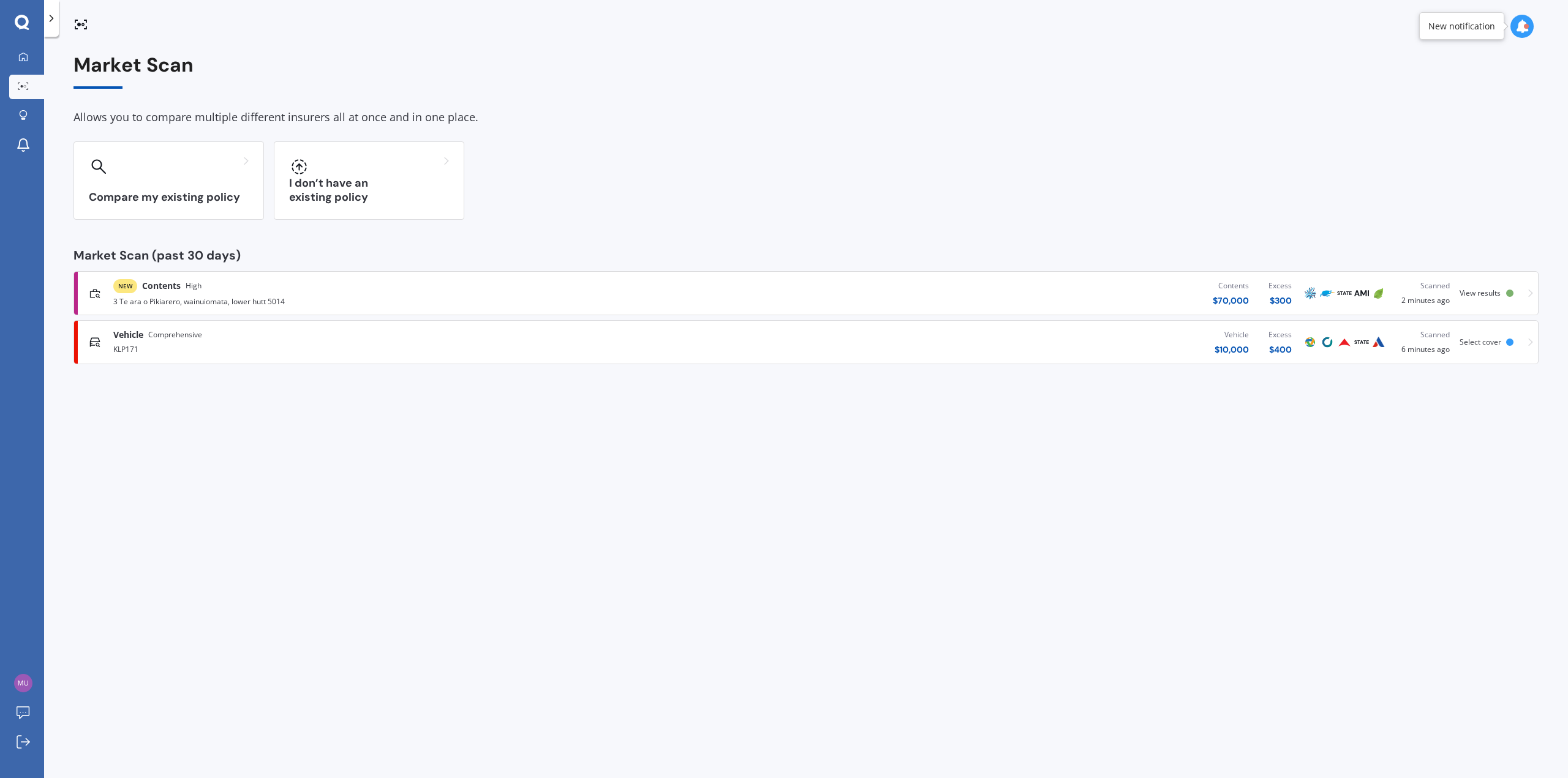
click at [1488, 291] on span "View results" at bounding box center [1480, 293] width 41 height 10
